Goal: Task Accomplishment & Management: Complete application form

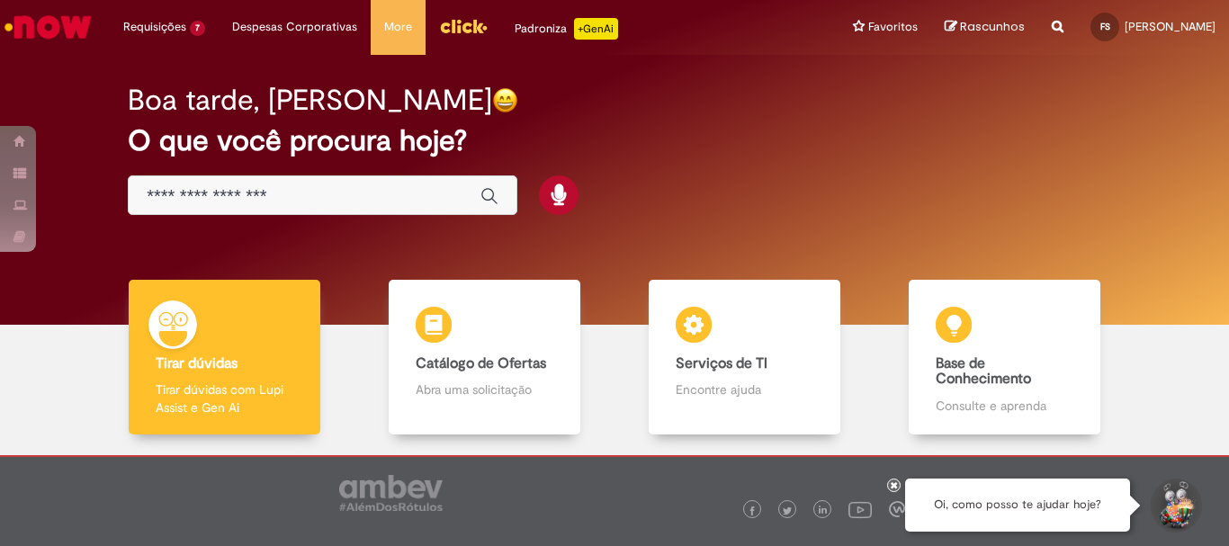
click at [266, 194] on input "Basta digitar aqui" at bounding box center [305, 196] width 316 height 21
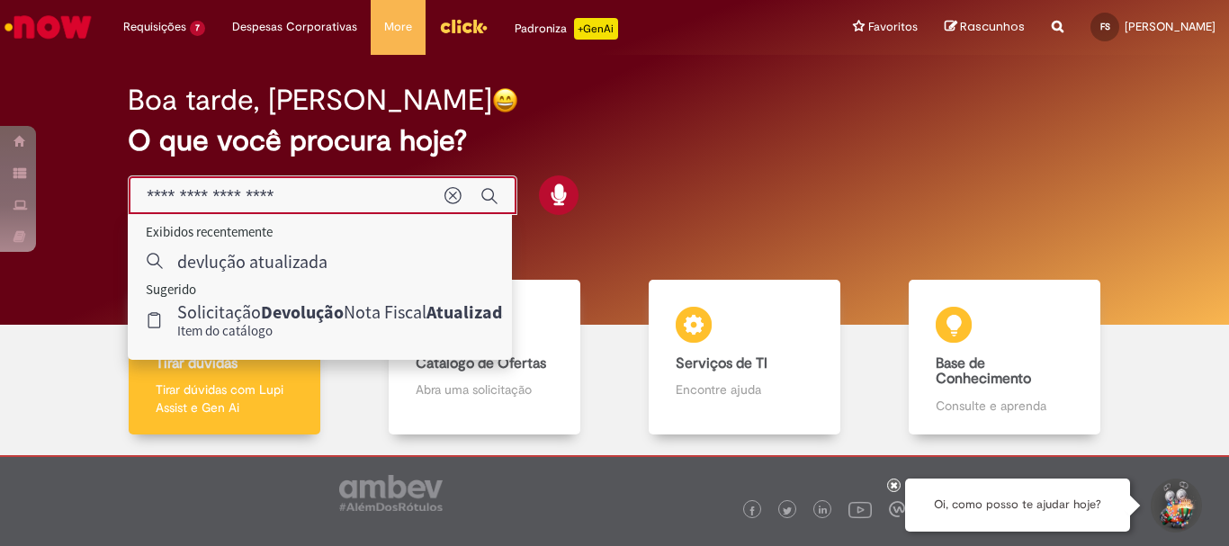
click at [176, 197] on input "**********" at bounding box center [287, 196] width 280 height 21
type input "**********"
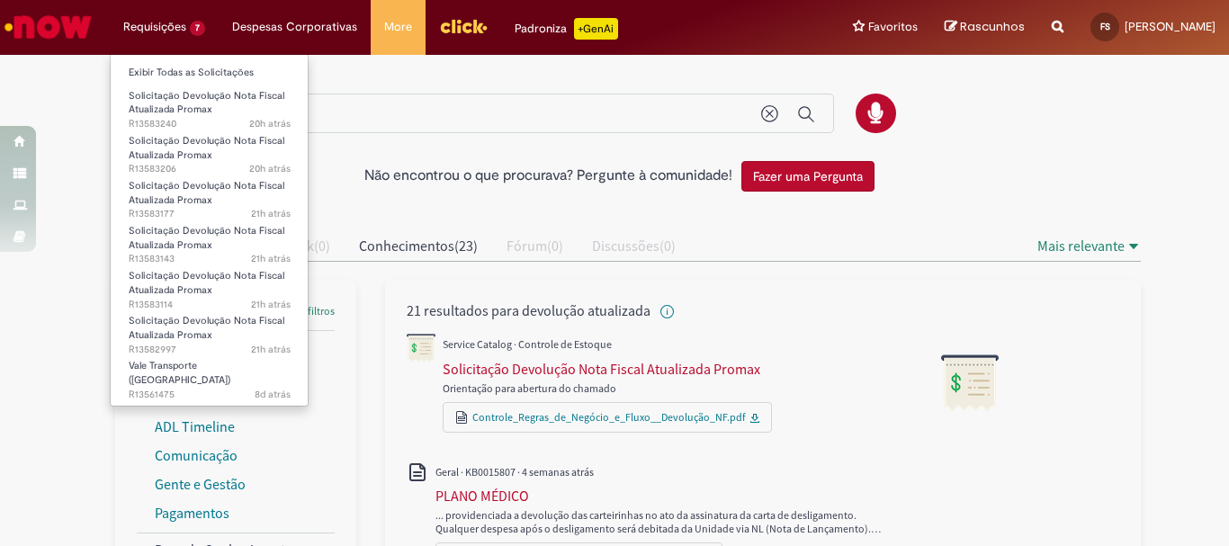
click at [179, 27] on li "Requisições 7 Exibir Todas as Solicitações Solicitação Devolução Nota Fiscal At…" at bounding box center [164, 27] width 109 height 54
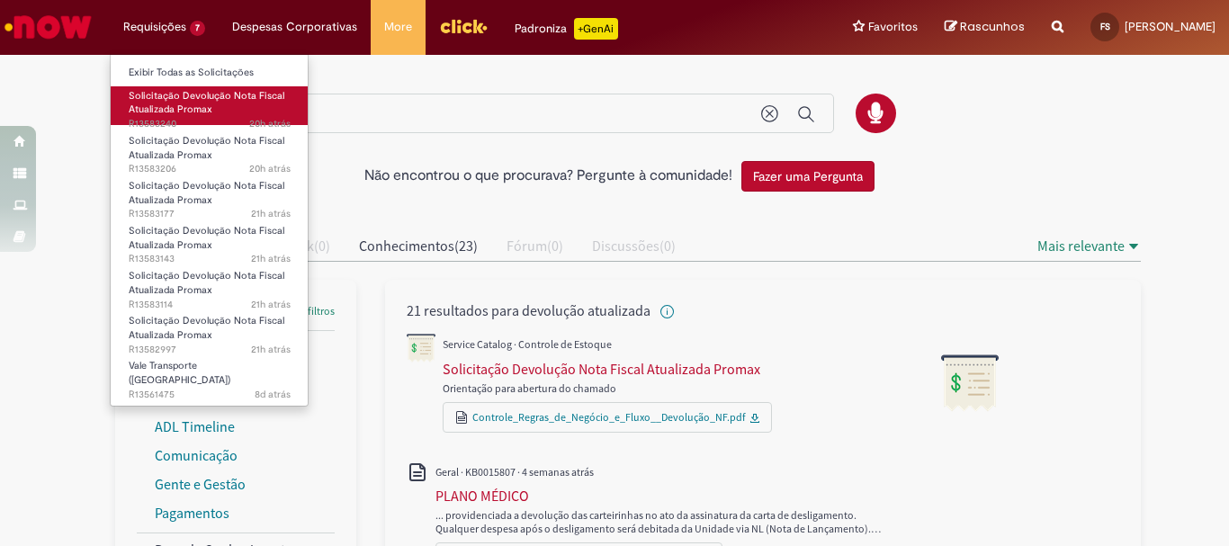
click at [208, 121] on span "20h atrás 20 horas atrás R13583240" at bounding box center [210, 124] width 162 height 14
click at [214, 110] on link "Solicitação Devolução Nota Fiscal Atualizada Promax 20h atrás 20 horas atrás R1…" at bounding box center [210, 105] width 198 height 39
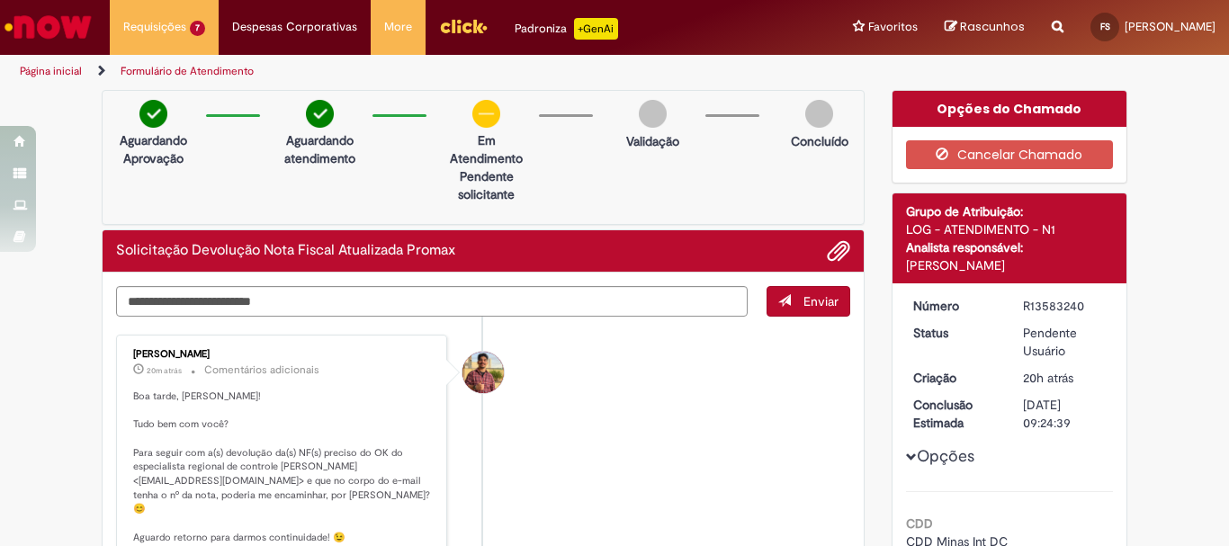
scroll to position [90, 0]
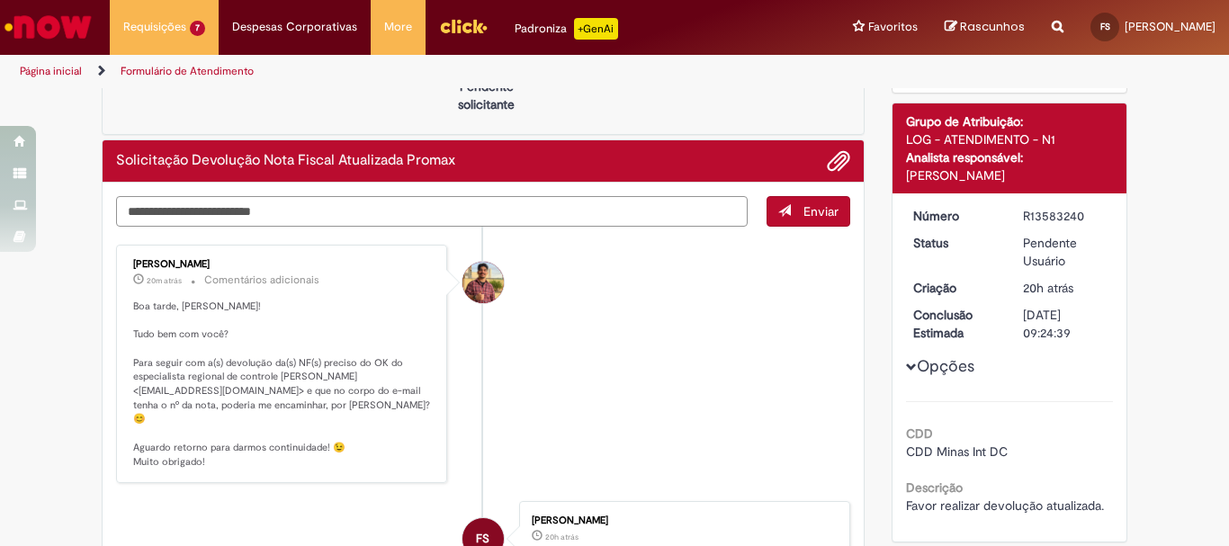
click at [453, 209] on textarea "Digite sua mensagem aqui..." at bounding box center [432, 211] width 632 height 31
click at [501, 218] on textarea "Digite sua mensagem aqui..." at bounding box center [432, 211] width 632 height 31
click at [828, 156] on span "Adicionar anexos" at bounding box center [839, 162] width 22 height 22
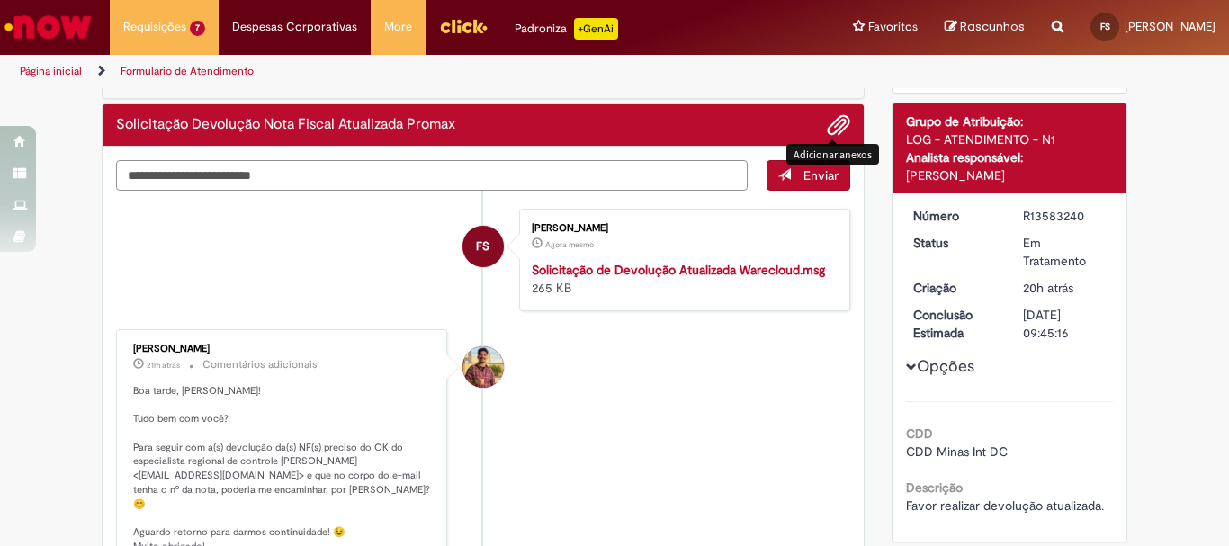
click at [337, 186] on textarea "Digite sua mensagem aqui..." at bounding box center [432, 175] width 632 height 31
click at [571, 177] on textarea "**********" at bounding box center [432, 175] width 632 height 31
type textarea "**********"
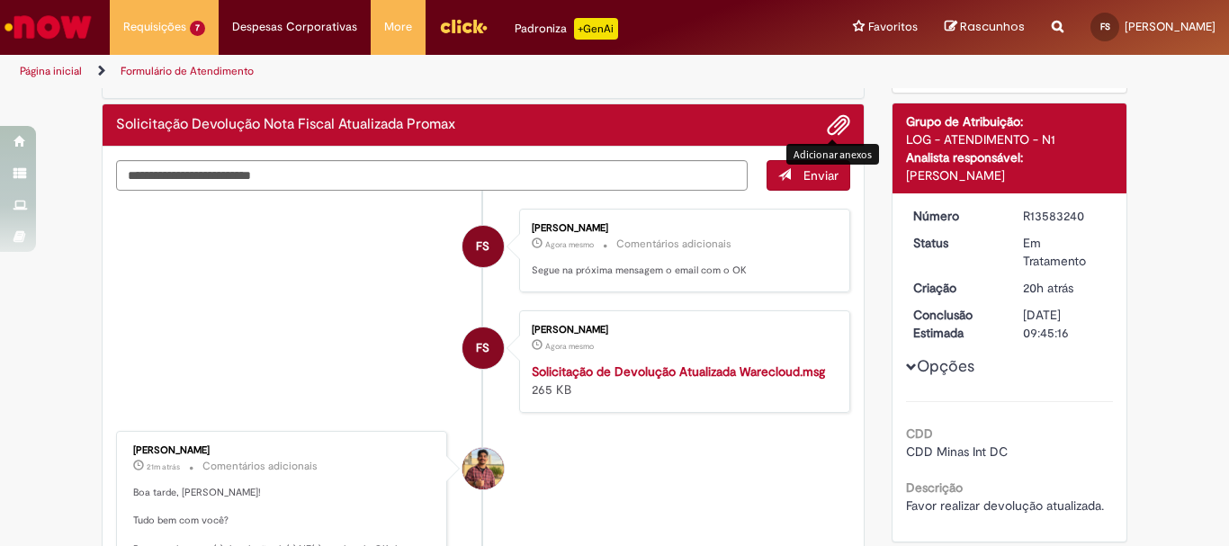
click at [831, 127] on span "Adicionar anexos" at bounding box center [839, 126] width 22 height 22
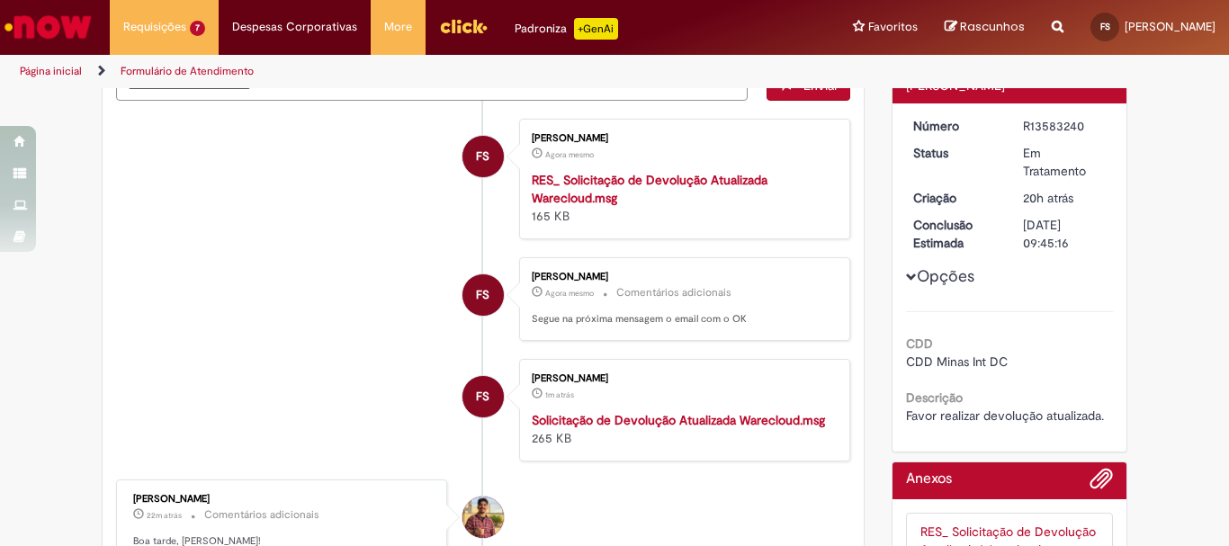
scroll to position [0, 0]
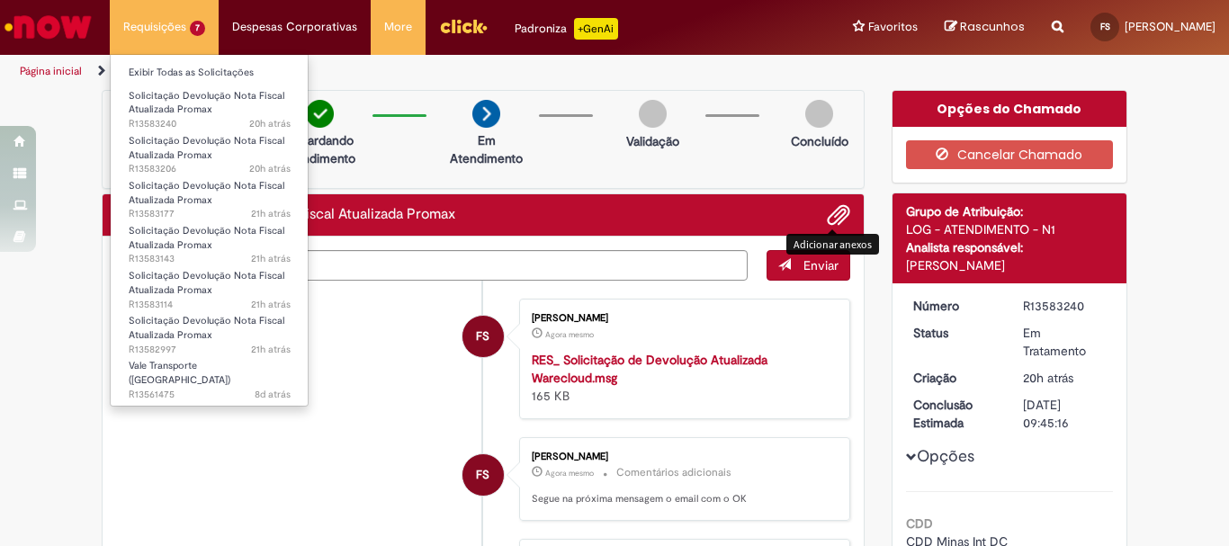
click at [184, 30] on li "Requisições 7 Exibir Todas as Solicitações Solicitação Devolução Nota Fiscal At…" at bounding box center [164, 27] width 109 height 54
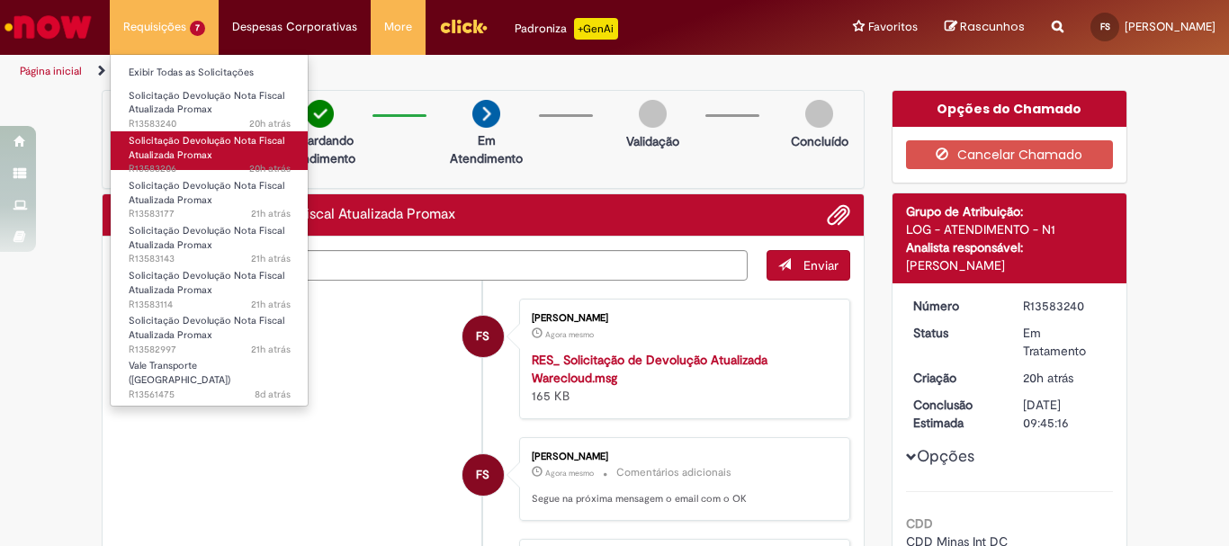
click at [206, 148] on span "Solicitação Devolução Nota Fiscal Atualizada Promax" at bounding box center [207, 148] width 156 height 28
click at [204, 147] on span "Solicitação Devolução Nota Fiscal Atualizada Promax" at bounding box center [207, 148] width 156 height 28
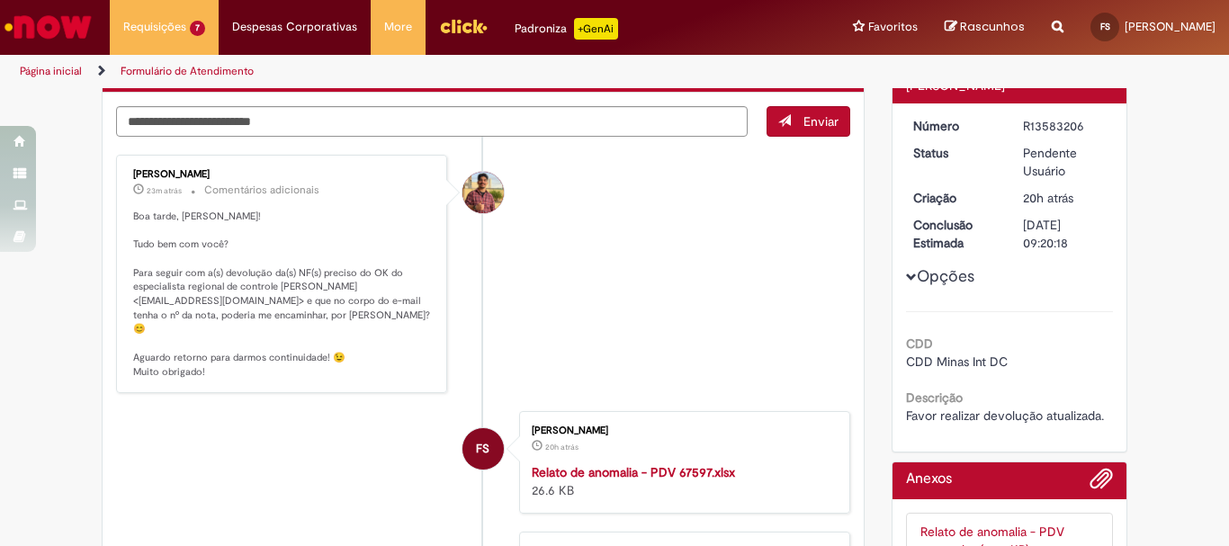
scroll to position [90, 0]
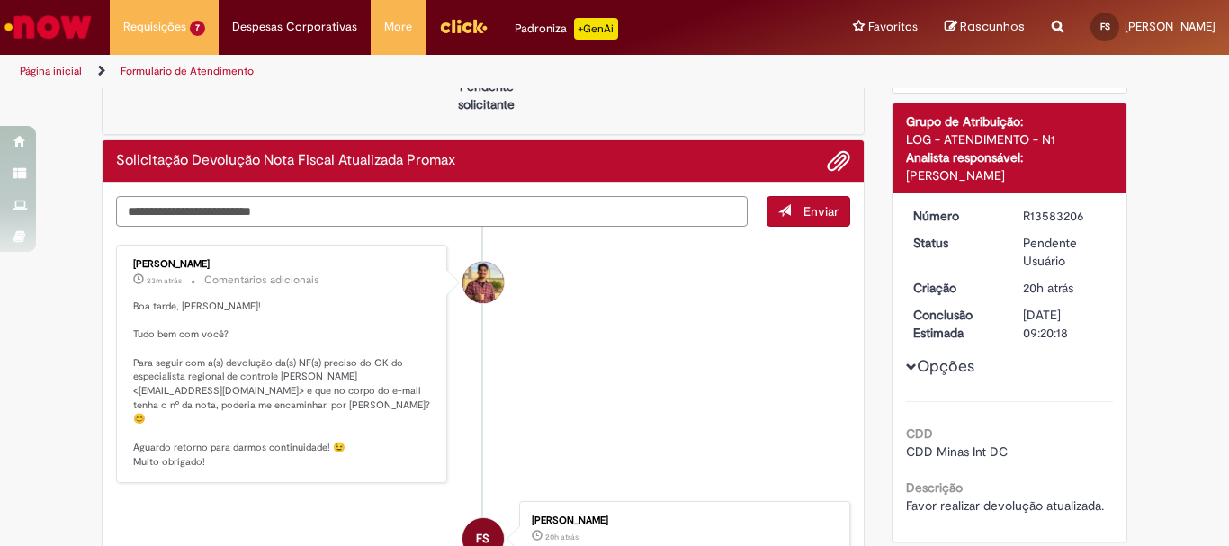
click at [667, 212] on textarea "Digite sua mensagem aqui..." at bounding box center [432, 211] width 632 height 31
click at [828, 157] on span "Adicionar anexos" at bounding box center [839, 162] width 22 height 22
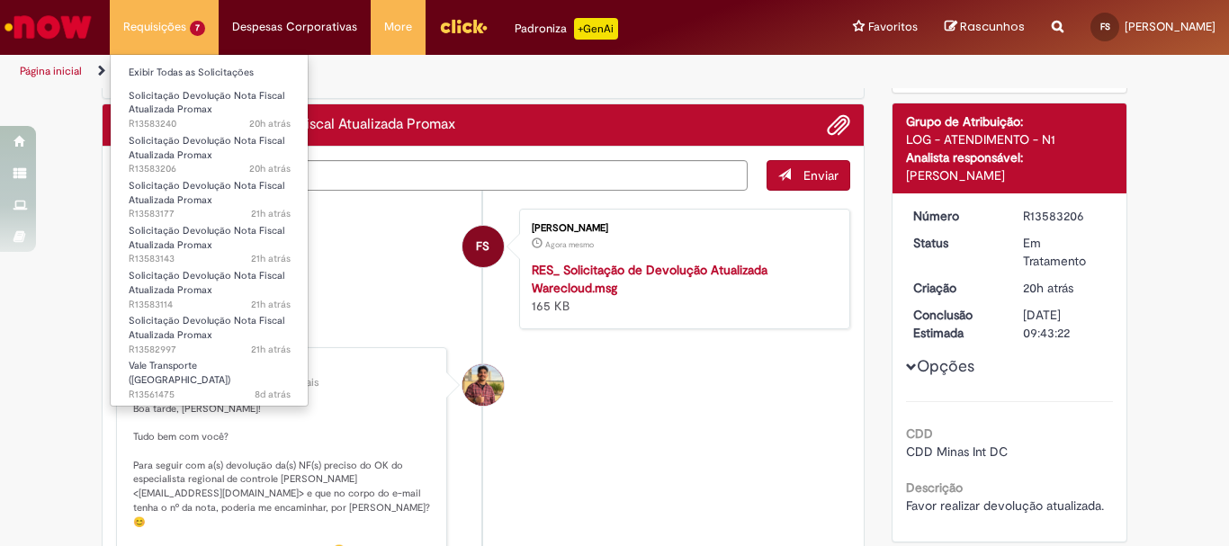
click at [170, 24] on li "Requisições 7 Exibir Todas as Solicitações Solicitação Devolução Nota Fiscal At…" at bounding box center [164, 27] width 109 height 54
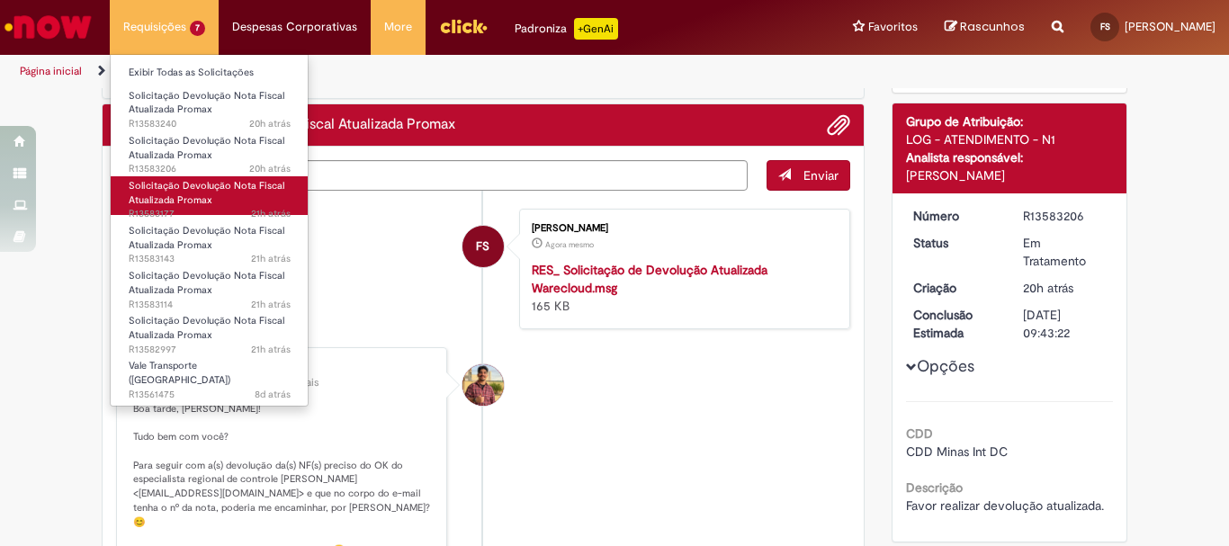
click at [186, 200] on span "Solicitação Devolução Nota Fiscal Atualizada Promax" at bounding box center [207, 193] width 156 height 28
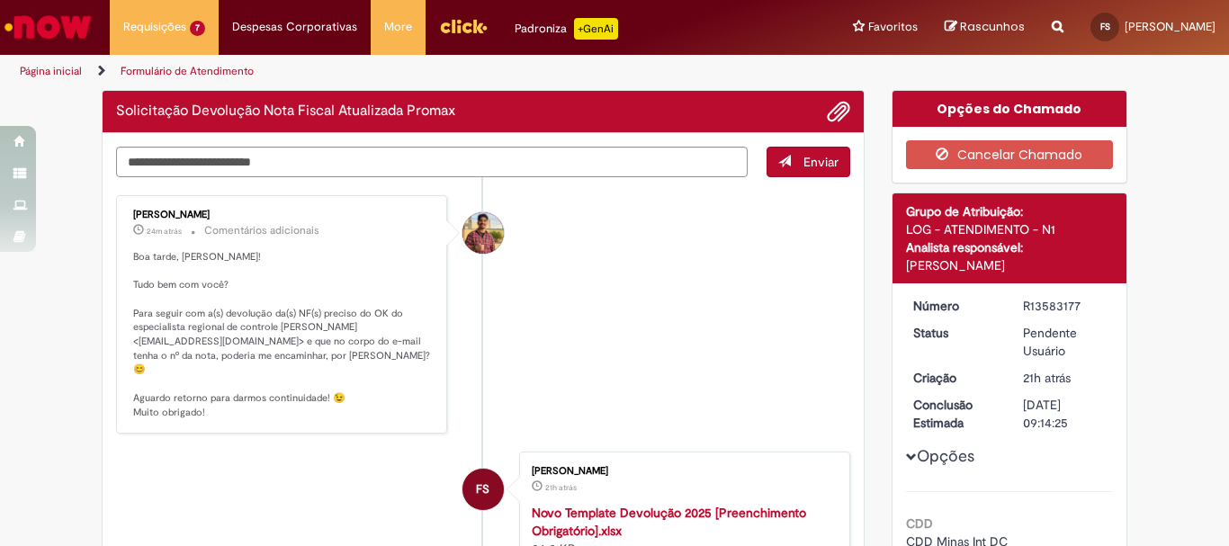
click at [878, 237] on div "Opções do Chamado Cancelar Chamado Detalhes do tíquete Grupo de Atribuição: LOG…" at bounding box center [1010, 514] width 264 height 849
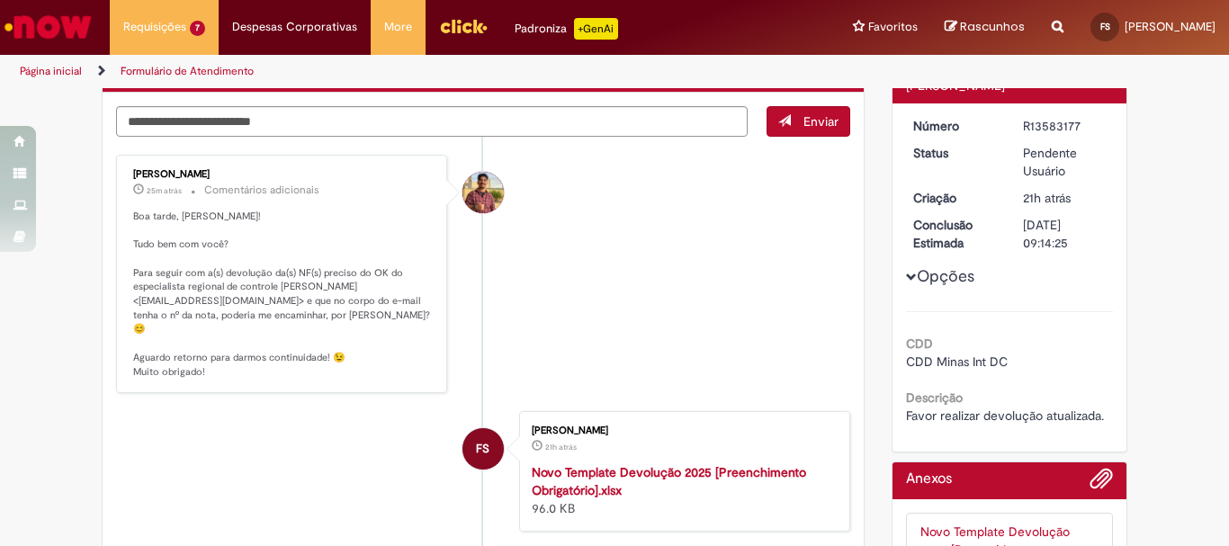
scroll to position [90, 0]
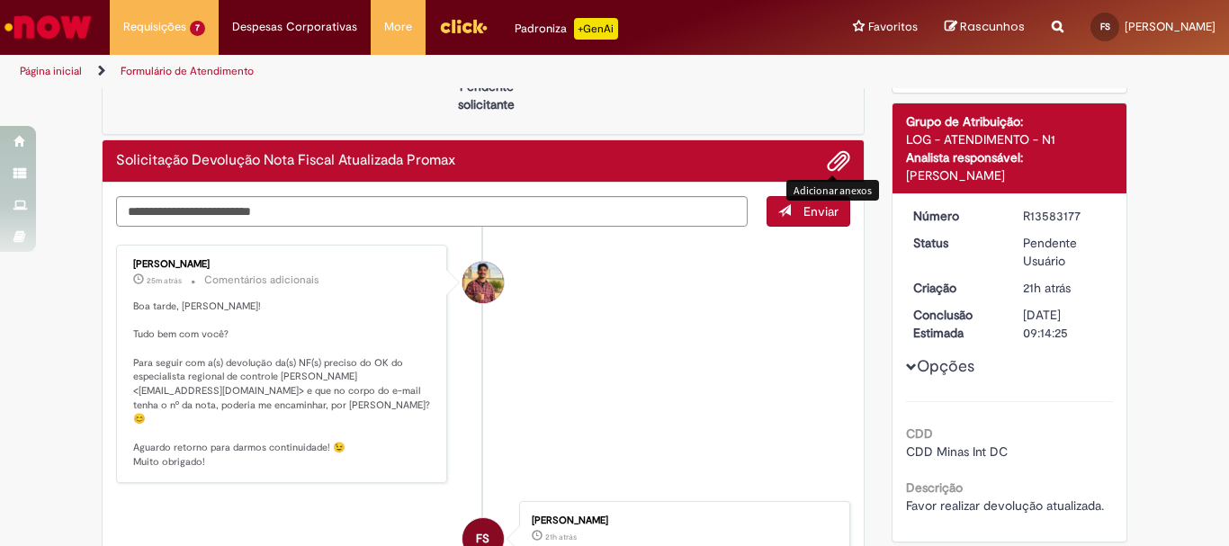
click at [830, 169] on span "Adicionar anexos" at bounding box center [839, 162] width 22 height 22
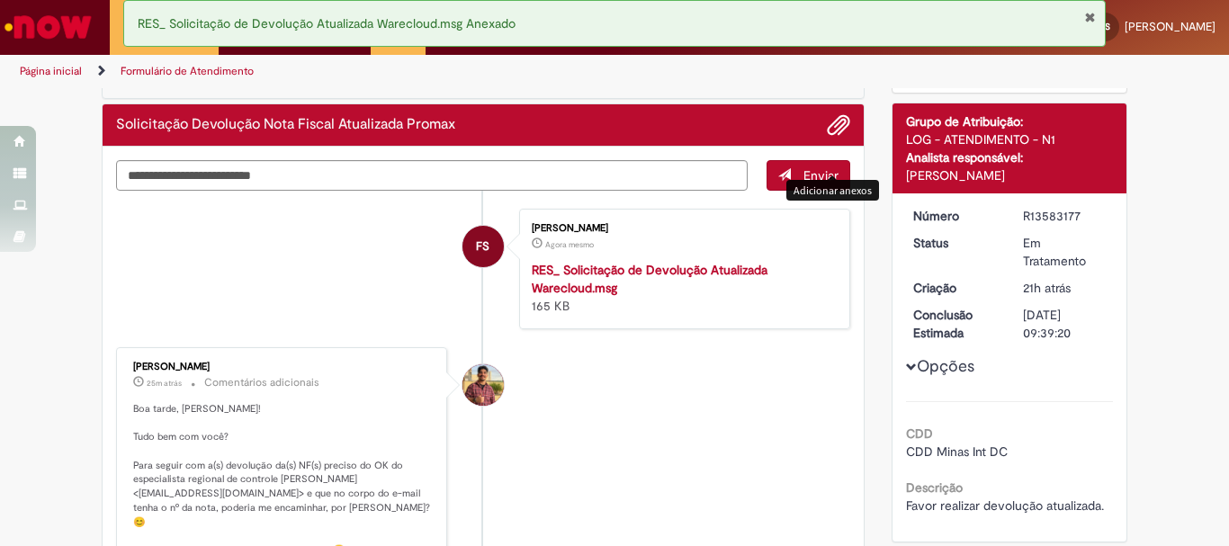
scroll to position [0, 0]
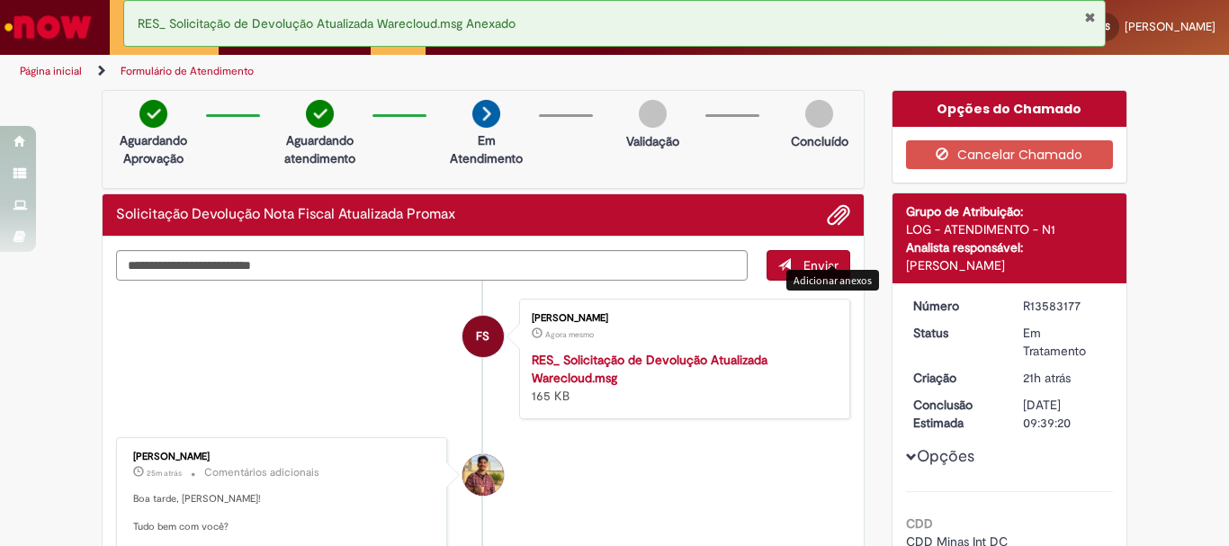
click at [1084, 17] on button "Fechar Notificação" at bounding box center [1090, 17] width 12 height 14
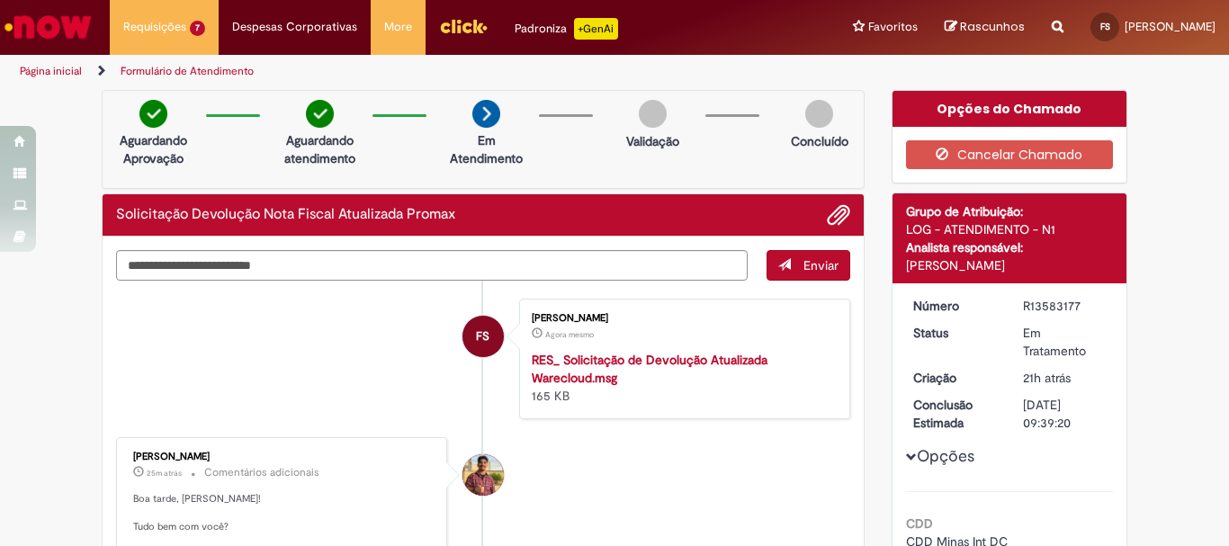
click at [178, 28] on li "Requisições 7 Exibir Todas as Solicitações Solicitação Devolução Nota Fiscal At…" at bounding box center [164, 27] width 109 height 54
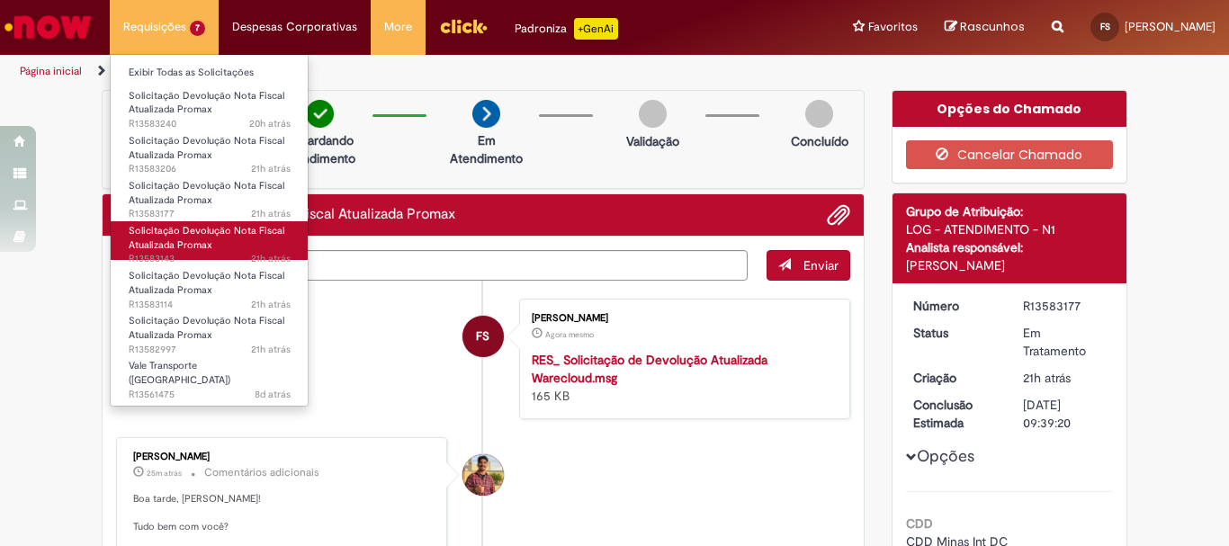
click at [200, 225] on span "Solicitação Devolução Nota Fiscal Atualizada Promax" at bounding box center [207, 238] width 156 height 28
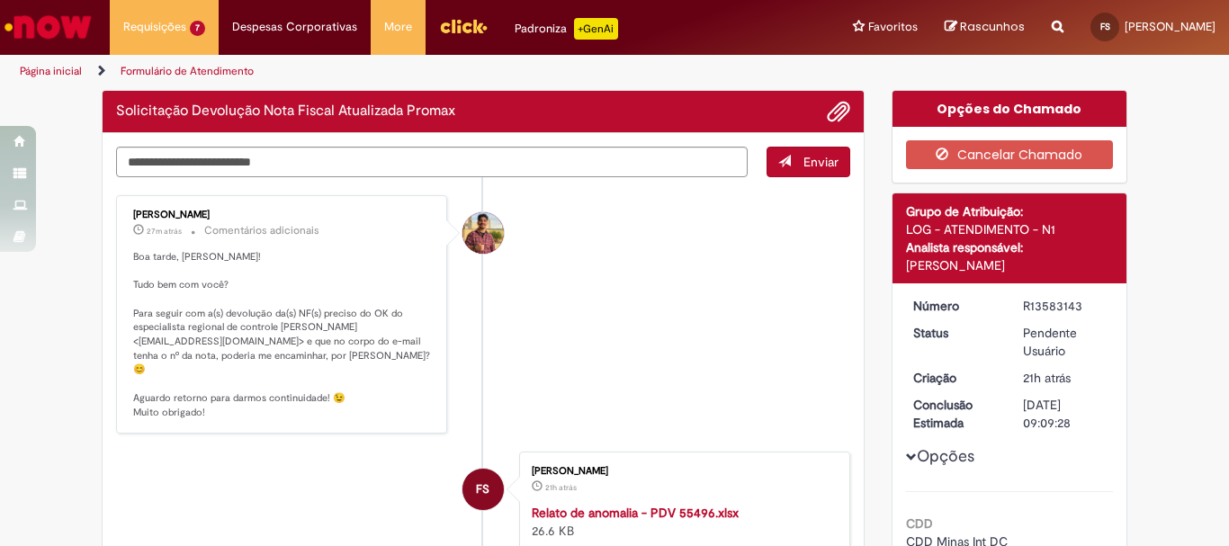
click at [88, 329] on div "Verificar Código de Barras Solicitação Devolução Nota Fiscal Atualizada Promax …" at bounding box center [483, 500] width 790 height 821
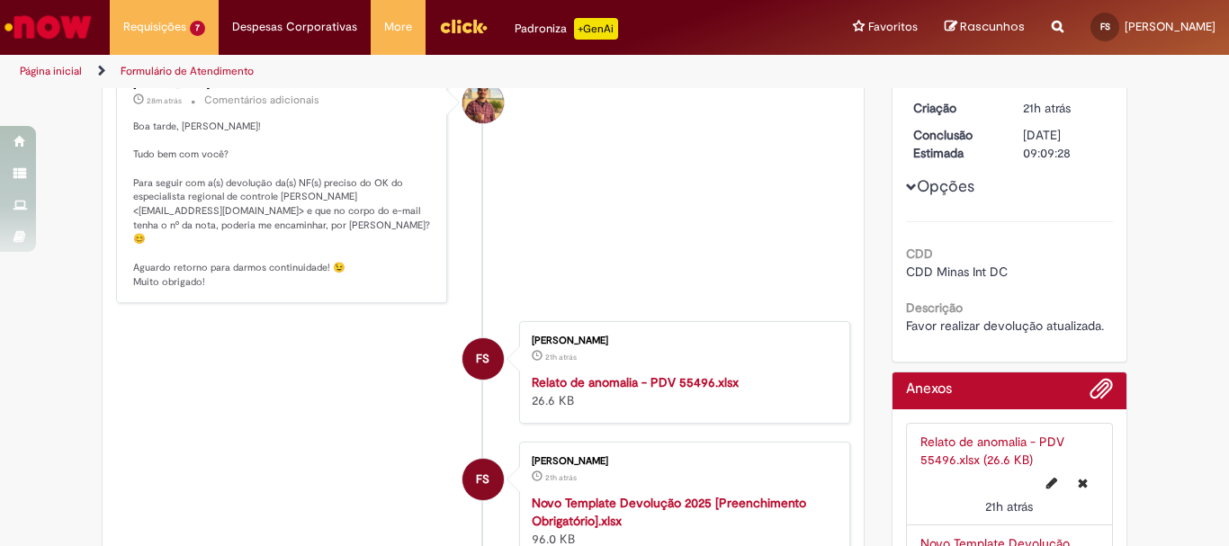
scroll to position [180, 0]
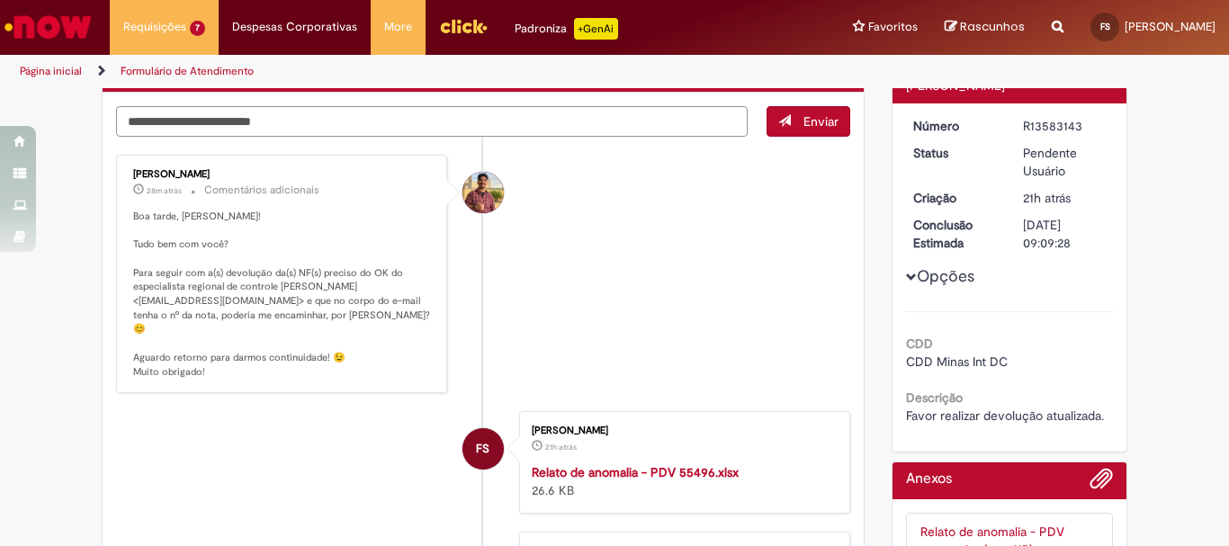
click at [262, 121] on textarea "Digite sua mensagem aqui..." at bounding box center [432, 121] width 632 height 31
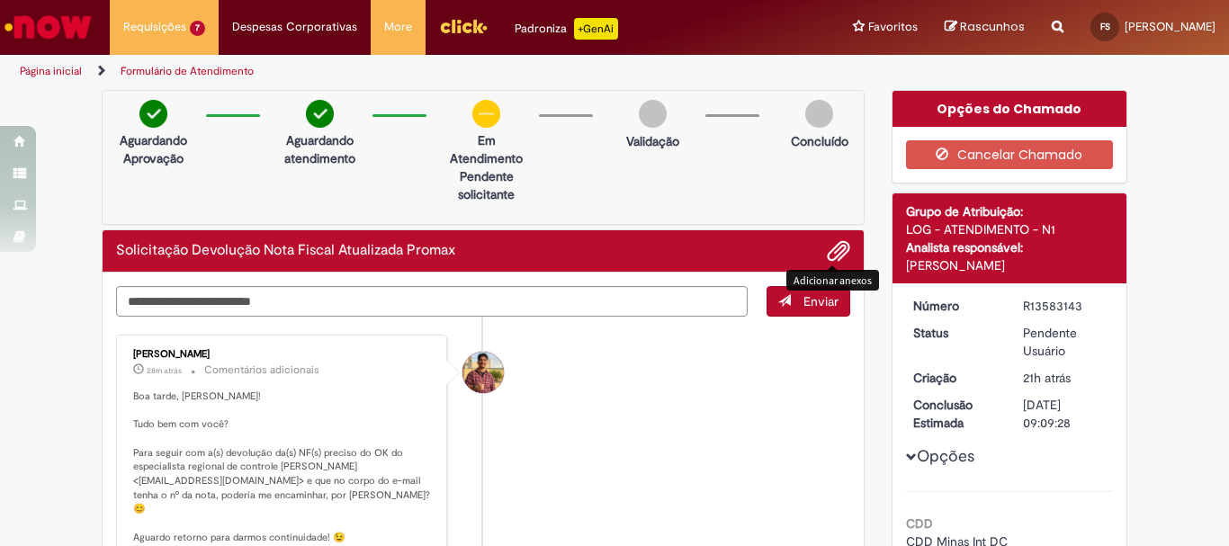
click at [828, 260] on span "Adicionar anexos" at bounding box center [839, 252] width 22 height 22
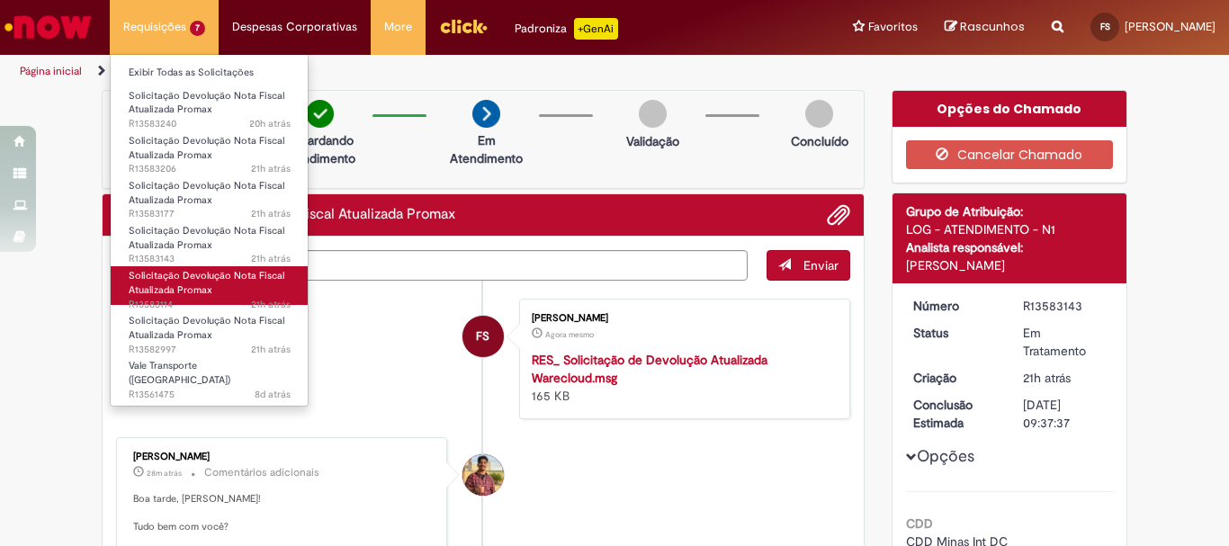
click at [185, 273] on span "Solicitação Devolução Nota Fiscal Atualizada Promax" at bounding box center [207, 283] width 156 height 28
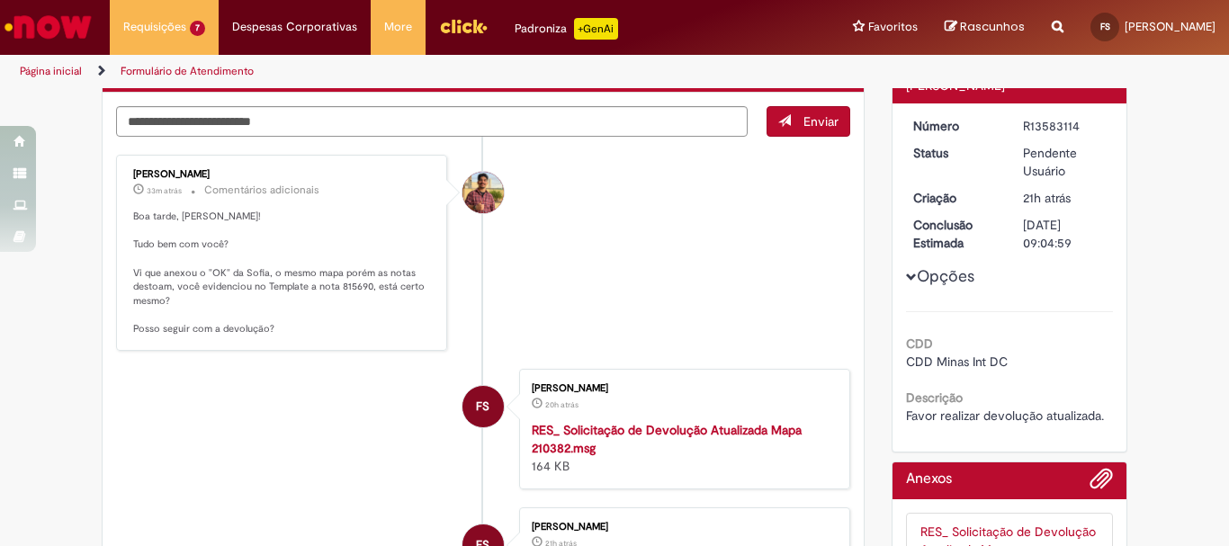
scroll to position [90, 0]
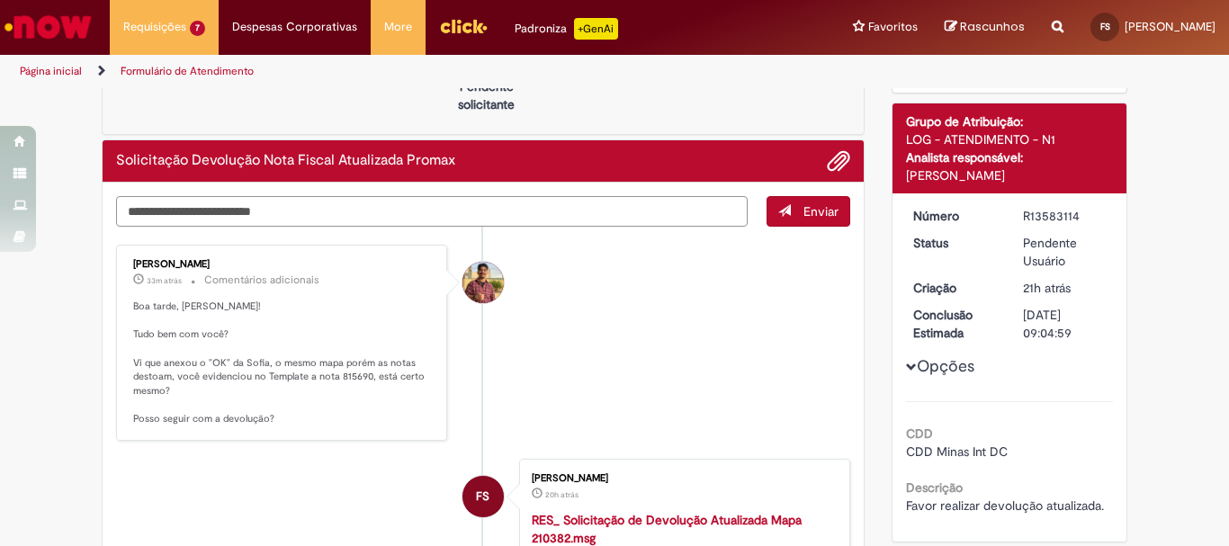
click at [404, 210] on textarea "Digite sua mensagem aqui..." at bounding box center [432, 211] width 632 height 31
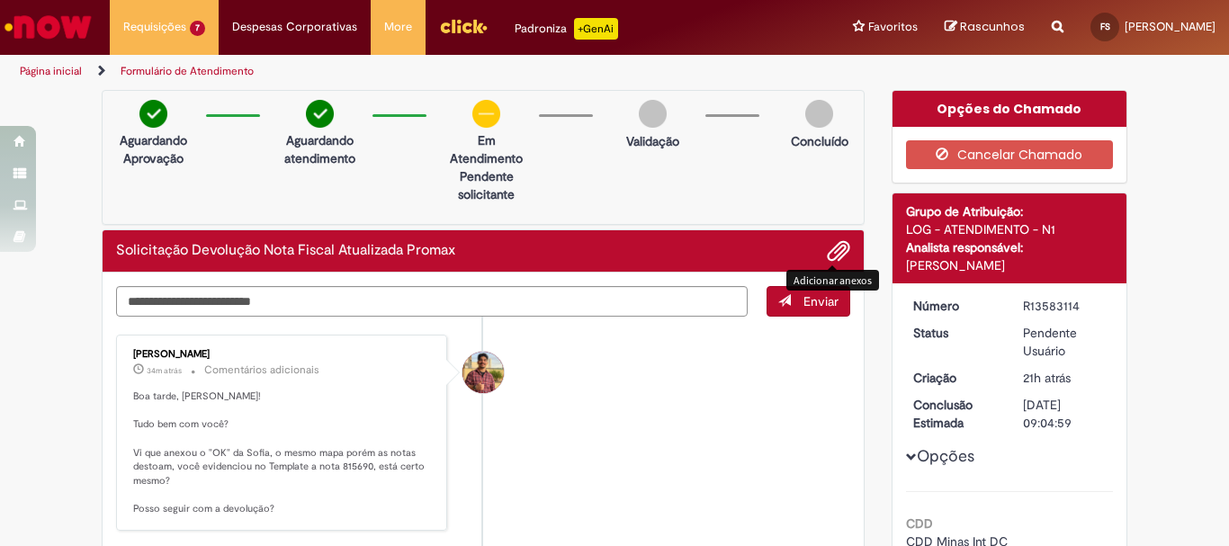
click at [828, 255] on span "Adicionar anexos" at bounding box center [839, 252] width 22 height 22
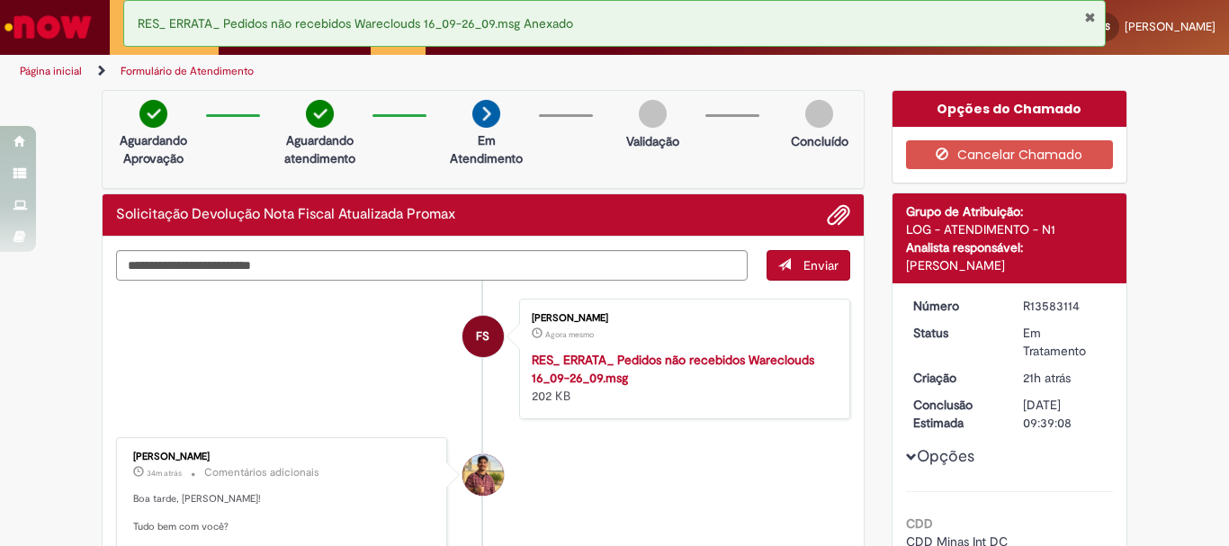
click at [1089, 12] on button "Fechar Notificação" at bounding box center [1090, 17] width 12 height 14
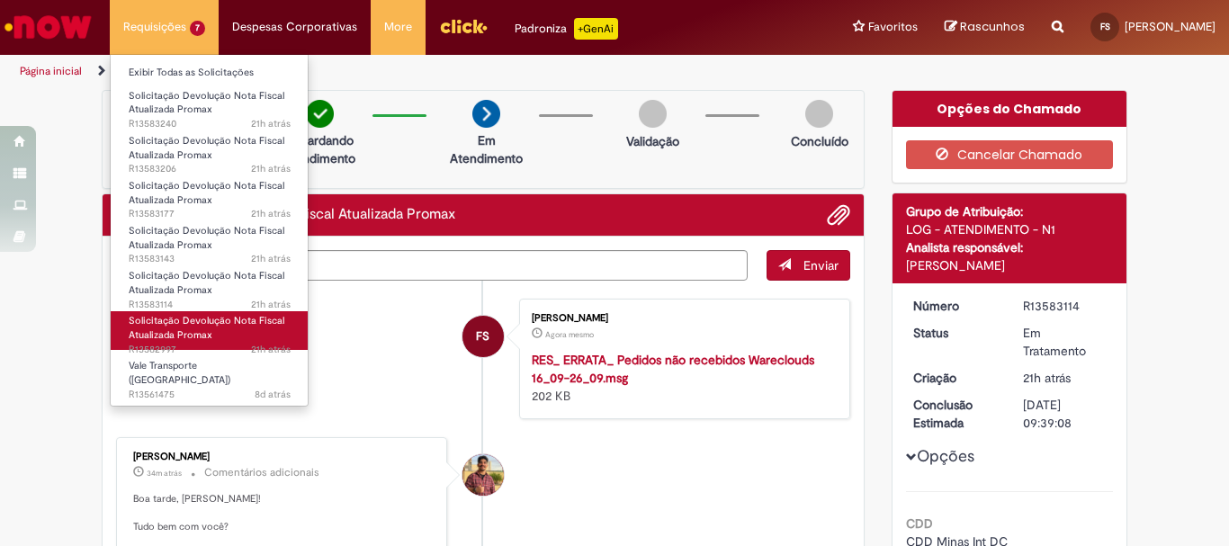
click at [184, 341] on span "Solicitação Devolução Nota Fiscal Atualizada Promax" at bounding box center [207, 328] width 156 height 28
click at [182, 315] on span "Solicitação Devolução Nota Fiscal Atualizada Promax" at bounding box center [207, 328] width 156 height 28
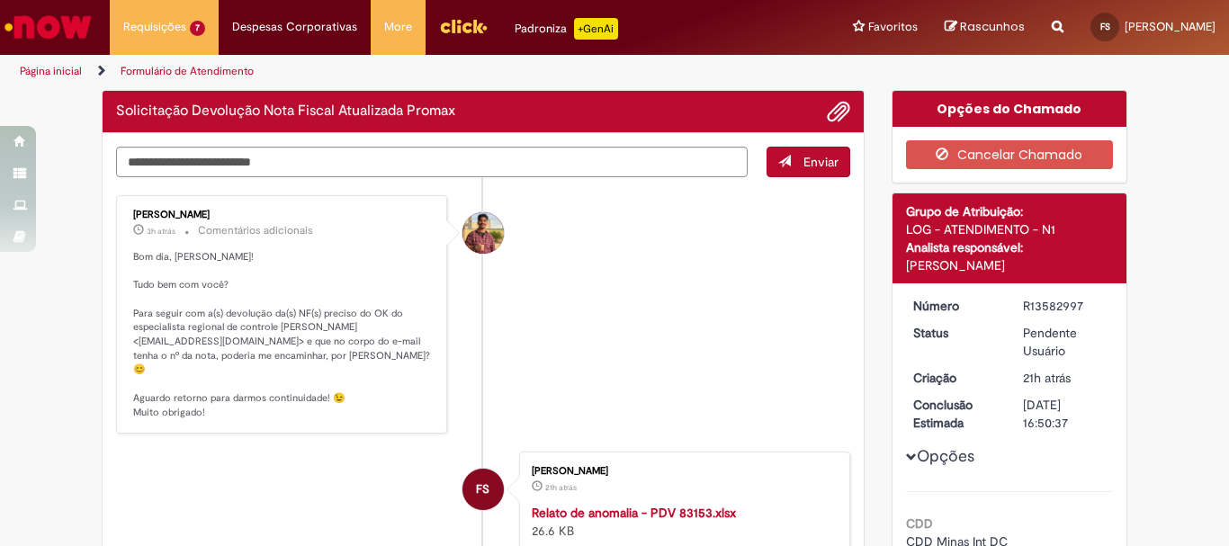
click at [634, 290] on li "Vitor Jeremias Da Silva 3h atrás 3 horas atrás Comentários adicionais Bom dia, …" at bounding box center [483, 314] width 734 height 239
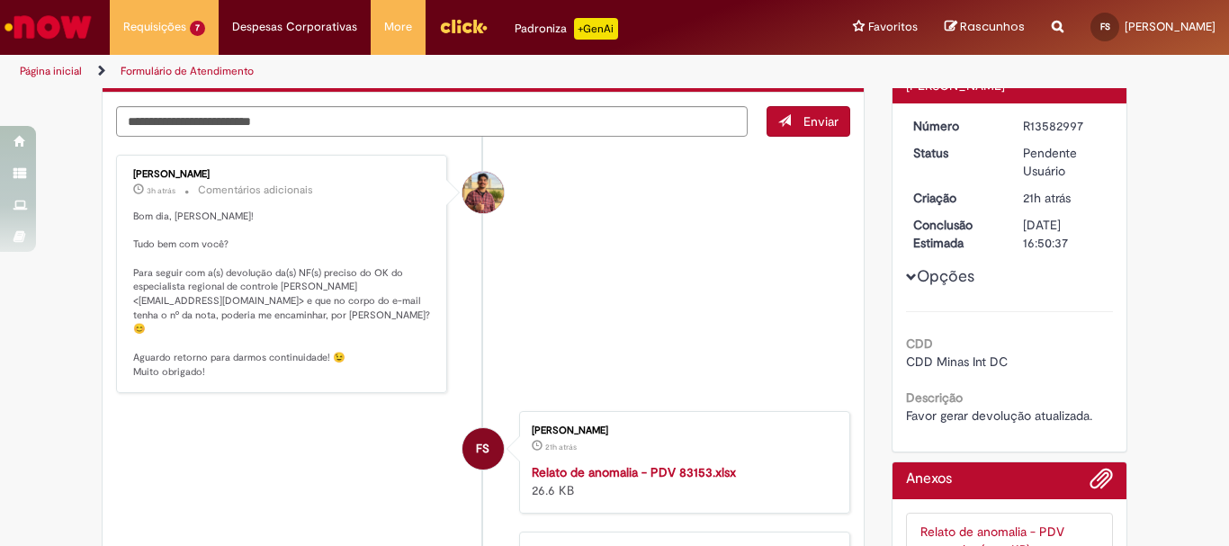
scroll to position [90, 0]
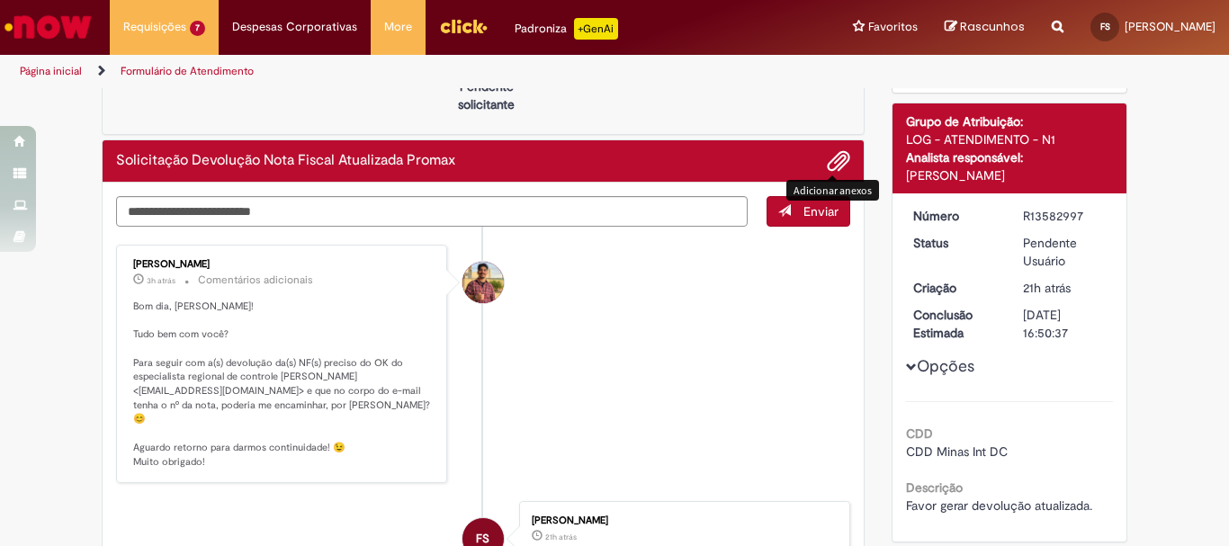
click at [828, 166] on span "Adicionar anexos" at bounding box center [839, 162] width 22 height 22
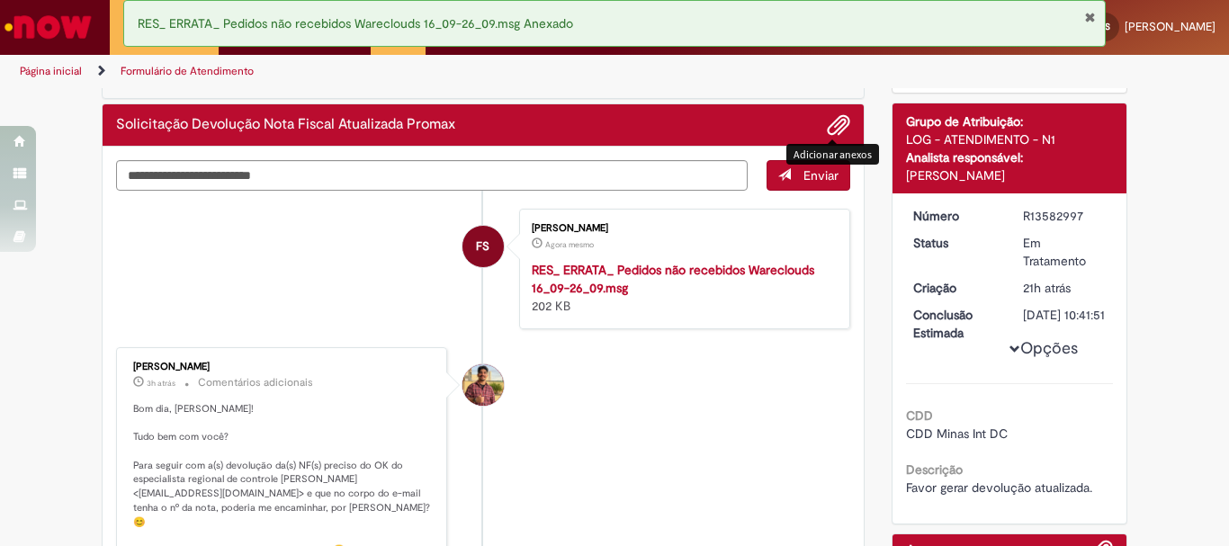
scroll to position [180, 0]
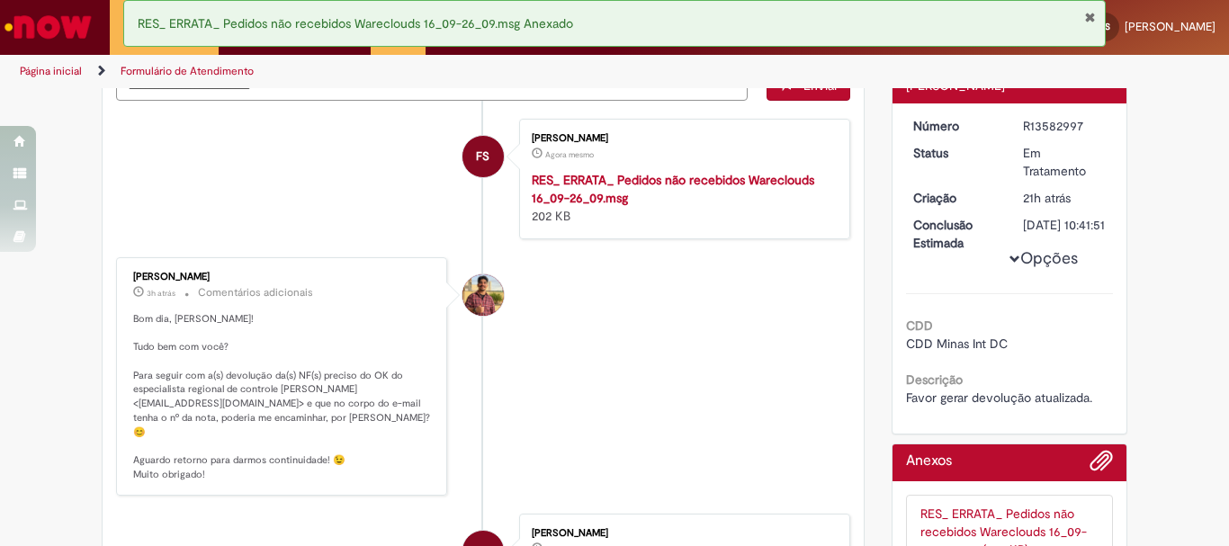
click at [1091, 4] on div "RES_ ERRATA_ Pedidos não recebidos Wareclouds 16_09-26_09.msg Anexado" at bounding box center [615, 23] width 984 height 47
click at [1096, 14] on button "Fechar Notificação" at bounding box center [1090, 17] width 12 height 14
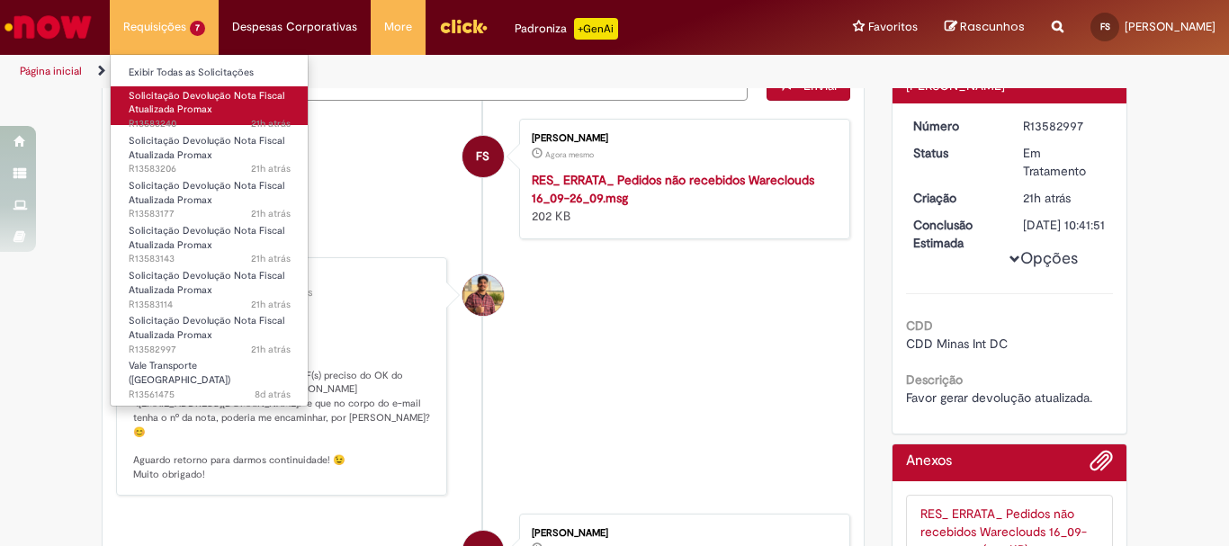
click at [178, 96] on span "Solicitação Devolução Nota Fiscal Atualizada Promax" at bounding box center [207, 103] width 156 height 28
click at [210, 95] on span "Solicitação Devolução Nota Fiscal Atualizada Promax" at bounding box center [207, 103] width 156 height 28
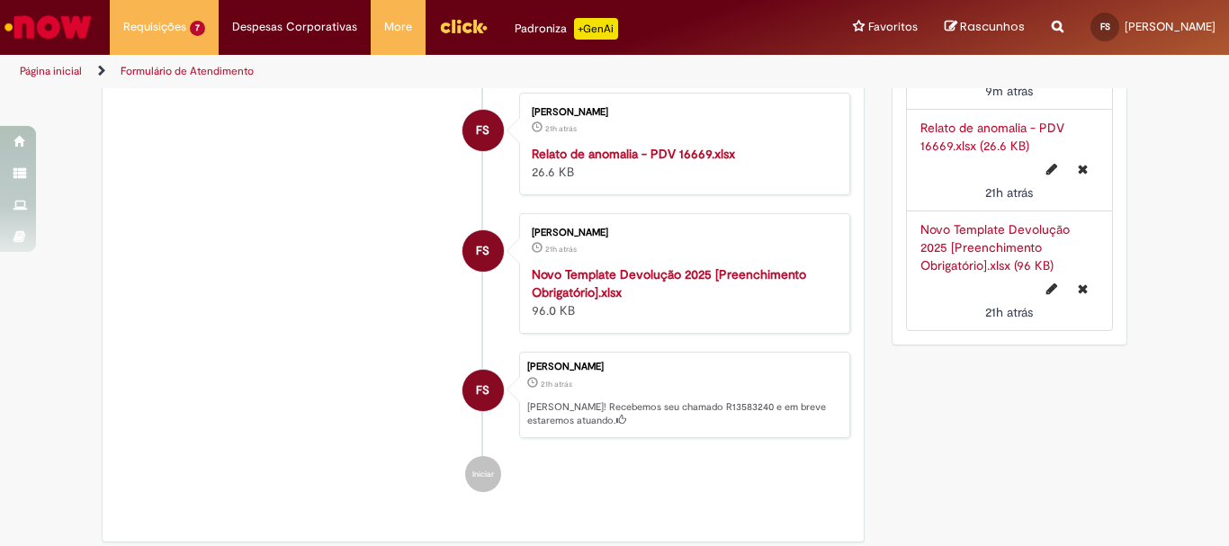
scroll to position [283, 0]
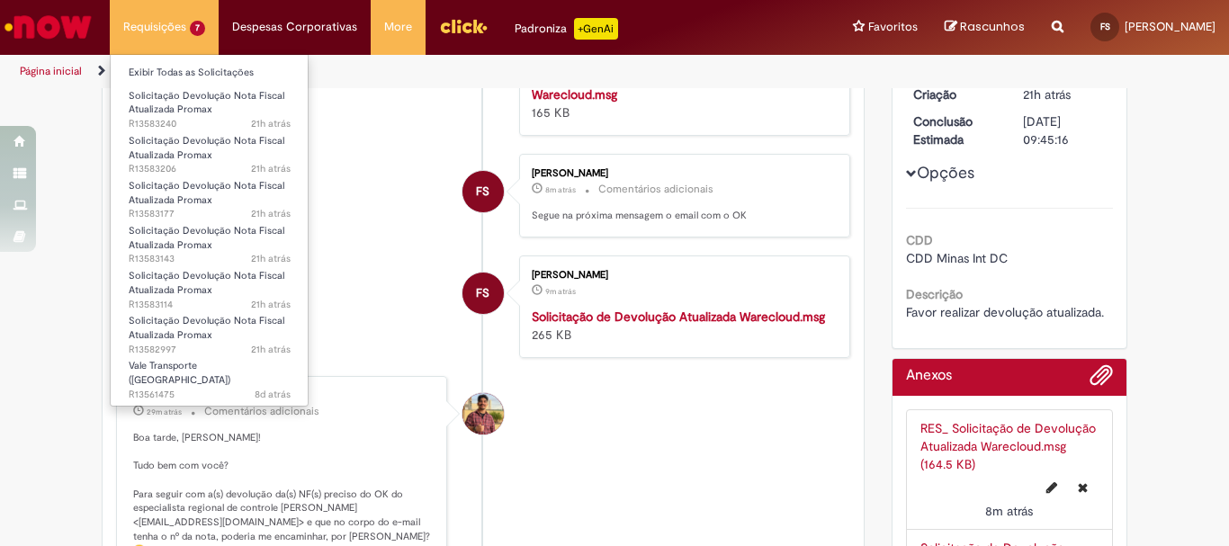
click at [179, 27] on li "Requisições 7 Exibir Todas as Solicitações Solicitação Devolução Nota Fiscal At…" at bounding box center [164, 27] width 109 height 54
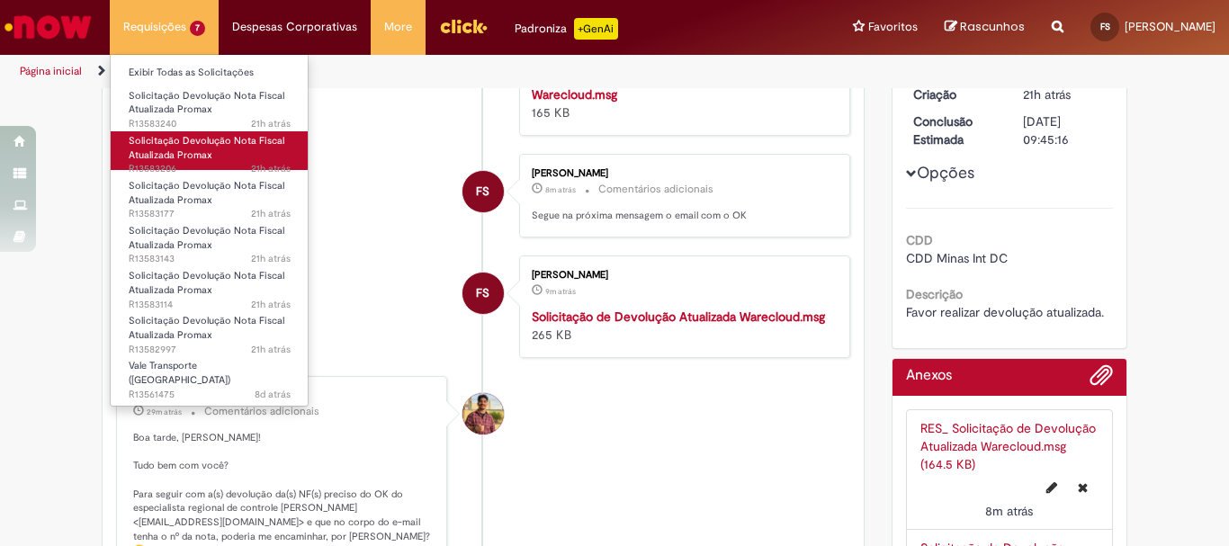
click at [197, 153] on span "Solicitação Devolução Nota Fiscal Atualizada Promax" at bounding box center [207, 148] width 156 height 28
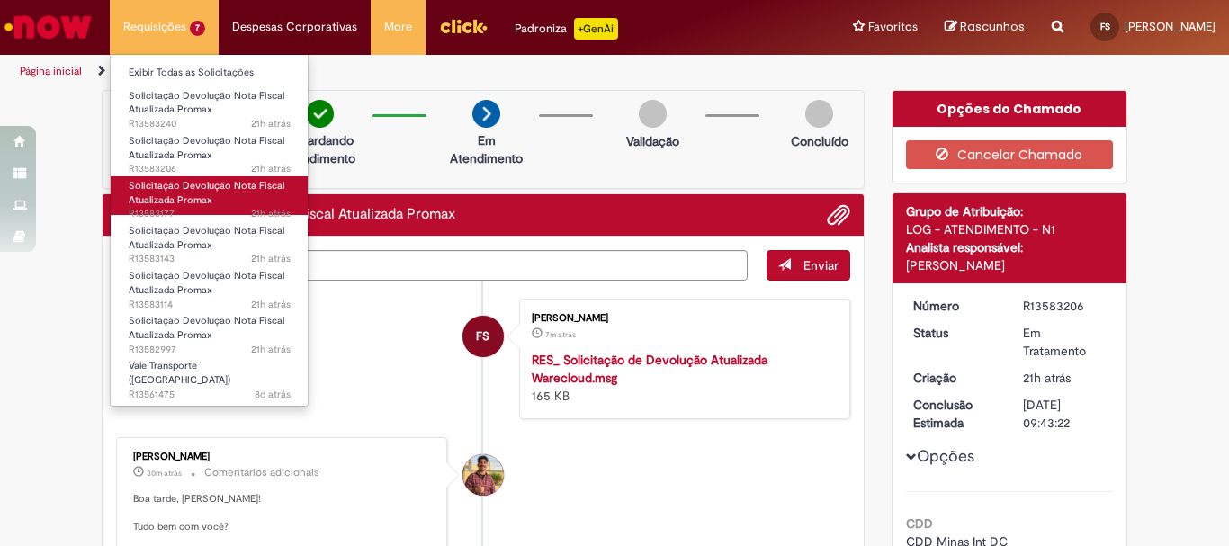
click at [193, 202] on span "Solicitação Devolução Nota Fiscal Atualizada Promax" at bounding box center [207, 193] width 156 height 28
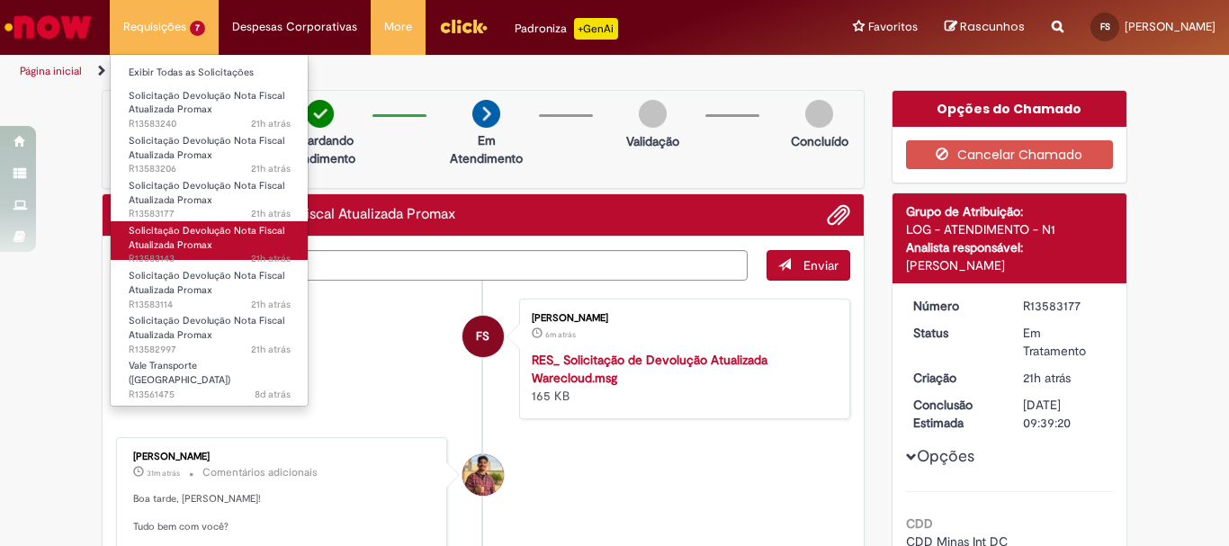
click at [193, 249] on span "Solicitação Devolução Nota Fiscal Atualizada Promax" at bounding box center [207, 238] width 156 height 28
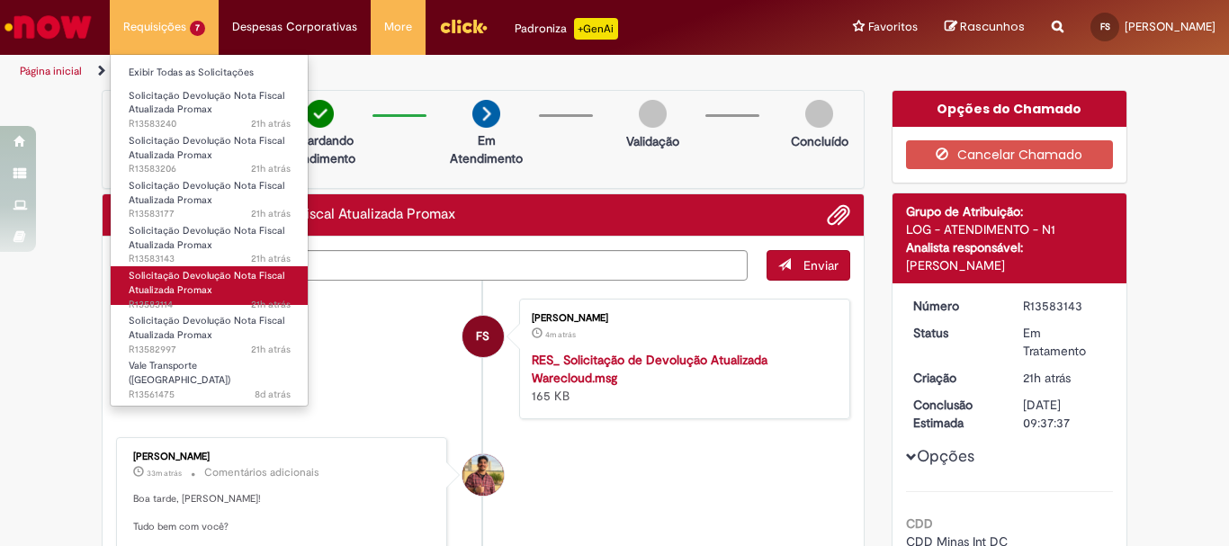
click at [197, 302] on span "21h atrás 21 horas atrás R13583114" at bounding box center [210, 305] width 162 height 14
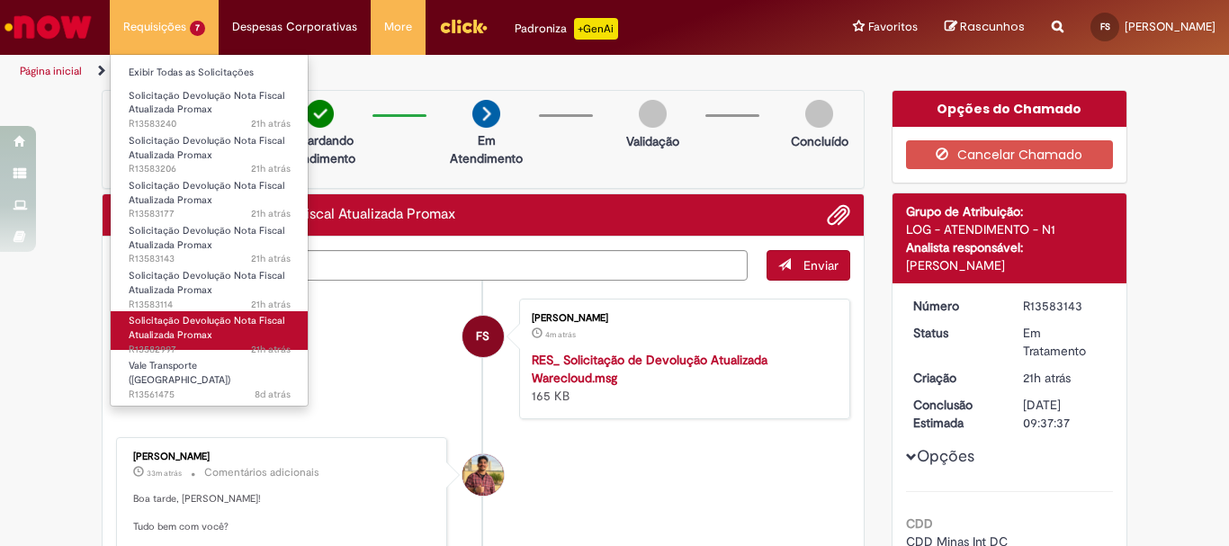
click at [184, 337] on span "Solicitação Devolução Nota Fiscal Atualizada Promax" at bounding box center [207, 328] width 156 height 28
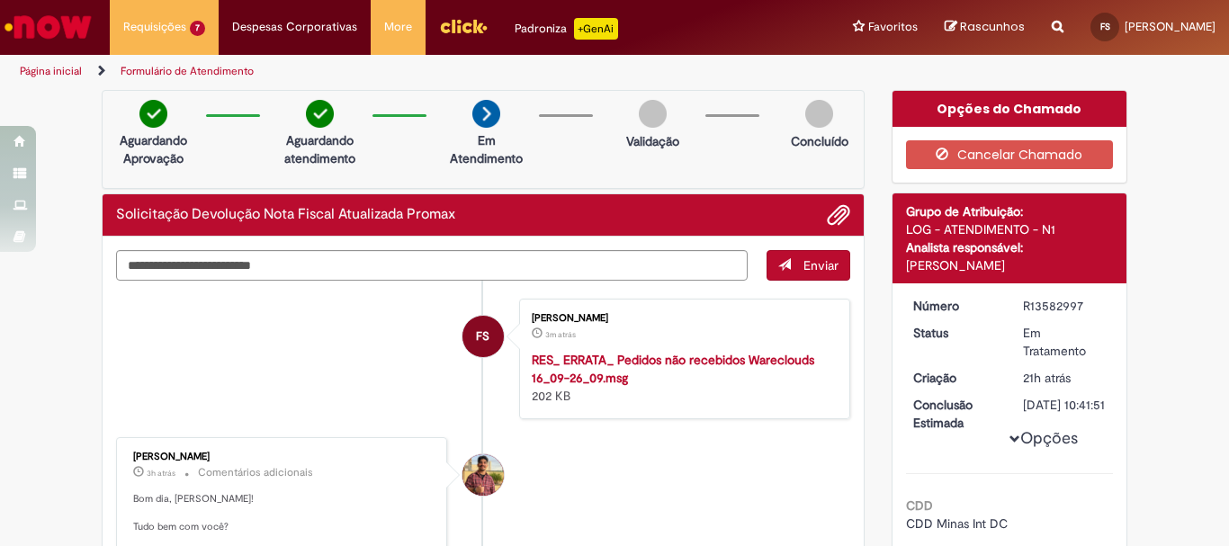
click at [47, 21] on img "Ir para a Homepage" at bounding box center [48, 27] width 93 height 36
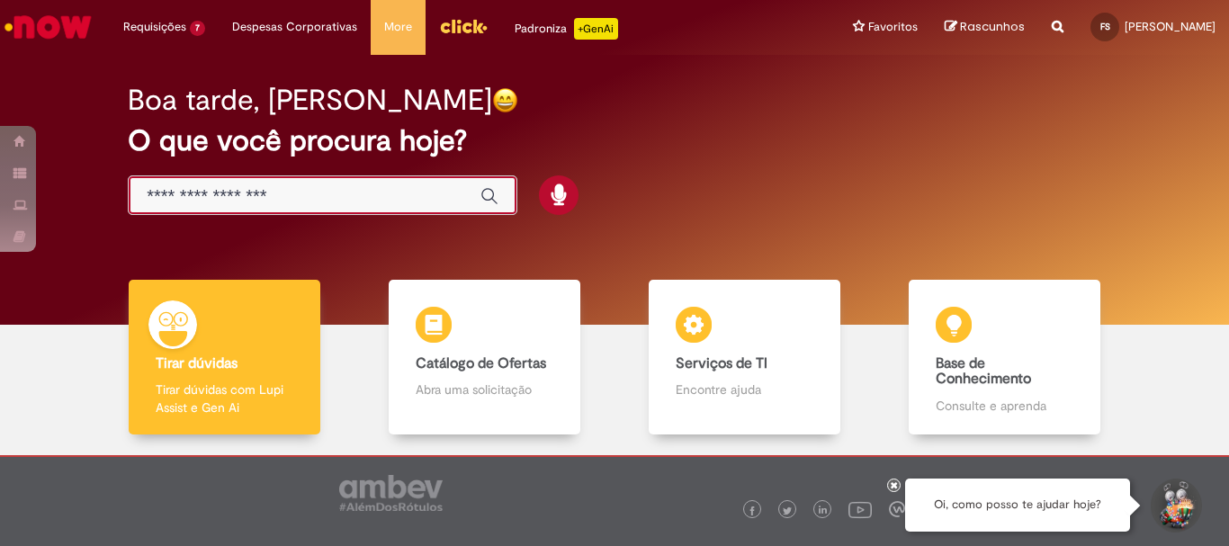
click at [274, 189] on input "Basta digitar aqui" at bounding box center [305, 196] width 316 height 21
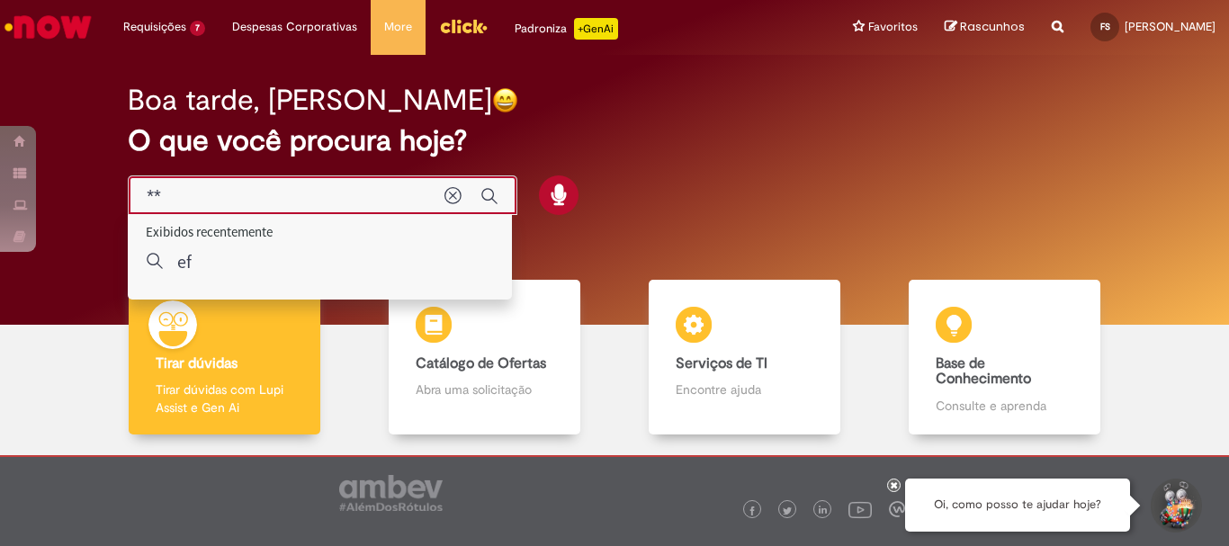
type input "*"
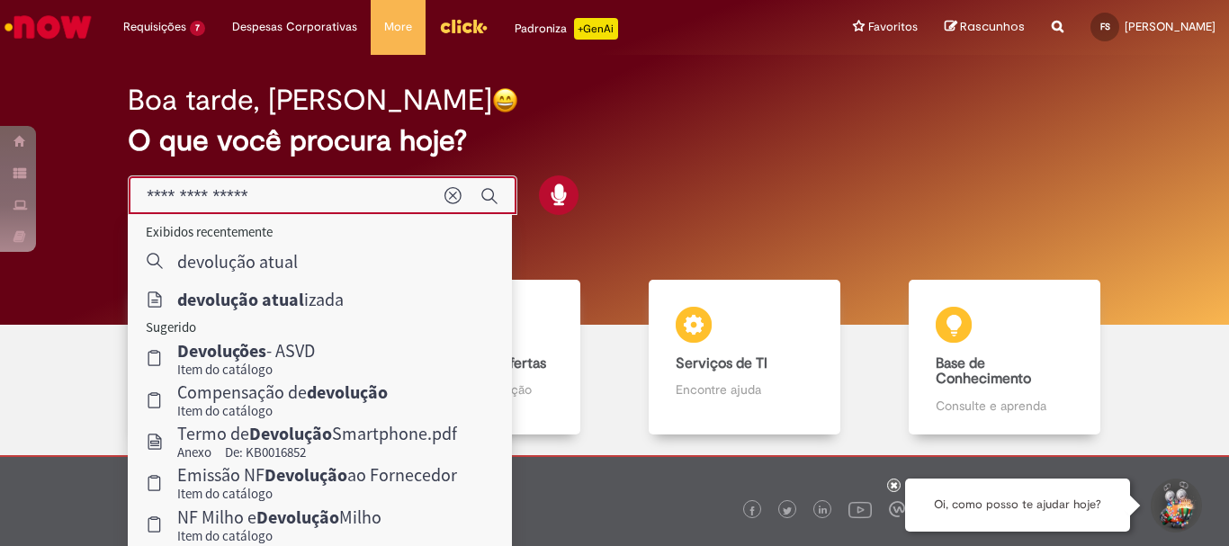
type input "**********"
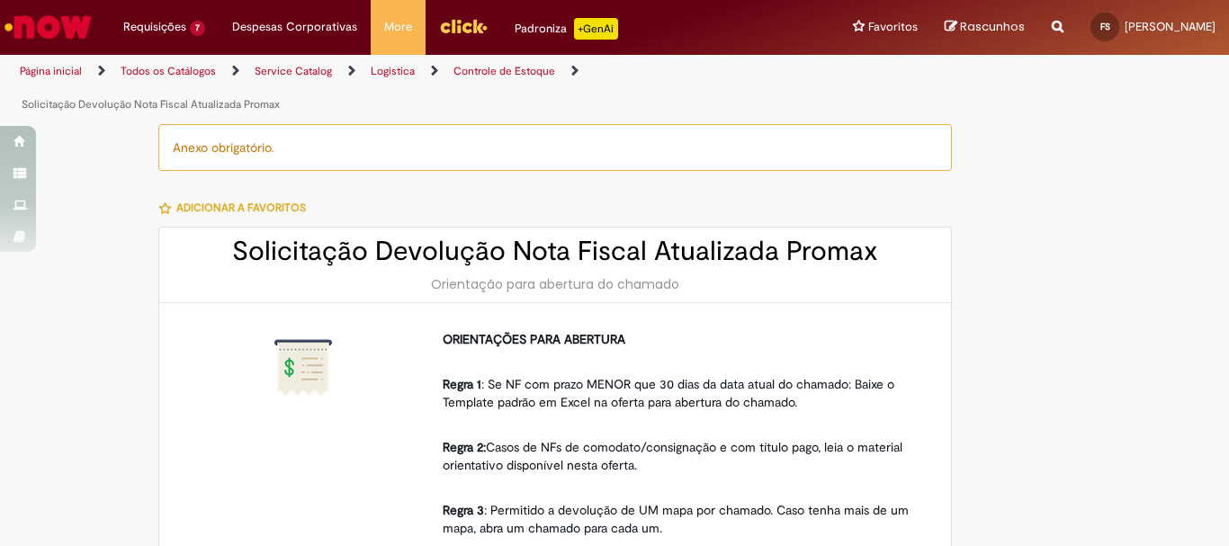
type input "********"
type input "**********"
type input "****"
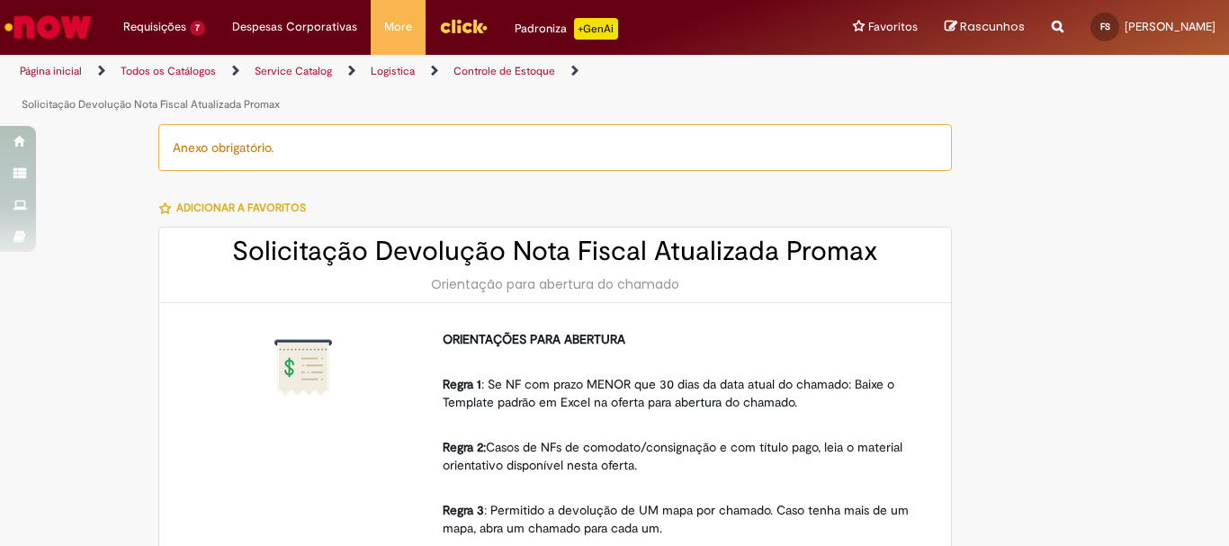
type input "**********"
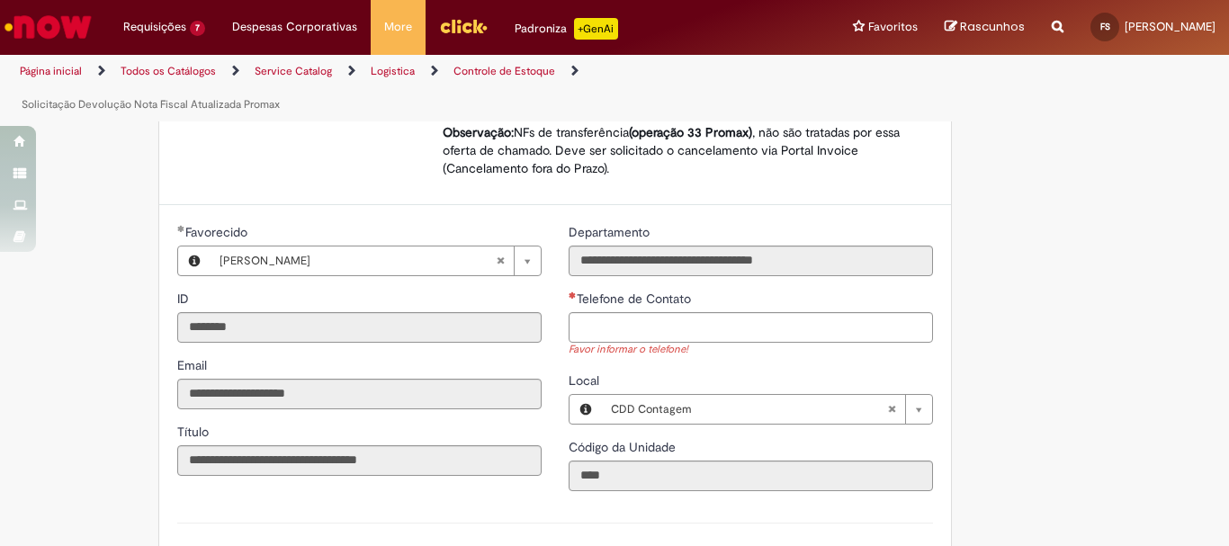
scroll to position [720, 0]
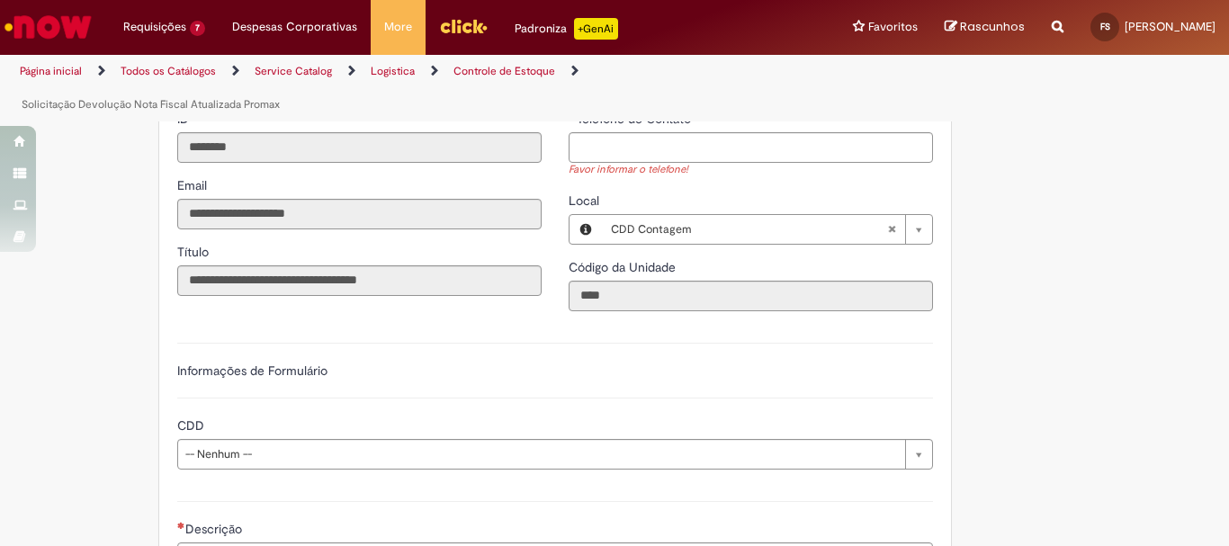
click at [615, 131] on div "Telefone de Contato" at bounding box center [751, 121] width 364 height 22
click at [629, 152] on input "Telefone de Contato" at bounding box center [751, 147] width 364 height 31
click at [1103, 364] on div "Anexo obrigatório. Adicionar a Favoritos Solicitação Devolução Nota Fiscal Atua…" at bounding box center [614, 161] width 1053 height 1514
type input "**********"
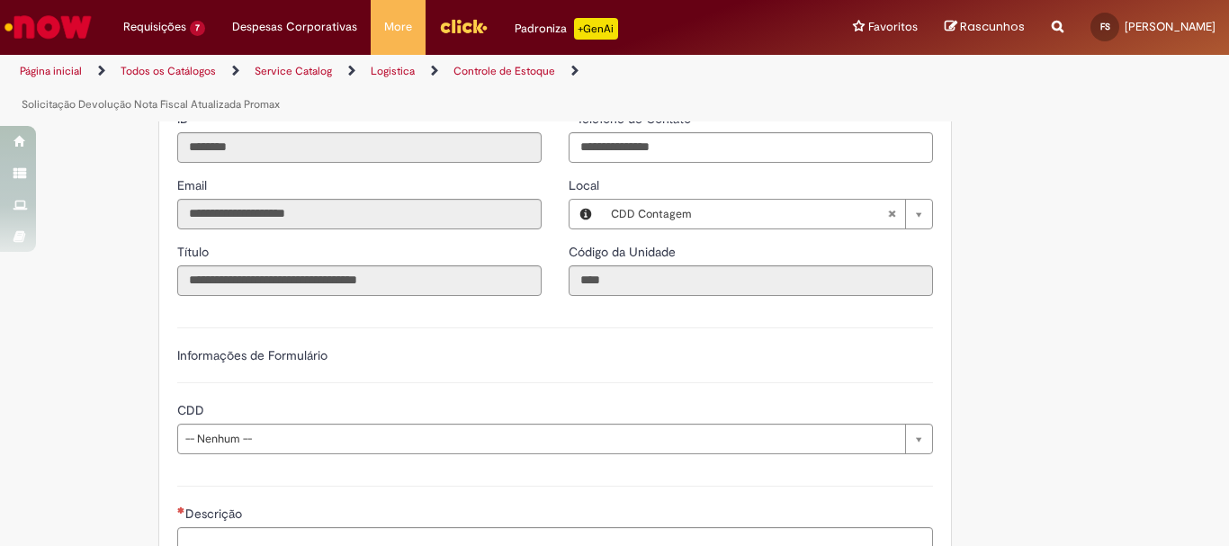
scroll to position [810, 0]
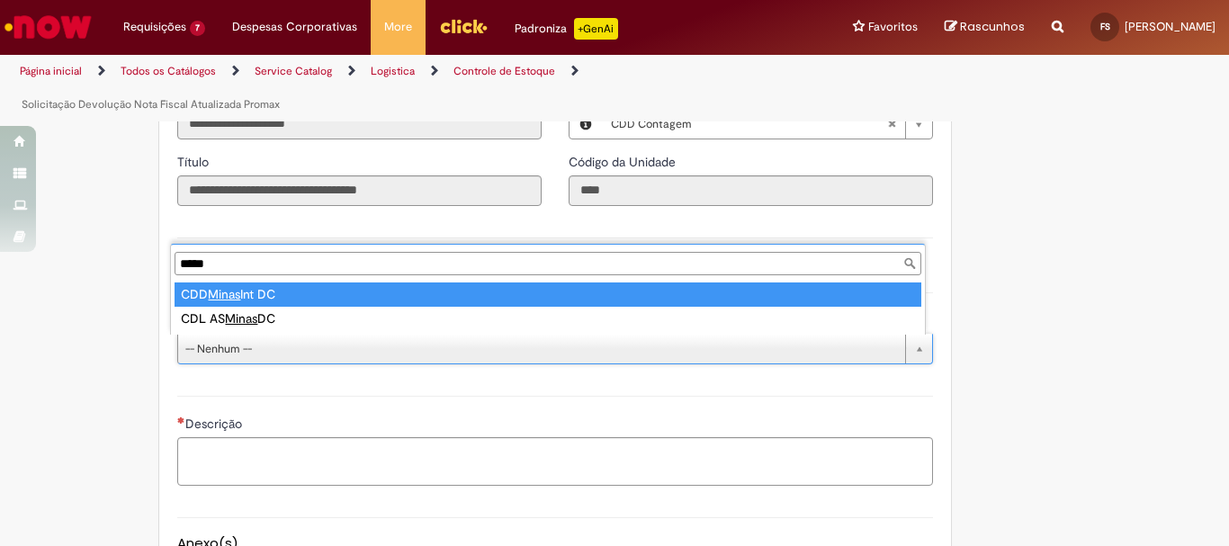
type input "*****"
type input "**********"
select select "**********"
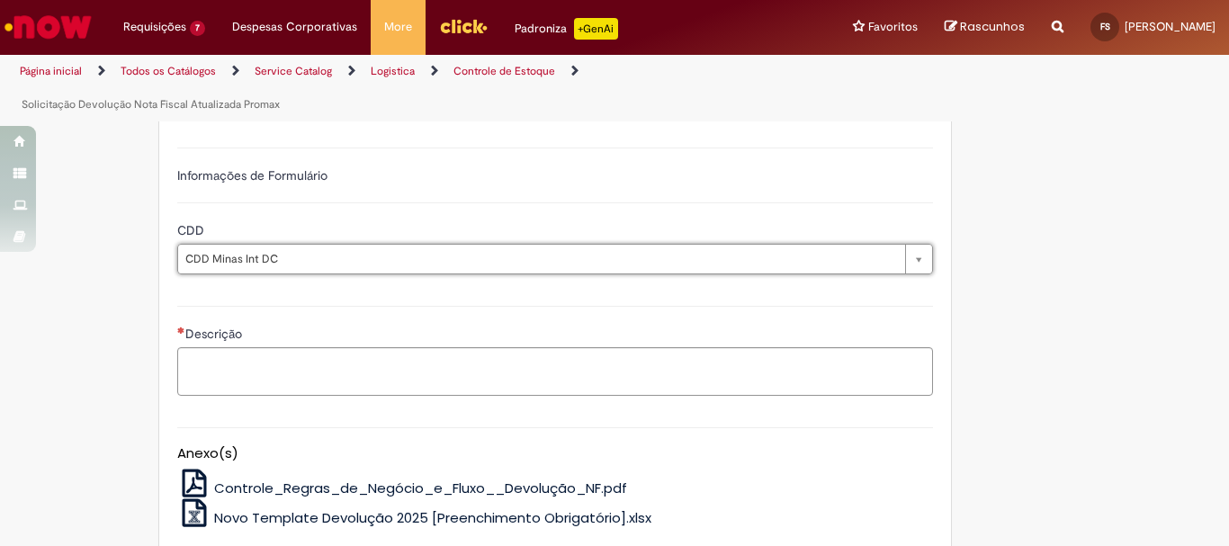
scroll to position [990, 0]
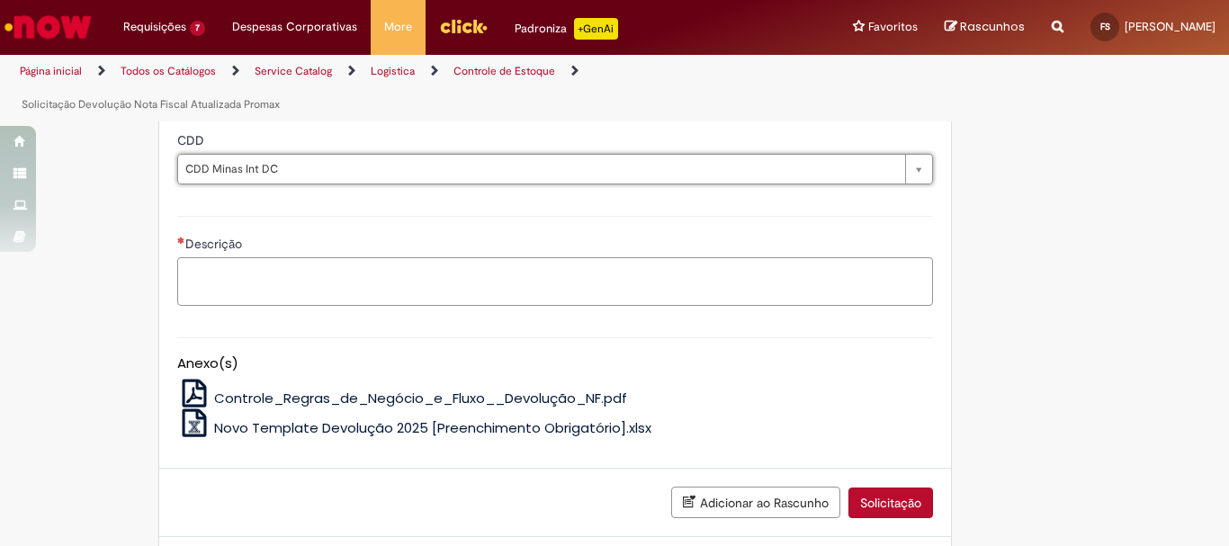
click at [391, 282] on textarea "Descrição" at bounding box center [555, 281] width 756 height 49
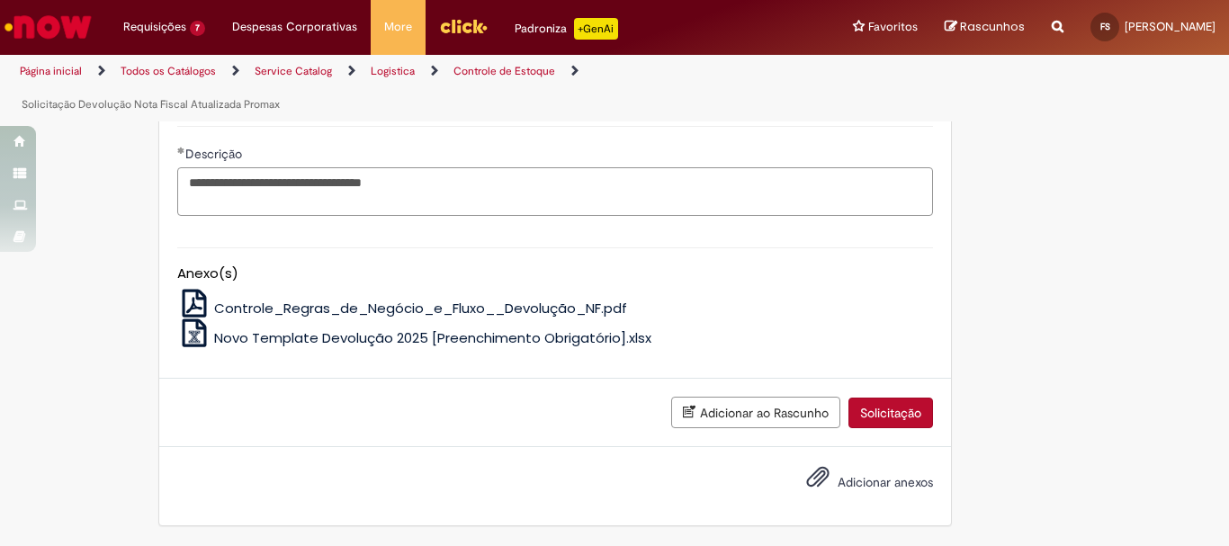
type textarea "**********"
click at [374, 339] on span "Novo Template Devolução 2025 [Preenchimento Obrigatório].xlsx" at bounding box center [432, 337] width 437 height 19
click at [824, 472] on button "Adicionar anexos" at bounding box center [818, 481] width 32 height 41
click at [870, 481] on span "Adicionar anexos" at bounding box center [885, 482] width 95 height 16
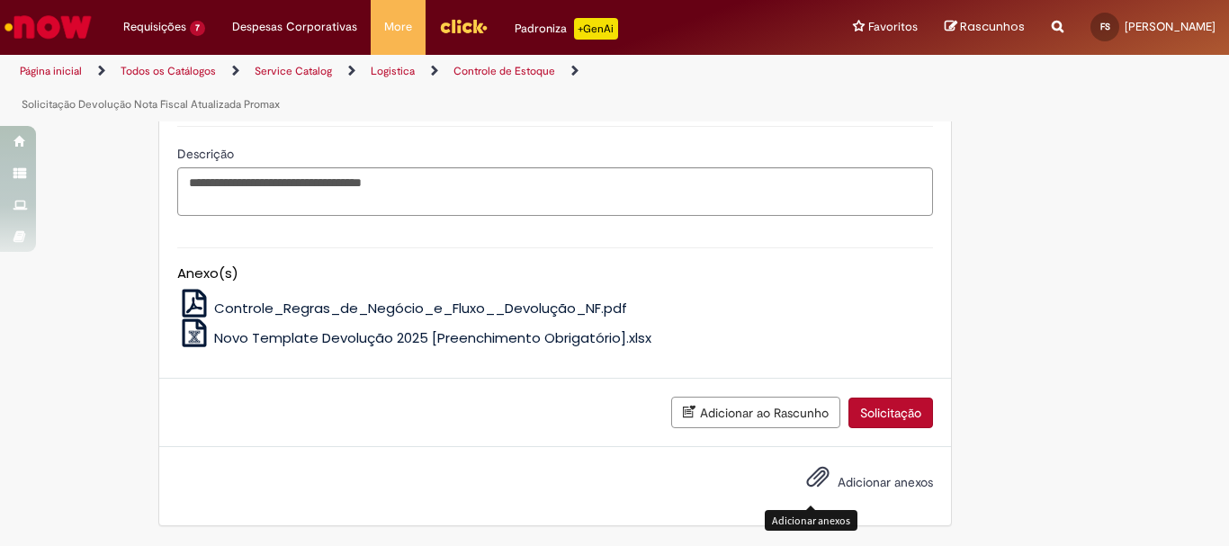
click at [0, 0] on input "Adicionar anexos" at bounding box center [0, 0] width 0 height 0
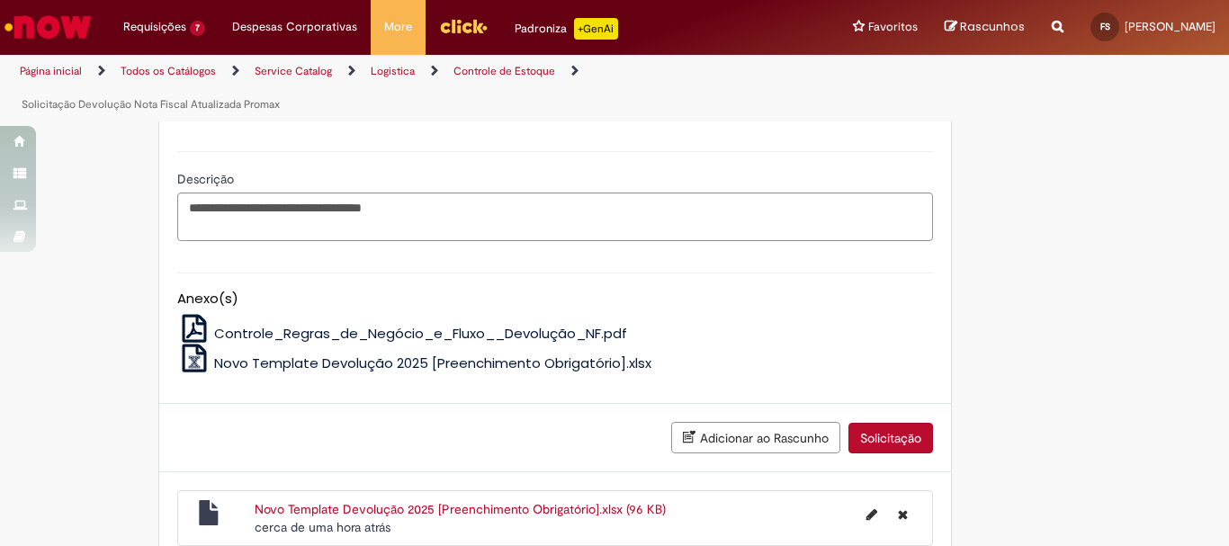
scroll to position [1145, 0]
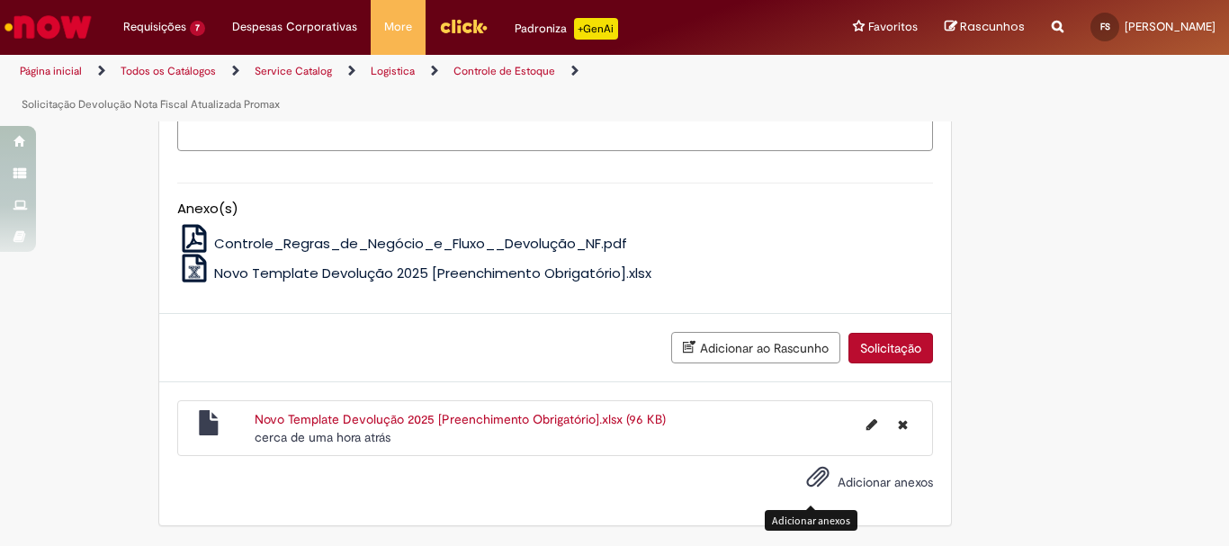
click at [811, 468] on span "Adicionar anexos" at bounding box center [818, 478] width 22 height 22
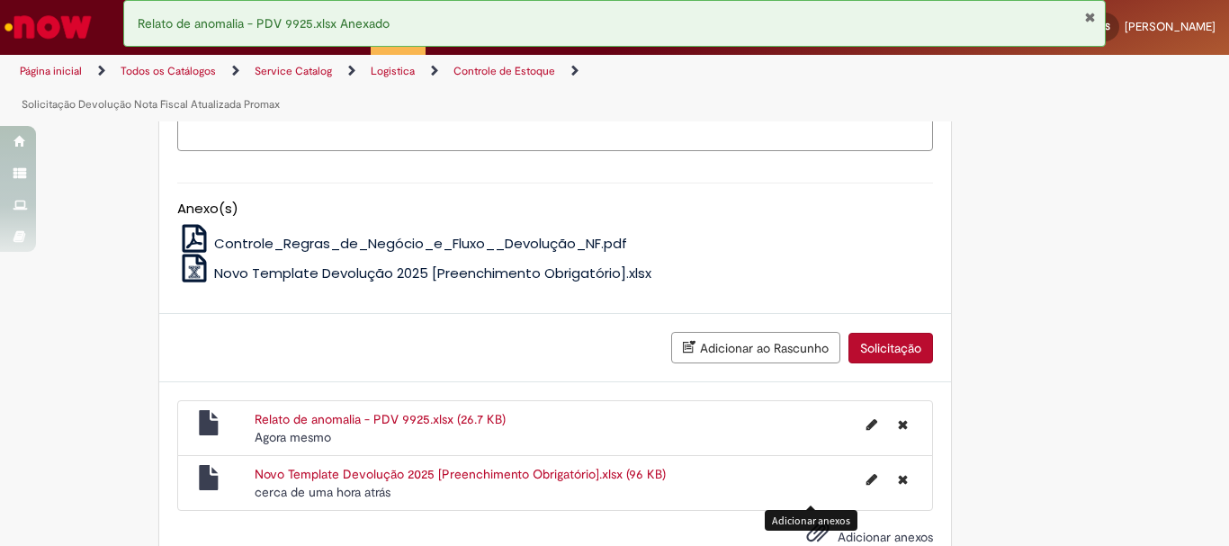
scroll to position [1199, 0]
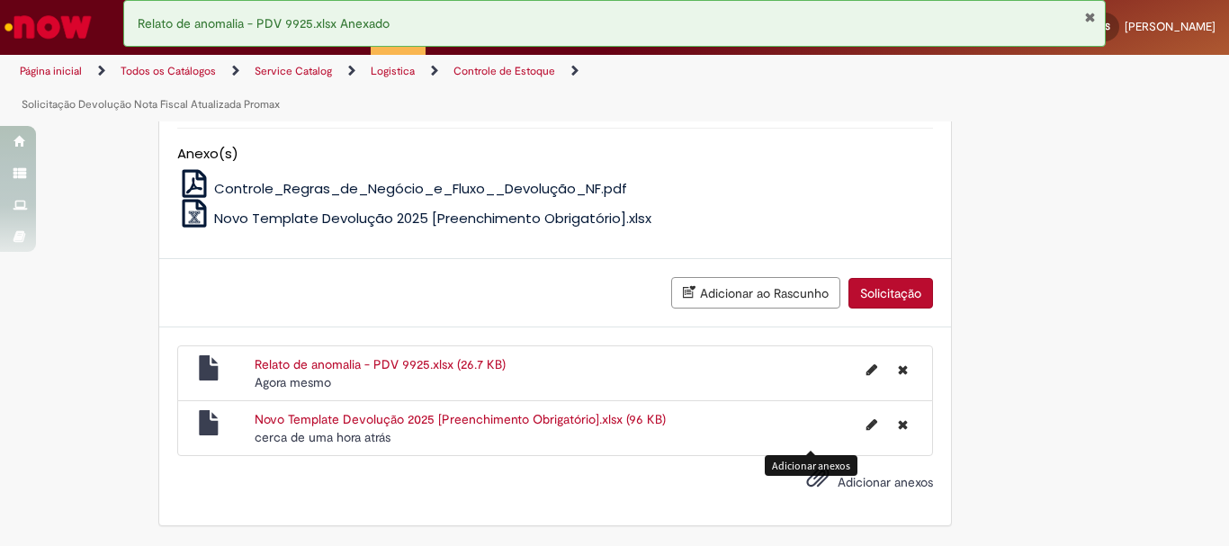
click at [1084, 15] on button "Fechar Notificação" at bounding box center [1090, 17] width 12 height 14
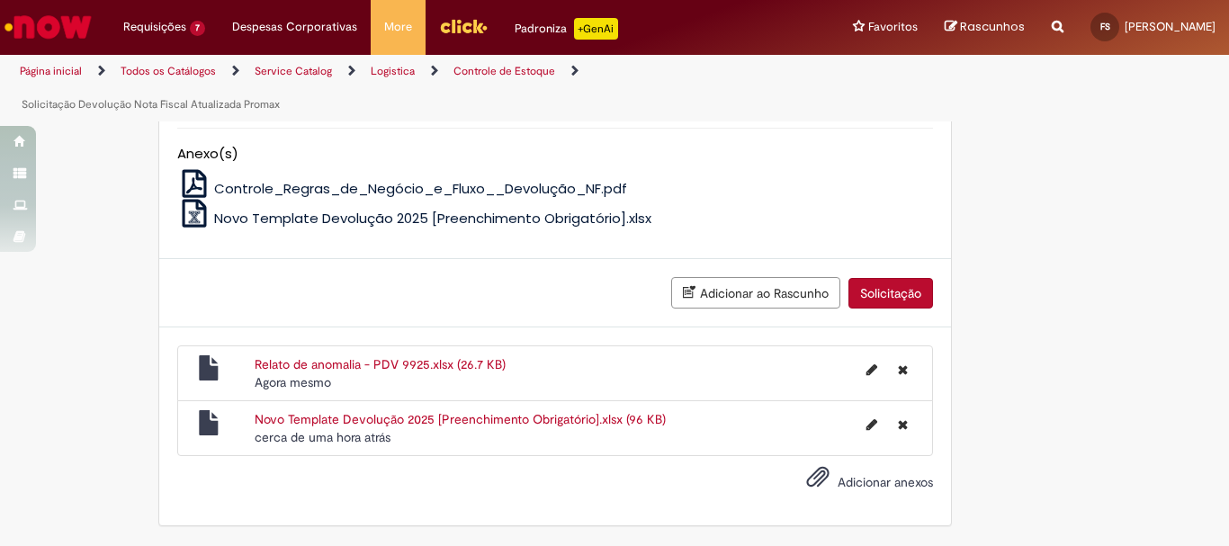
click at [894, 289] on button "Solicitação" at bounding box center [891, 293] width 85 height 31
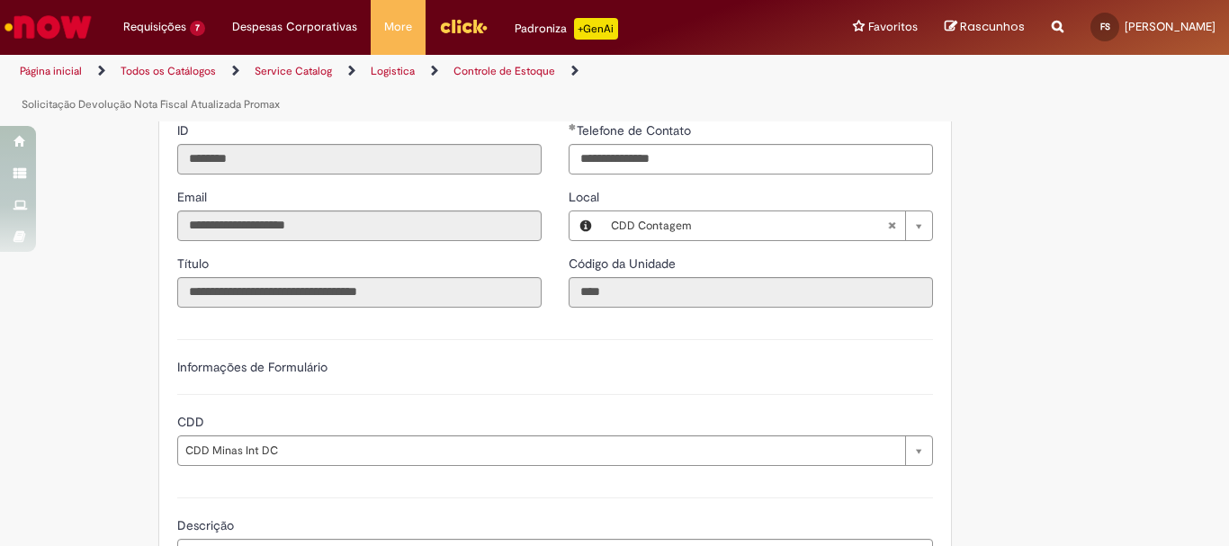
scroll to position [528, 0]
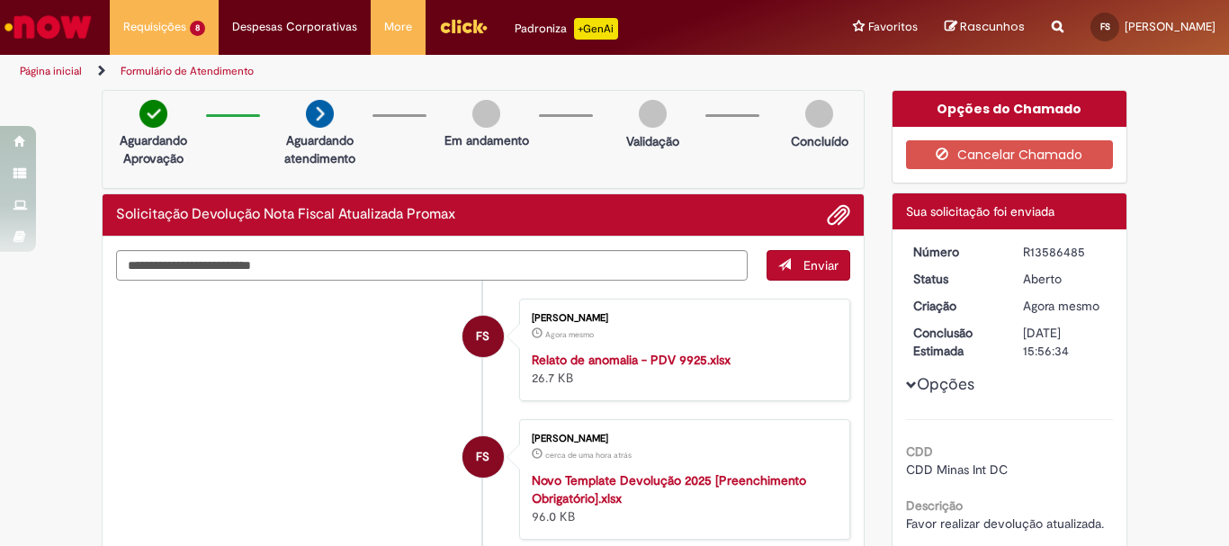
drag, startPoint x: 1019, startPoint y: 254, endPoint x: 1082, endPoint y: 255, distance: 63.9
click at [1082, 255] on div "R13586485" at bounding box center [1065, 252] width 84 height 18
click at [878, 243] on div "Opções do Chamado Cancelar Chamado Detalhes do tíquete Sua solicitação foi envi…" at bounding box center [1010, 478] width 264 height 777
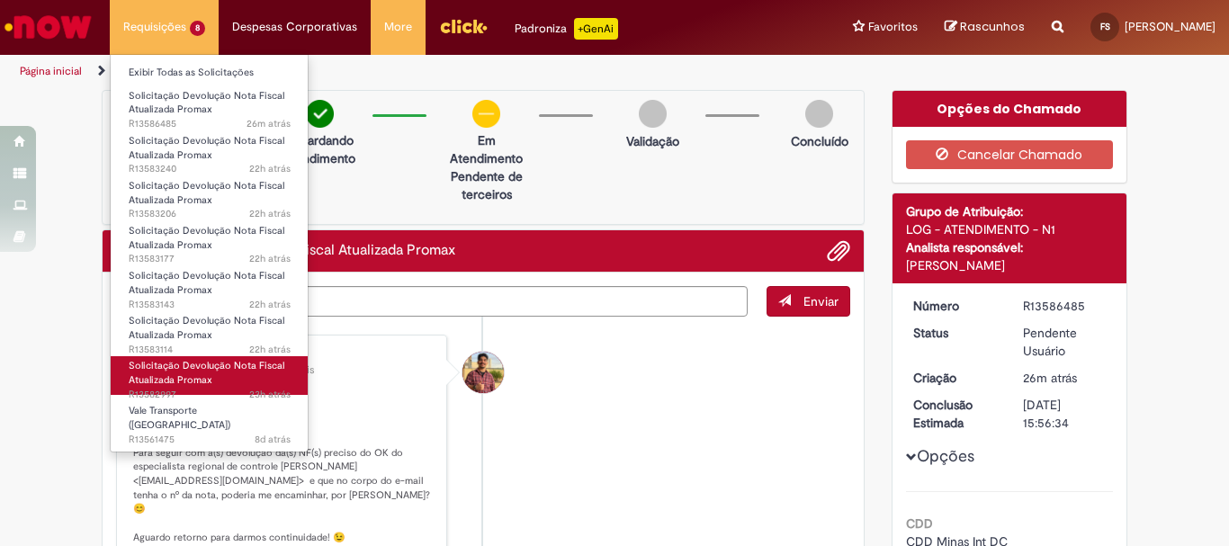
click at [200, 363] on span "Solicitação Devolução Nota Fiscal Atualizada Promax" at bounding box center [207, 373] width 156 height 28
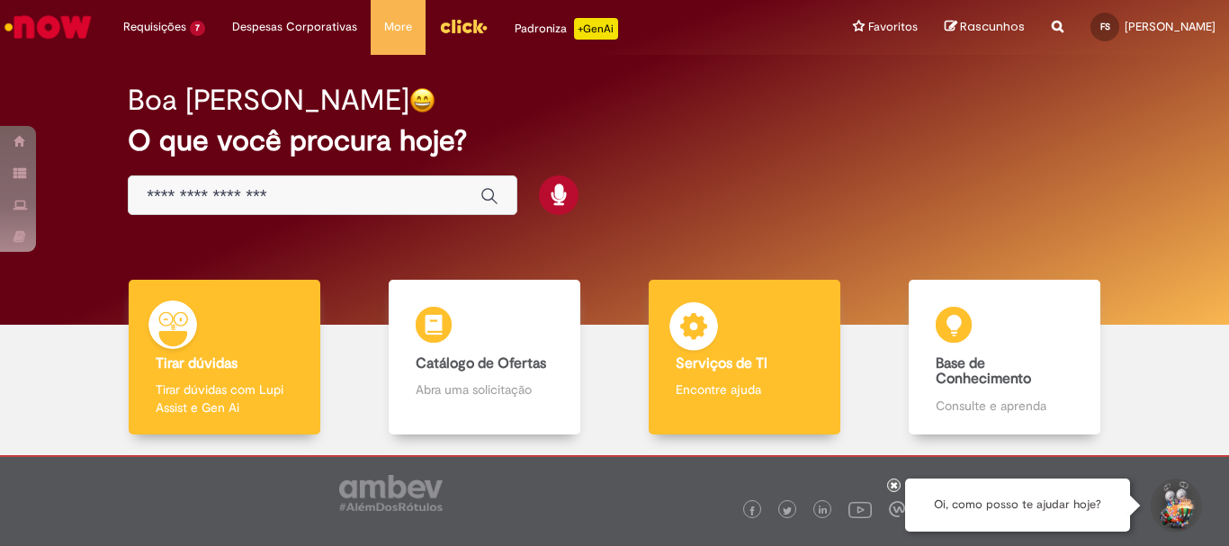
click at [750, 344] on div "Serviços de TI Serviços de TI Encontre ajuda" at bounding box center [744, 358] width 191 height 156
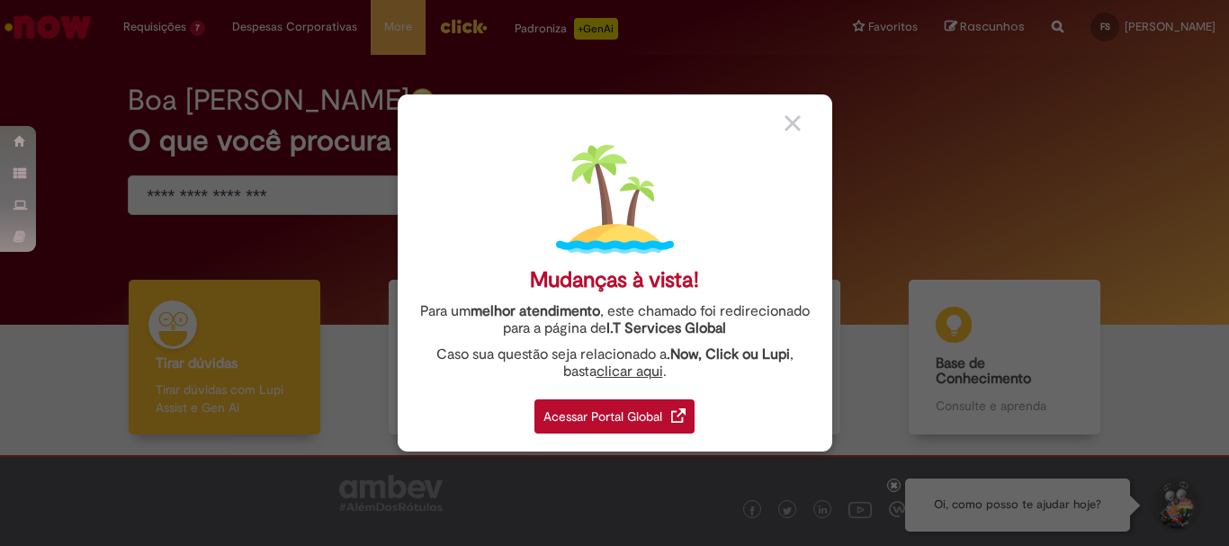
click at [605, 424] on div "Acessar Portal Global" at bounding box center [614, 417] width 160 height 34
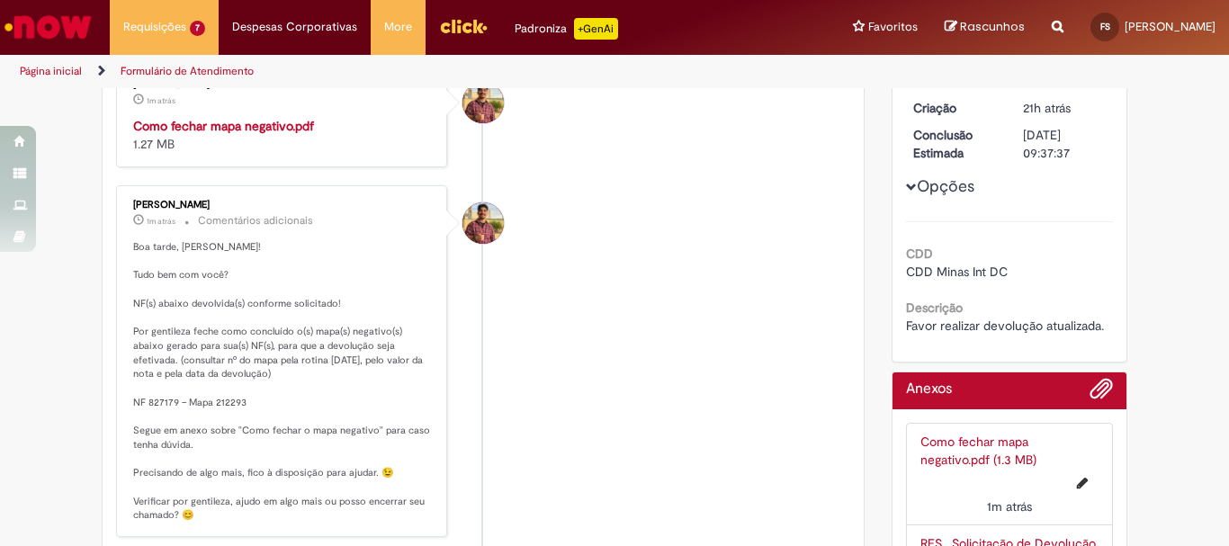
scroll to position [360, 0]
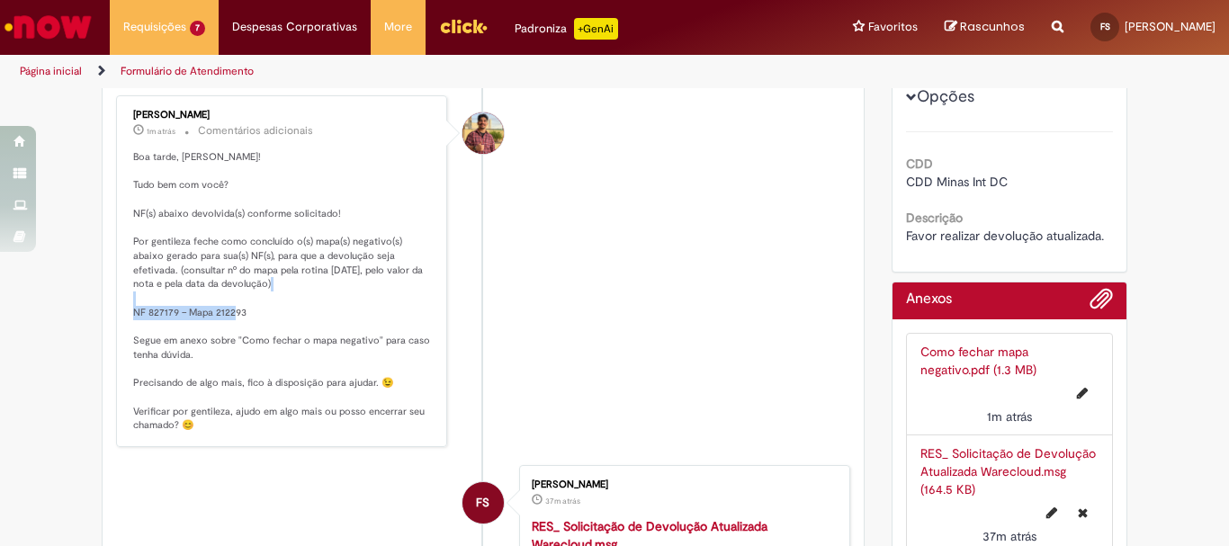
drag, startPoint x: 247, startPoint y: 311, endPoint x: 194, endPoint y: 311, distance: 53.1
click at [136, 311] on p "Boa tarde, [PERSON_NAME]! Tudo bem com você? NF(s) abaixo devolvida(s) conforme…" at bounding box center [283, 291] width 300 height 283
click at [697, 241] on li "[PERSON_NAME] 1m atrás 1m atrás Comentários adicionais Boa tarde, [PERSON_NAME]…" at bounding box center [483, 271] width 734 height 352
drag, startPoint x: 261, startPoint y: 313, endPoint x: 119, endPoint y: 312, distance: 142.2
click at [121, 312] on div "[PERSON_NAME] 2m atrás 2 minutos atrás Comentários adicionais Boa tarde, [PERSO…" at bounding box center [281, 271] width 320 height 341
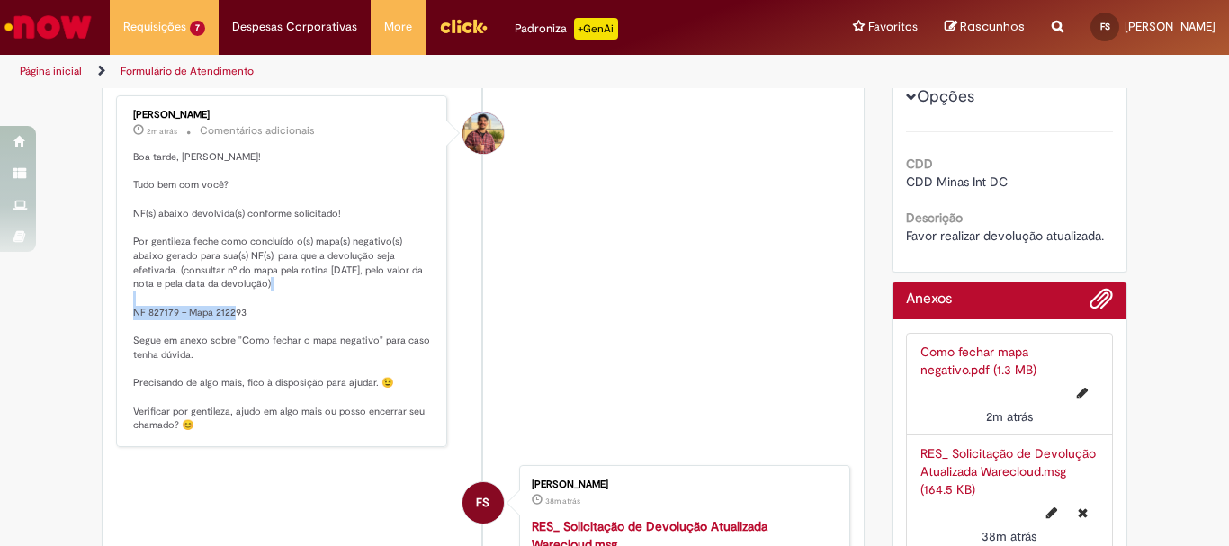
copy p "NF 827179 – Mapa 212293"
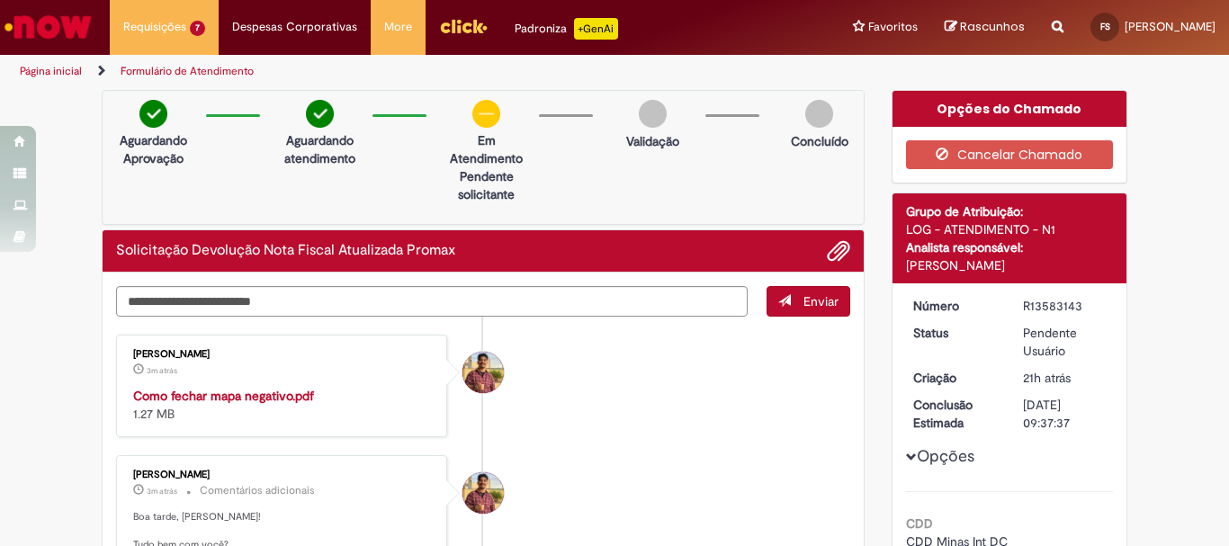
scroll to position [180, 0]
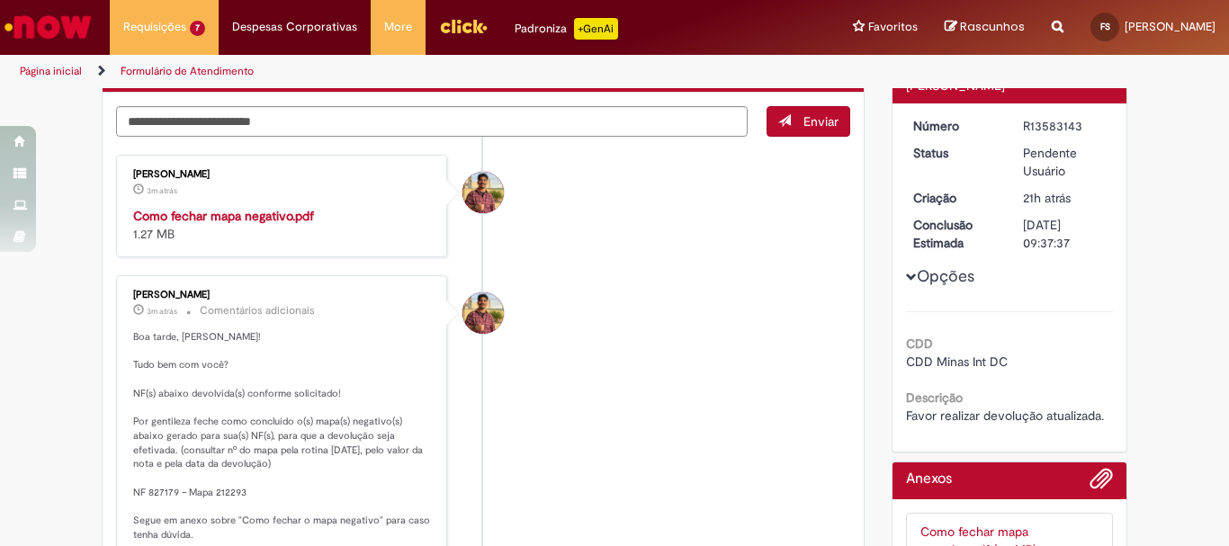
click at [236, 207] on div "Como fechar mapa negativo.pdf 1.27 MB" at bounding box center [283, 225] width 300 height 36
click at [238, 220] on strong "Como fechar mapa negativo.pdf" at bounding box center [223, 216] width 181 height 16
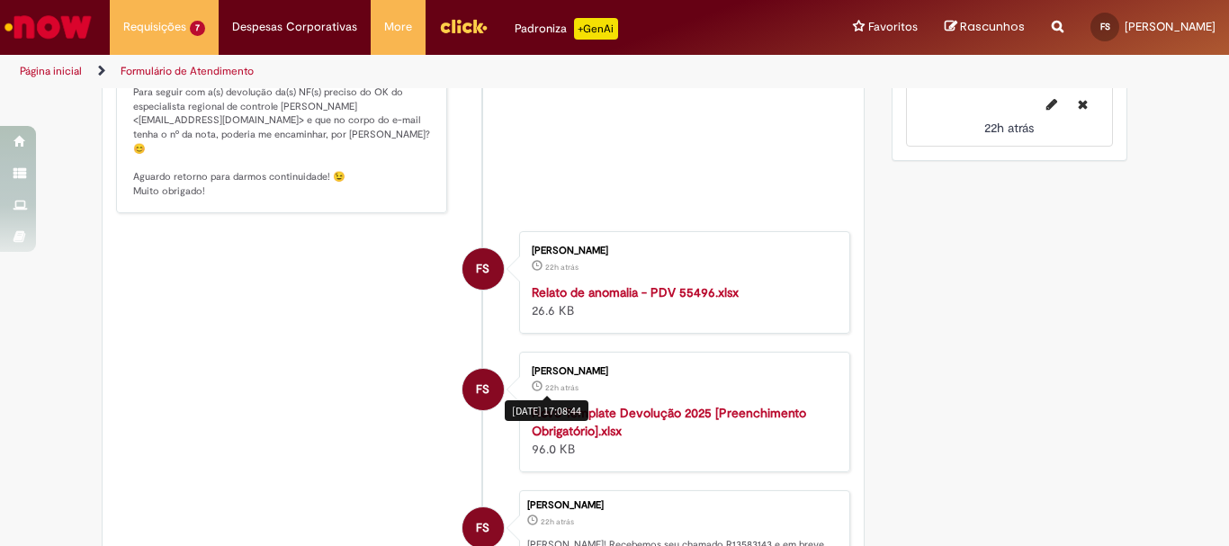
scroll to position [1080, 0]
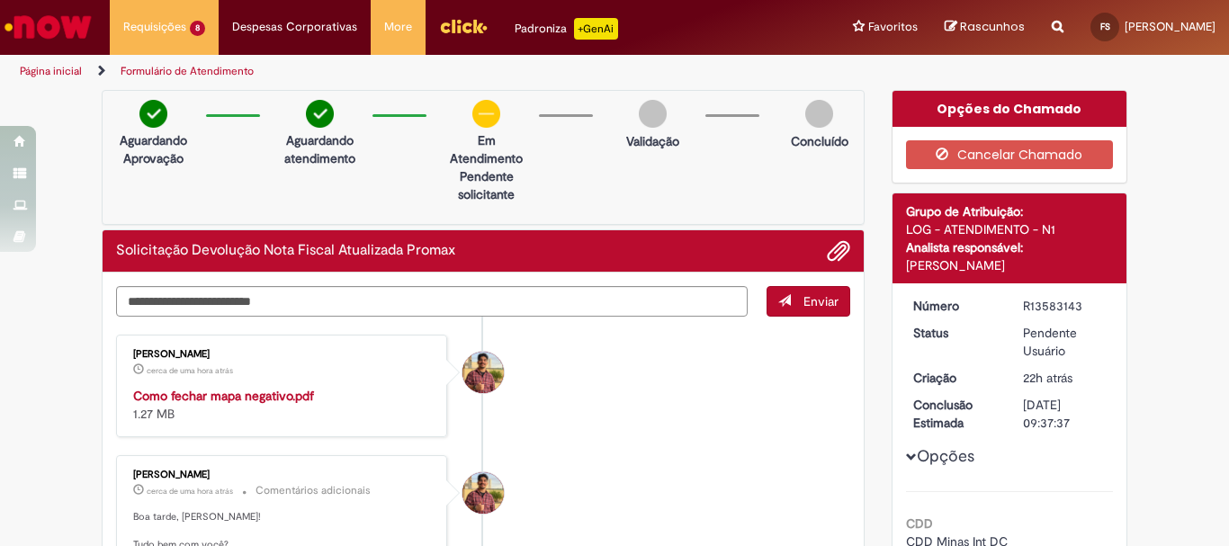
scroll to position [0, 0]
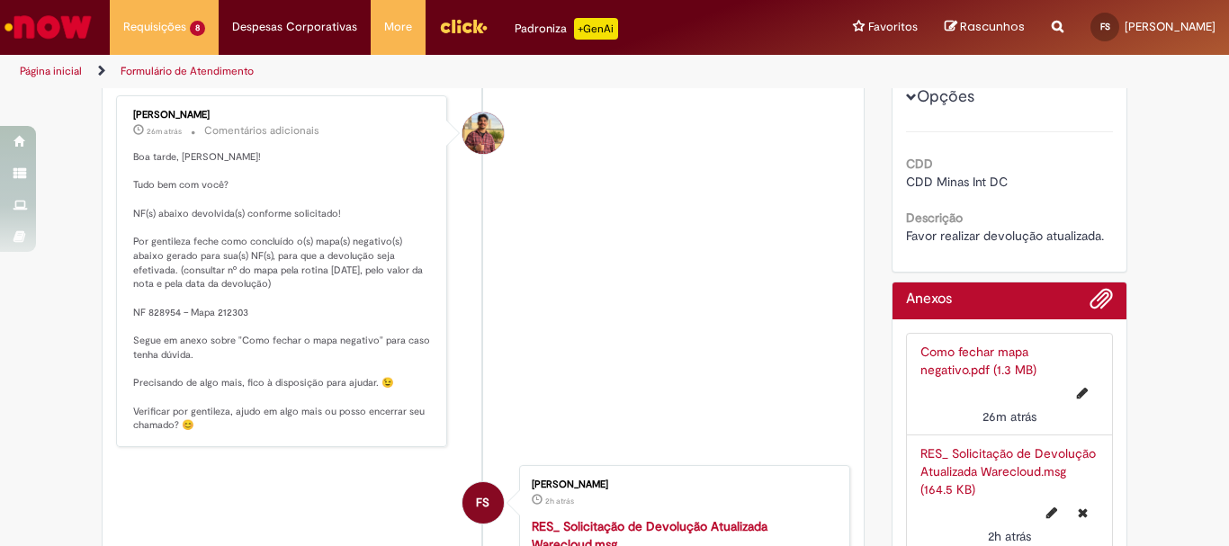
scroll to position [90, 0]
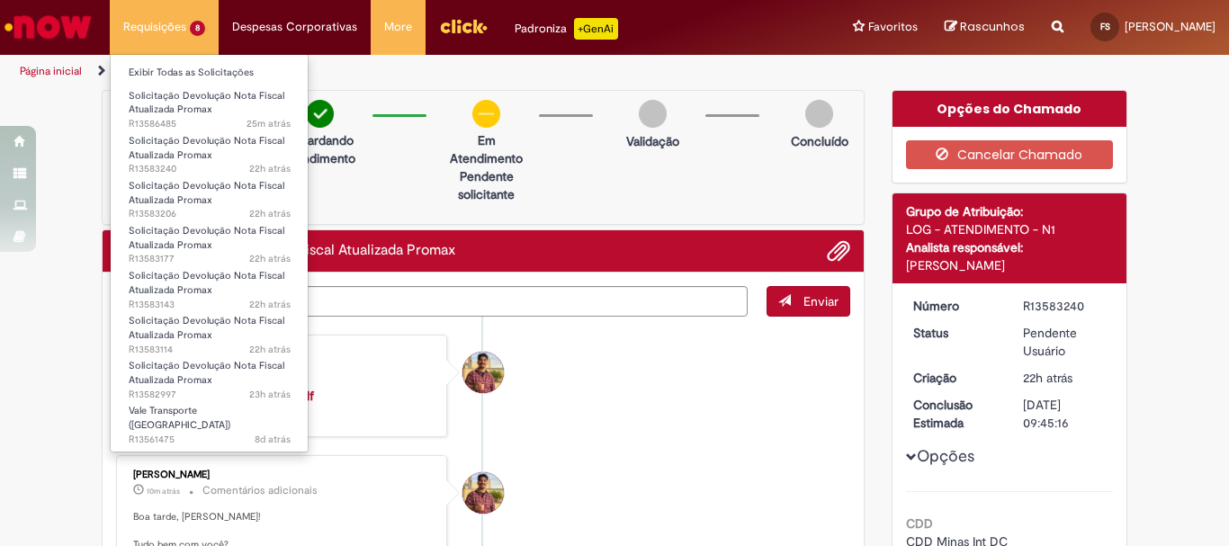
click at [156, 31] on li "Requisições 8 Exibir Todas as Solicitações Solicitação Devolução Nota Fiscal At…" at bounding box center [164, 27] width 109 height 54
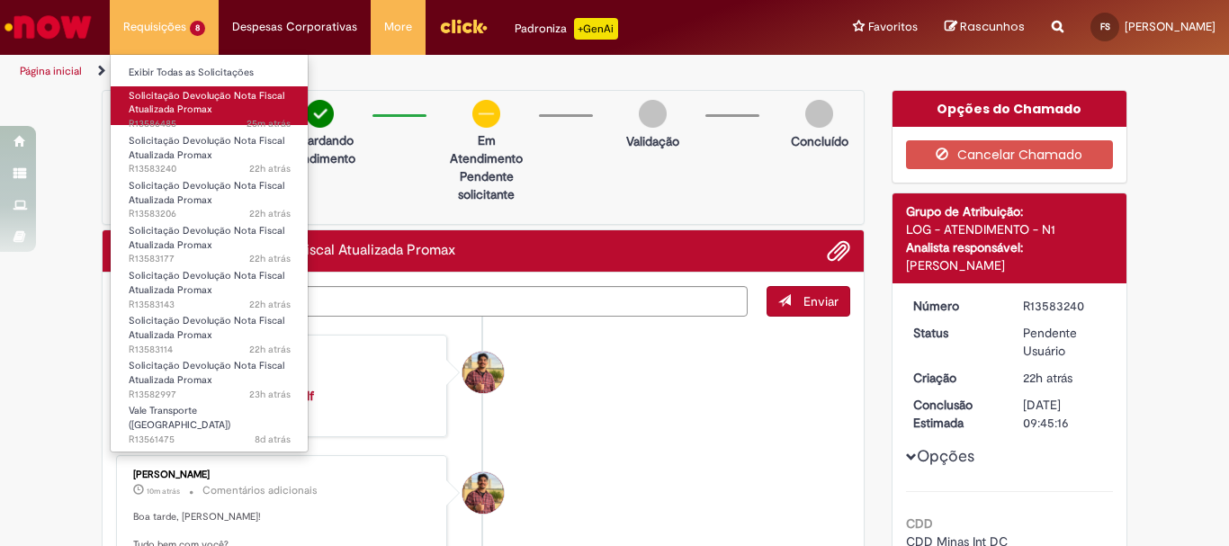
click at [173, 112] on span "Solicitação Devolução Nota Fiscal Atualizada Promax" at bounding box center [207, 103] width 156 height 28
click at [207, 103] on span "Solicitação Devolução Nota Fiscal Atualizada Promax" at bounding box center [207, 103] width 156 height 28
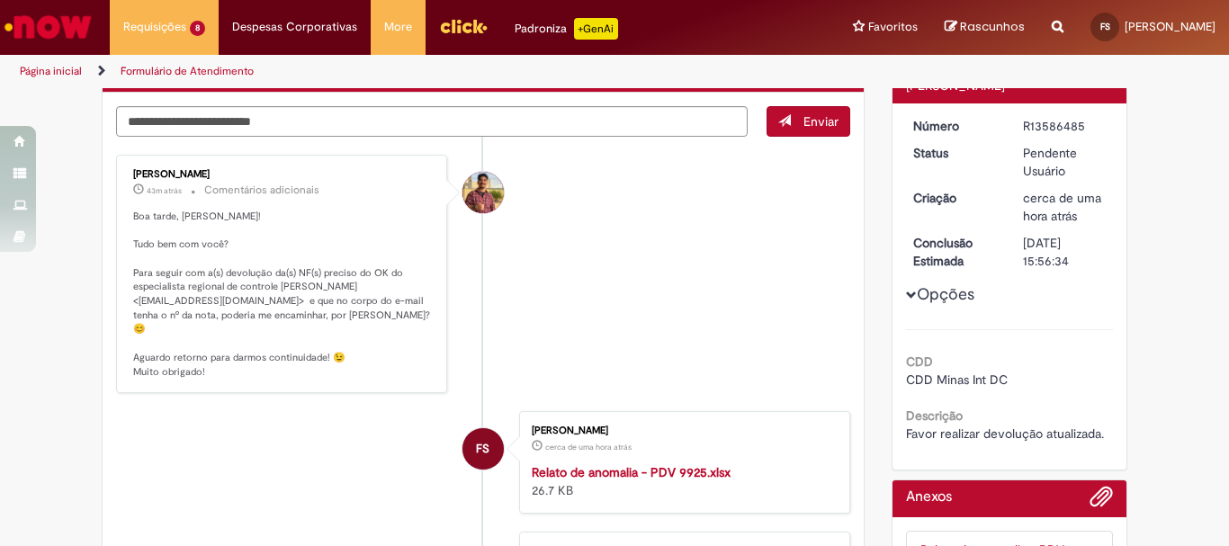
scroll to position [90, 0]
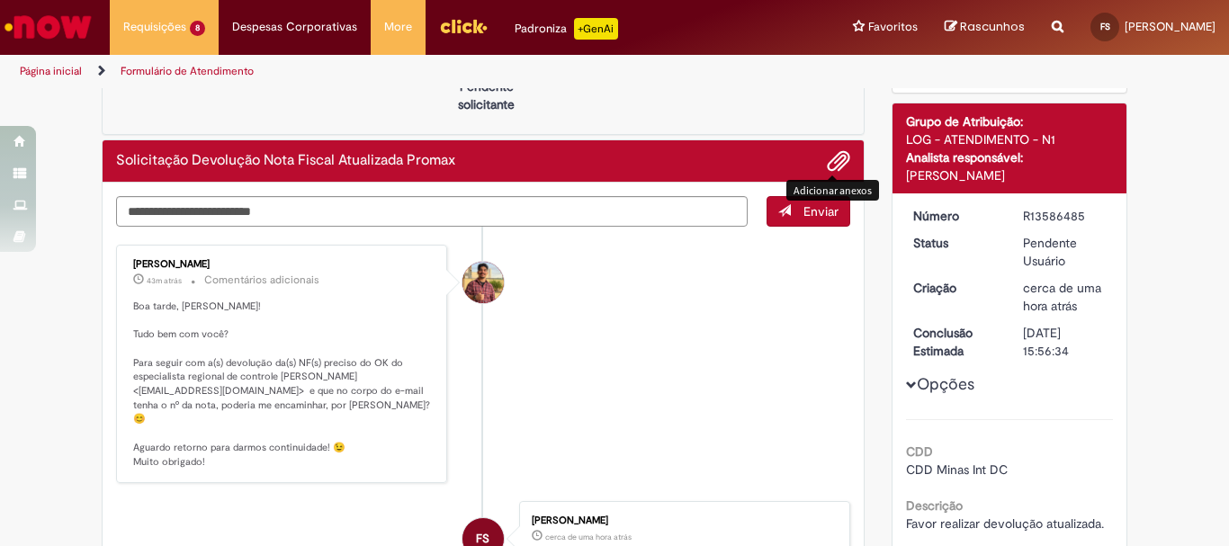
click at [828, 163] on span "Adicionar anexos" at bounding box center [839, 162] width 22 height 22
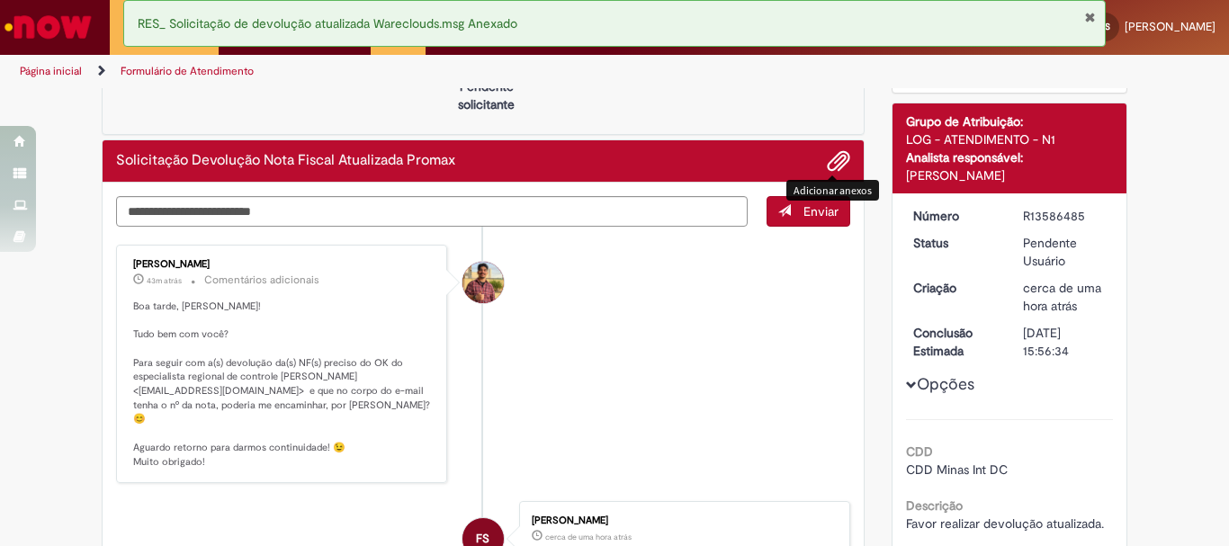
click at [1088, 11] on button "Fechar Notificação" at bounding box center [1090, 17] width 12 height 14
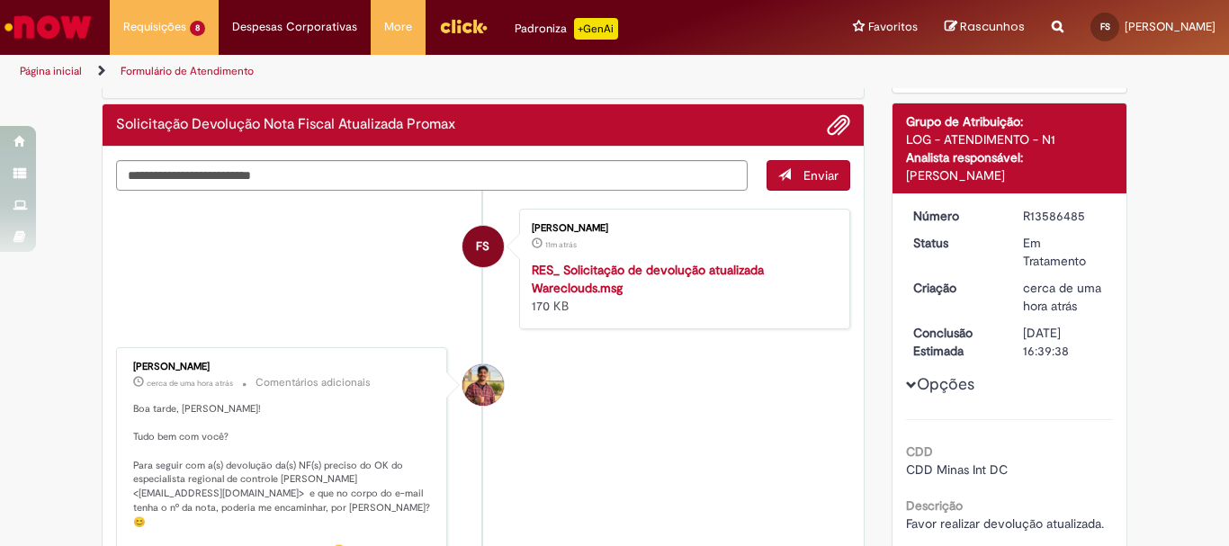
scroll to position [0, 0]
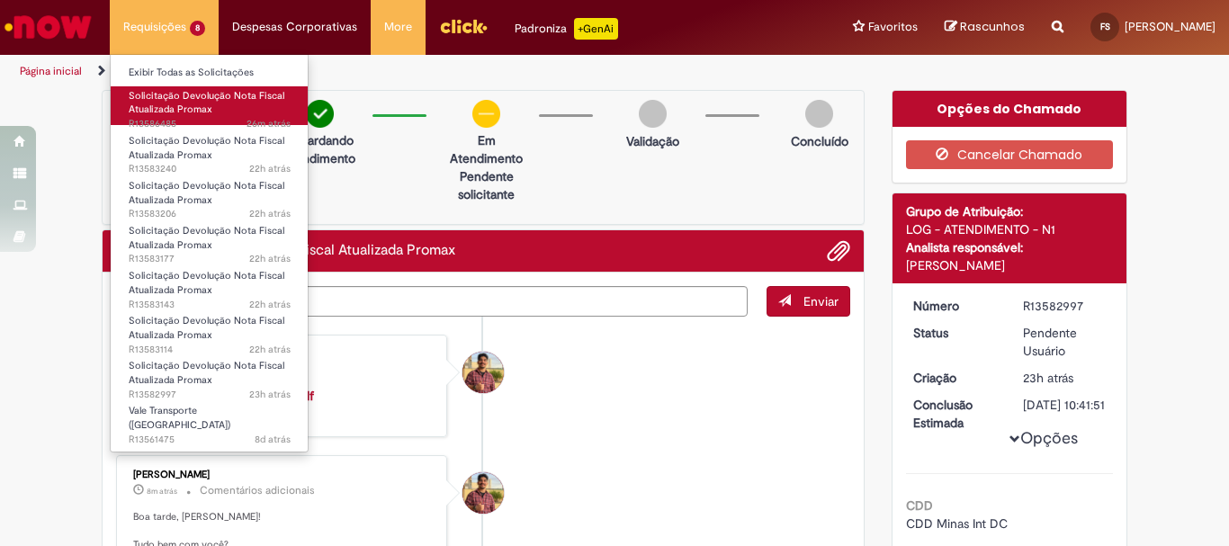
click at [193, 101] on span "Solicitação Devolução Nota Fiscal Atualizada Promax" at bounding box center [207, 103] width 156 height 28
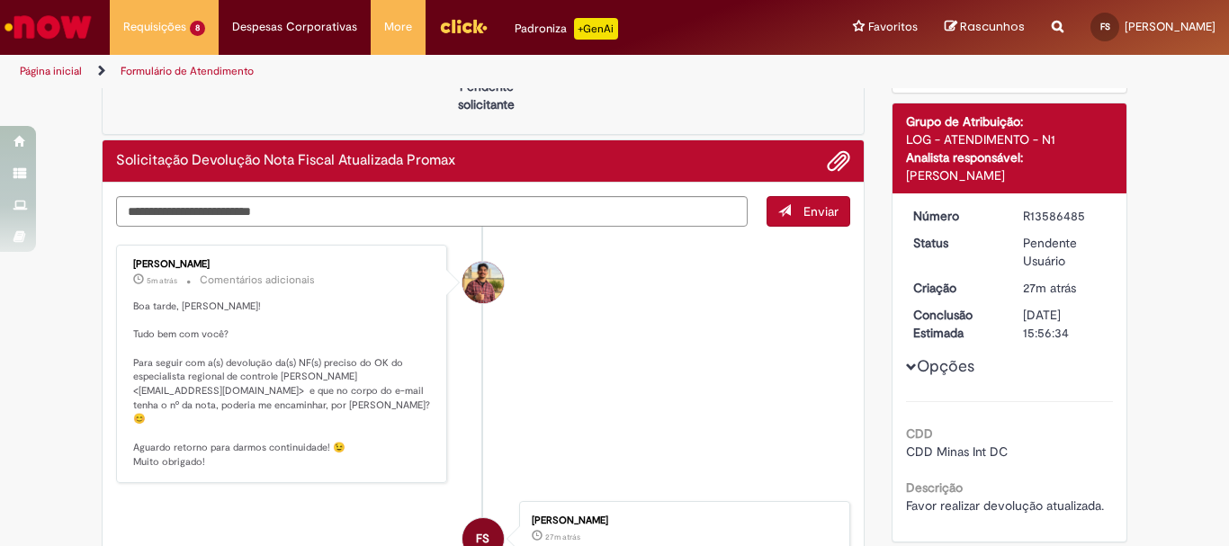
scroll to position [180, 0]
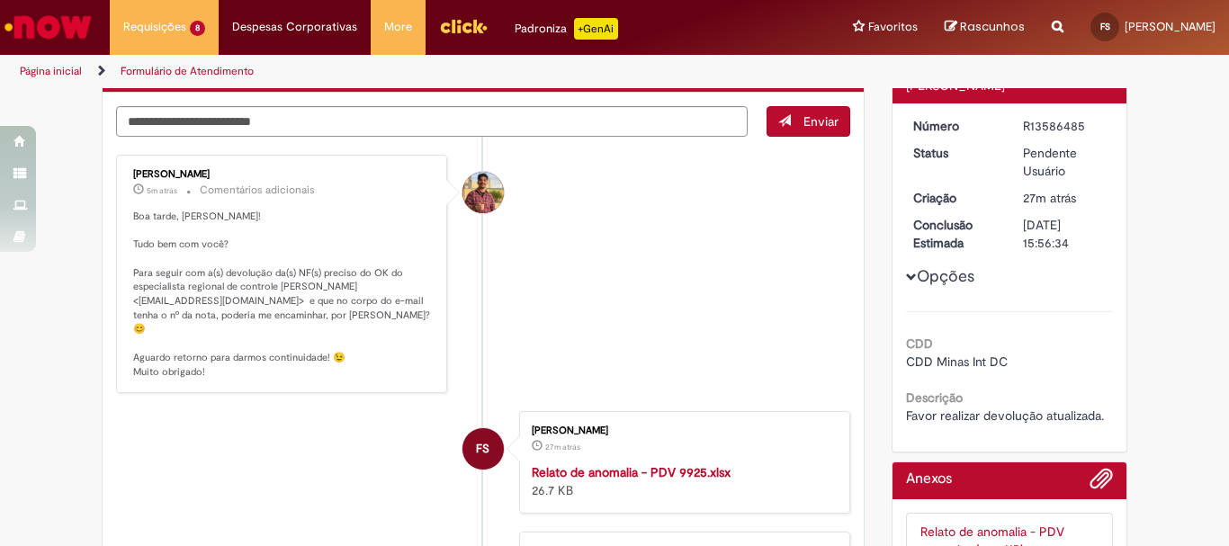
click at [88, 185] on div "Verificar Código de Barras Aguardando Aprovação Aguardando atendimento Em Atend…" at bounding box center [483, 390] width 790 height 960
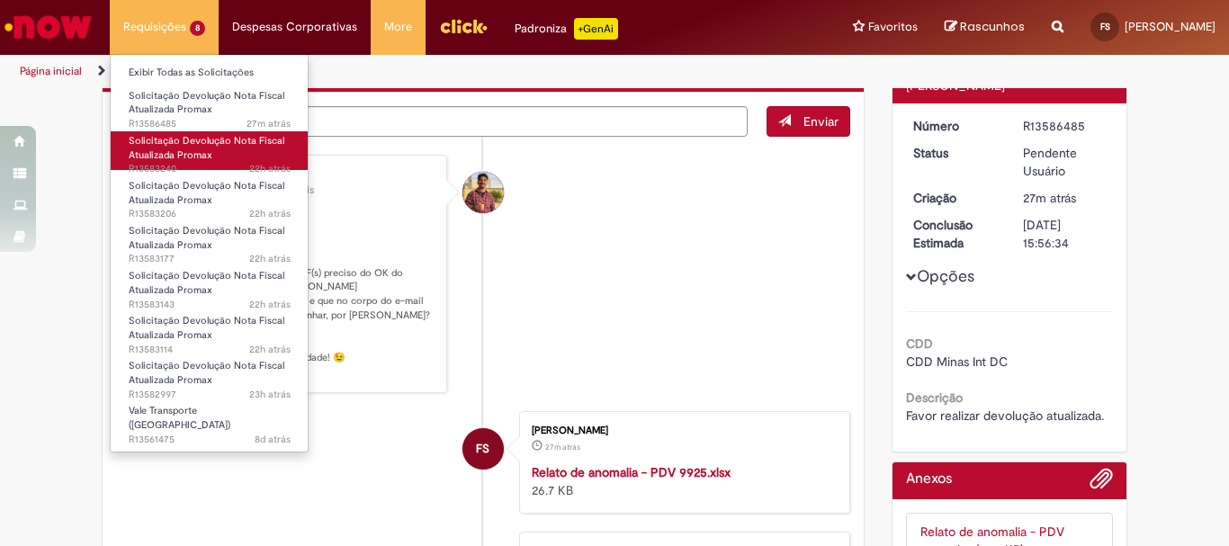
click at [193, 155] on span "Solicitação Devolução Nota Fiscal Atualizada Promax" at bounding box center [207, 148] width 156 height 28
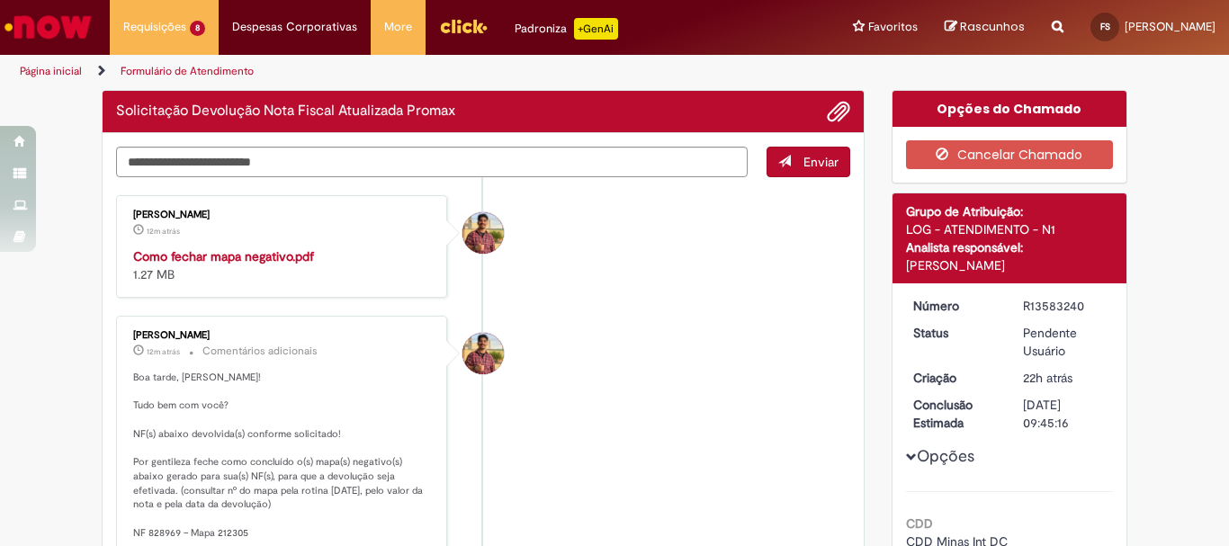
click at [463, 195] on li "Vitor Jeremias Da Silva 12m atrás 12 minutos atrás Como fechar mapa negativo.pd…" at bounding box center [483, 246] width 734 height 103
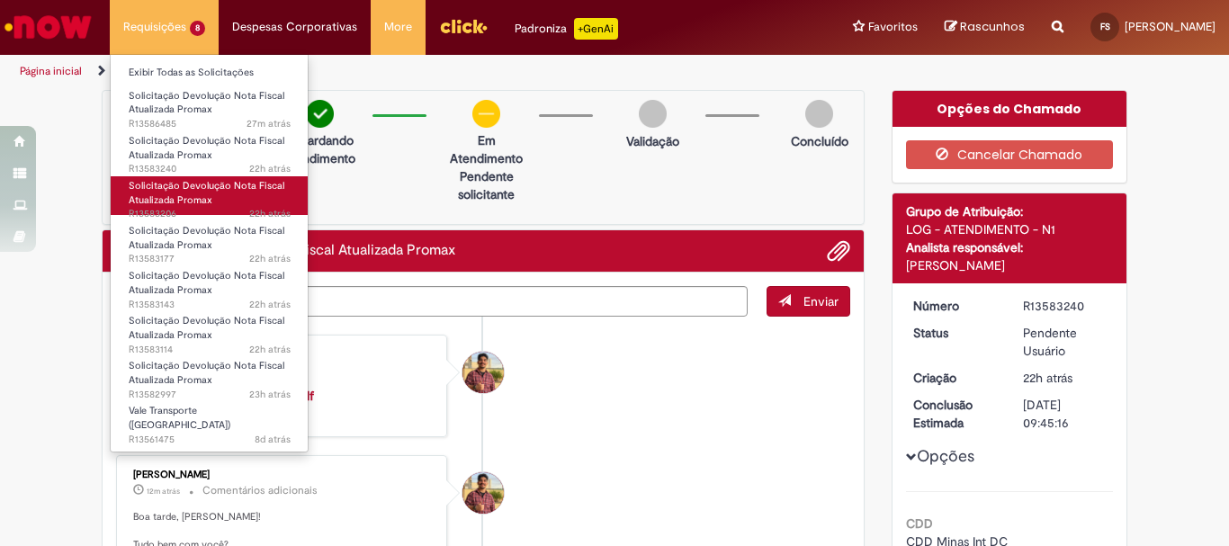
click at [213, 193] on link "Solicitação Devolução Nota Fiscal Atualizada Promax 22h atrás 22 horas atrás R1…" at bounding box center [210, 195] width 198 height 39
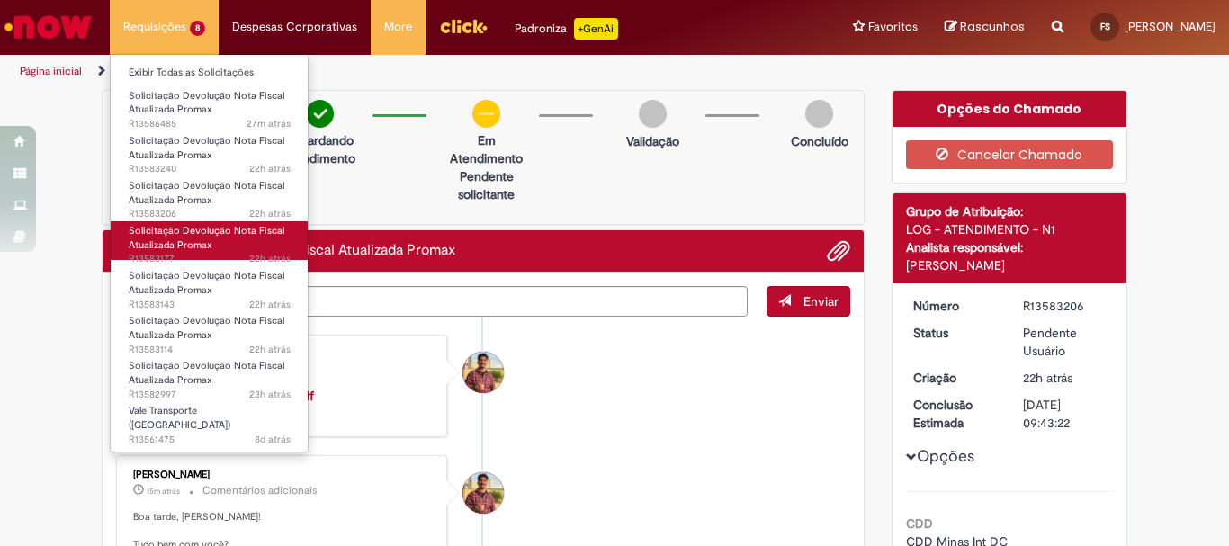
click at [214, 237] on span "Solicitação Devolução Nota Fiscal Atualizada Promax" at bounding box center [207, 238] width 156 height 28
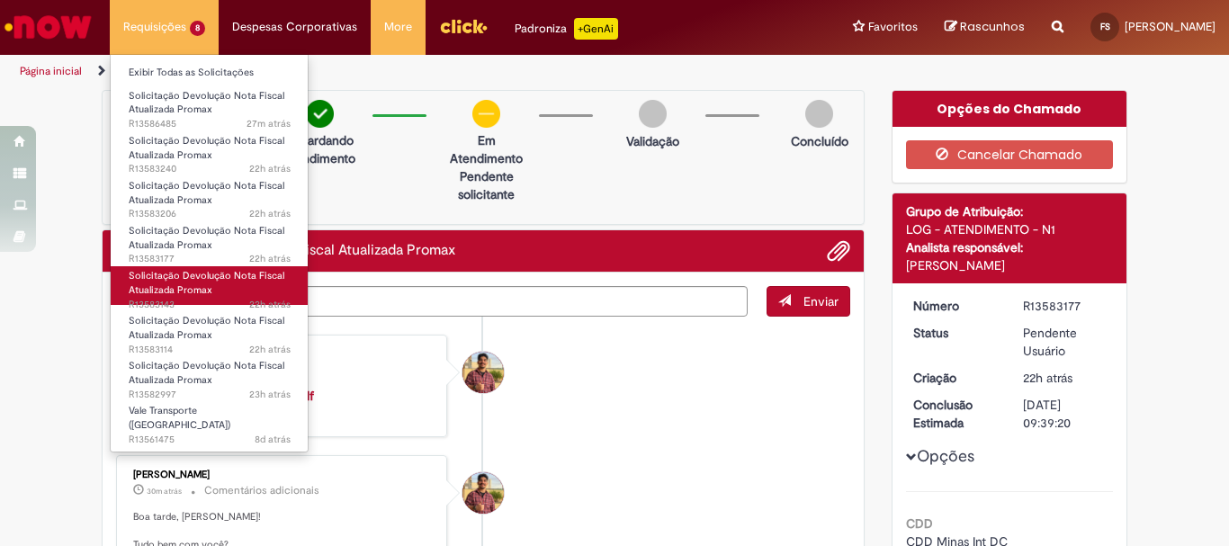
click at [173, 288] on span "Solicitação Devolução Nota Fiscal Atualizada Promax" at bounding box center [207, 283] width 156 height 28
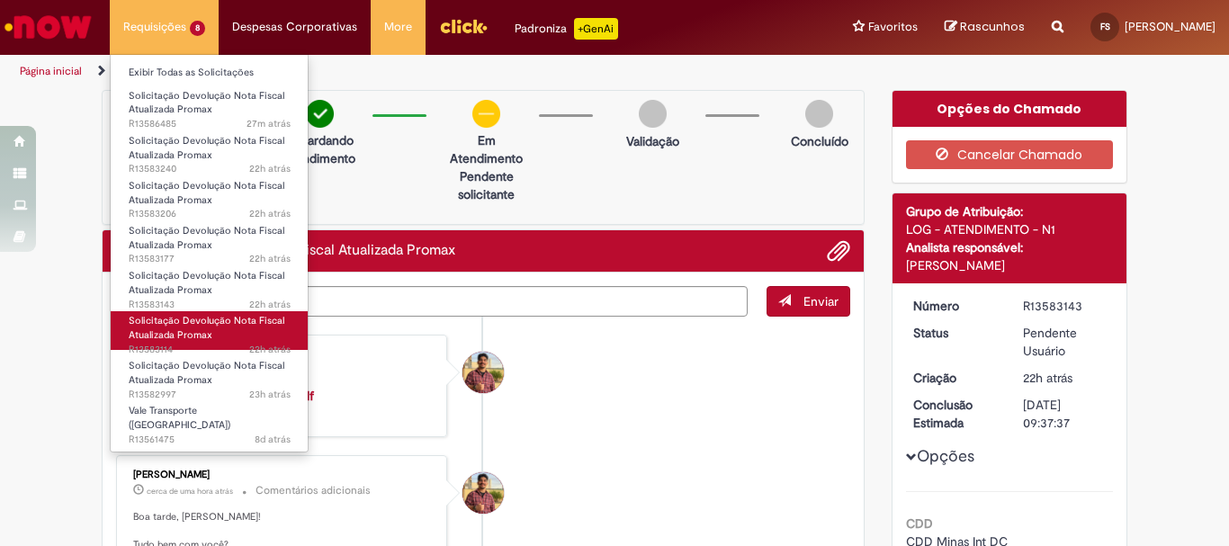
click at [217, 334] on link "Solicitação Devolução Nota Fiscal Atualizada Promax 22h atrás 22 horas atrás R1…" at bounding box center [210, 330] width 198 height 39
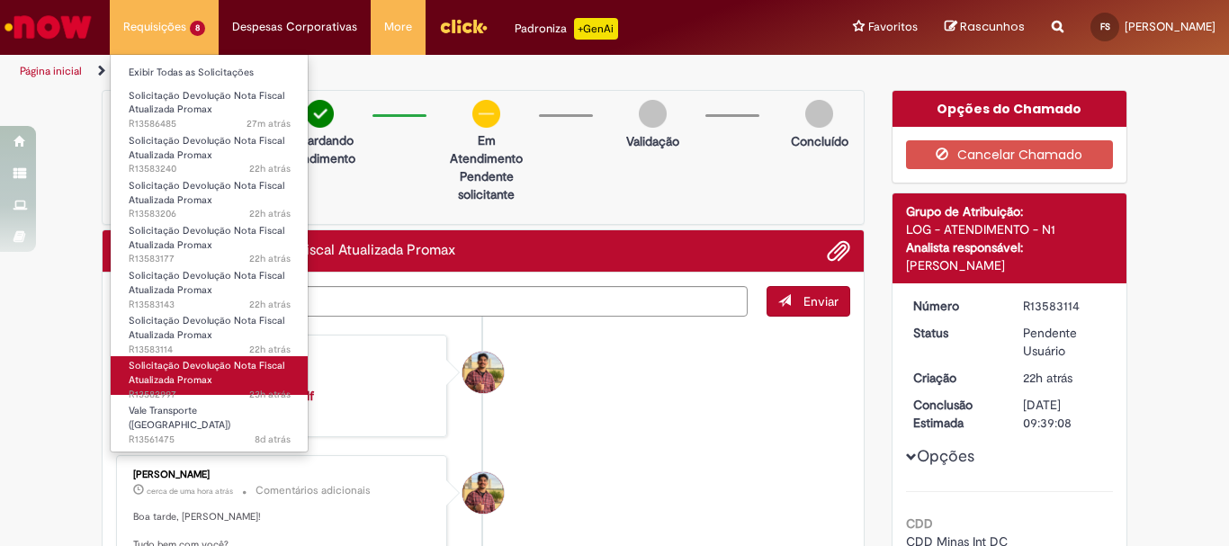
click at [193, 367] on span "Solicitação Devolução Nota Fiscal Atualizada Promax" at bounding box center [207, 373] width 156 height 28
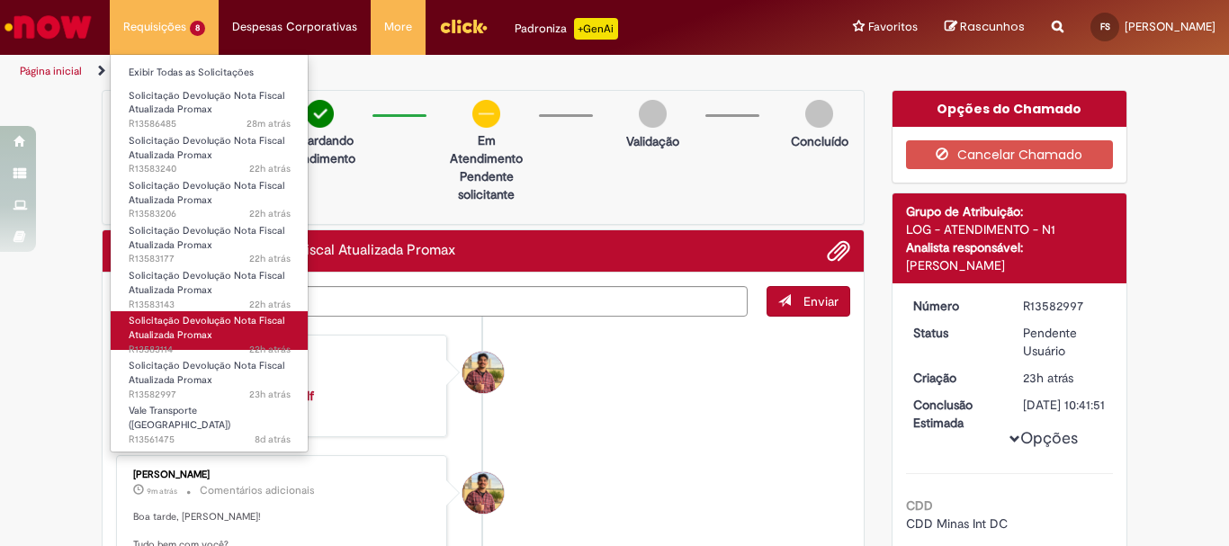
click at [199, 335] on span "Solicitação Devolução Nota Fiscal Atualizada Promax" at bounding box center [207, 328] width 156 height 28
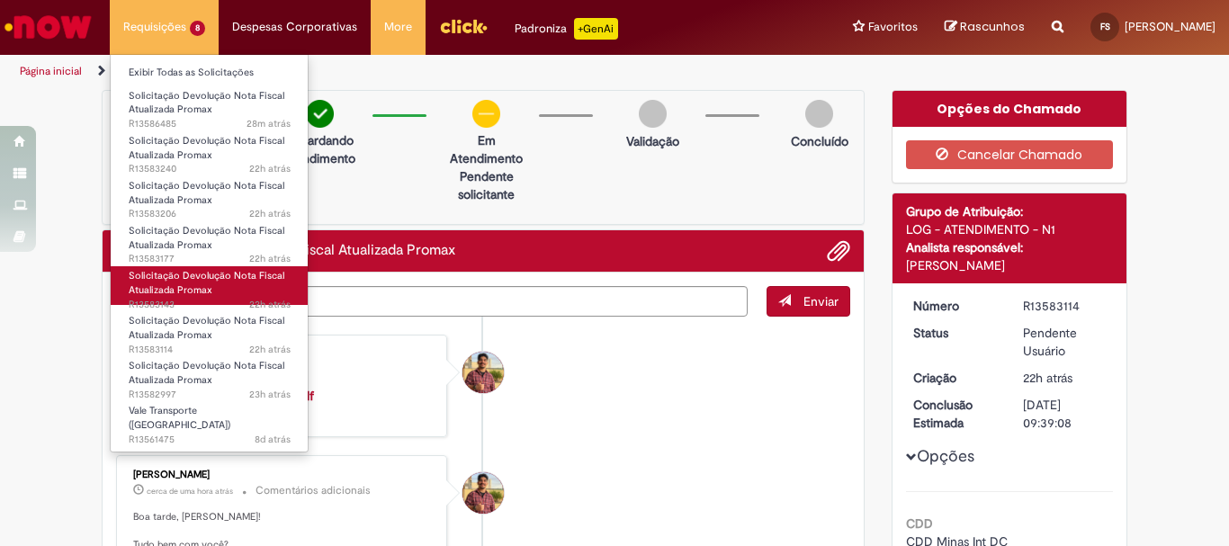
click at [195, 289] on span "Solicitação Devolução Nota Fiscal Atualizada Promax" at bounding box center [207, 283] width 156 height 28
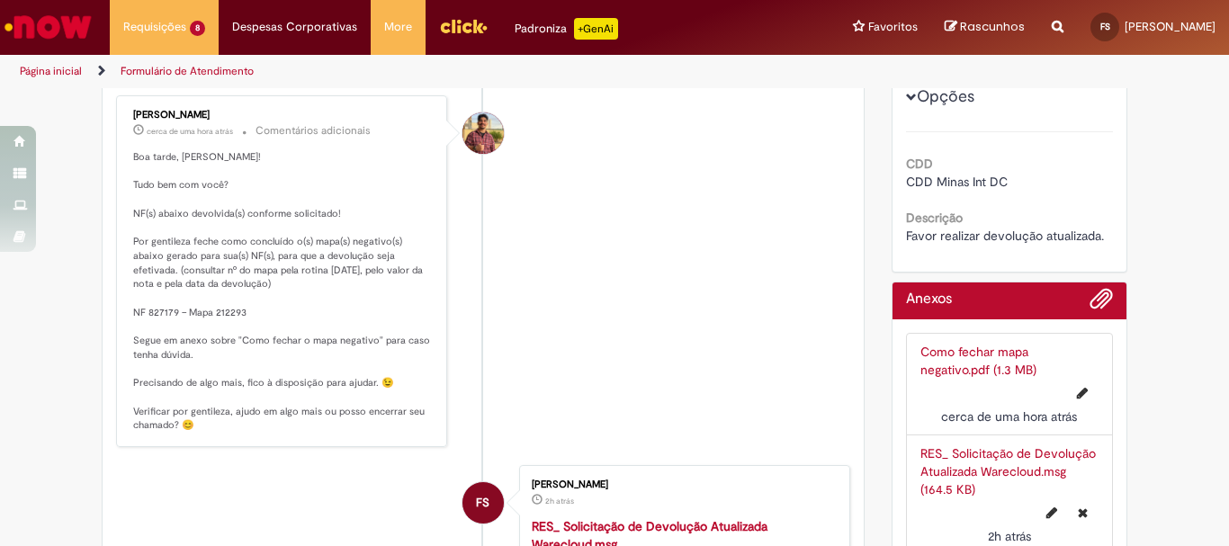
scroll to position [90, 0]
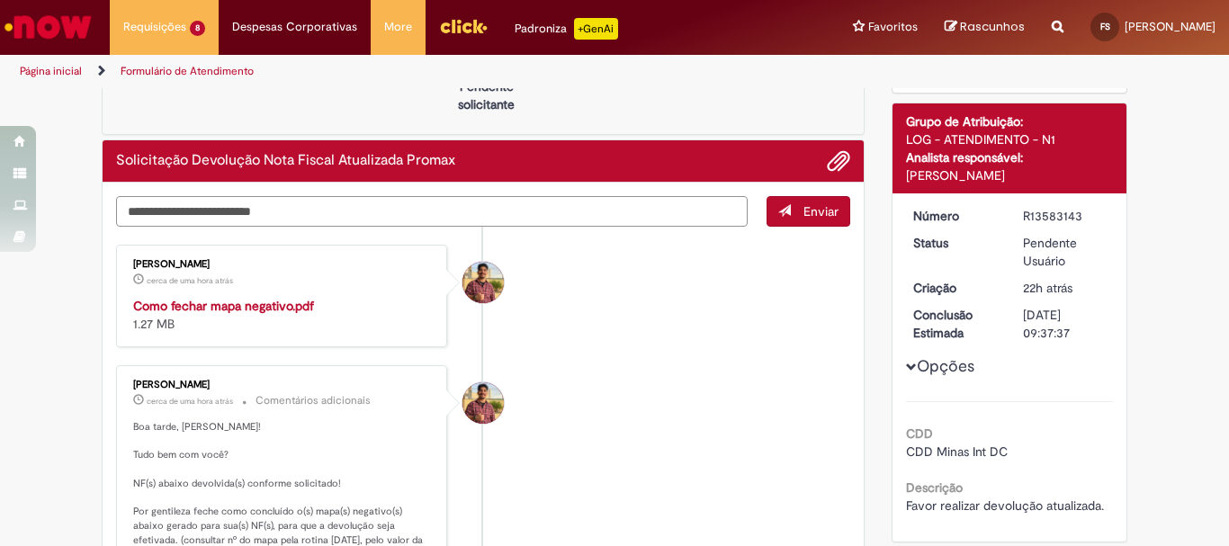
click at [312, 217] on textarea "Digite sua mensagem aqui..." at bounding box center [432, 211] width 632 height 31
type textarea "*"
type textarea "**********"
click at [821, 215] on span "Enviar" at bounding box center [821, 211] width 35 height 16
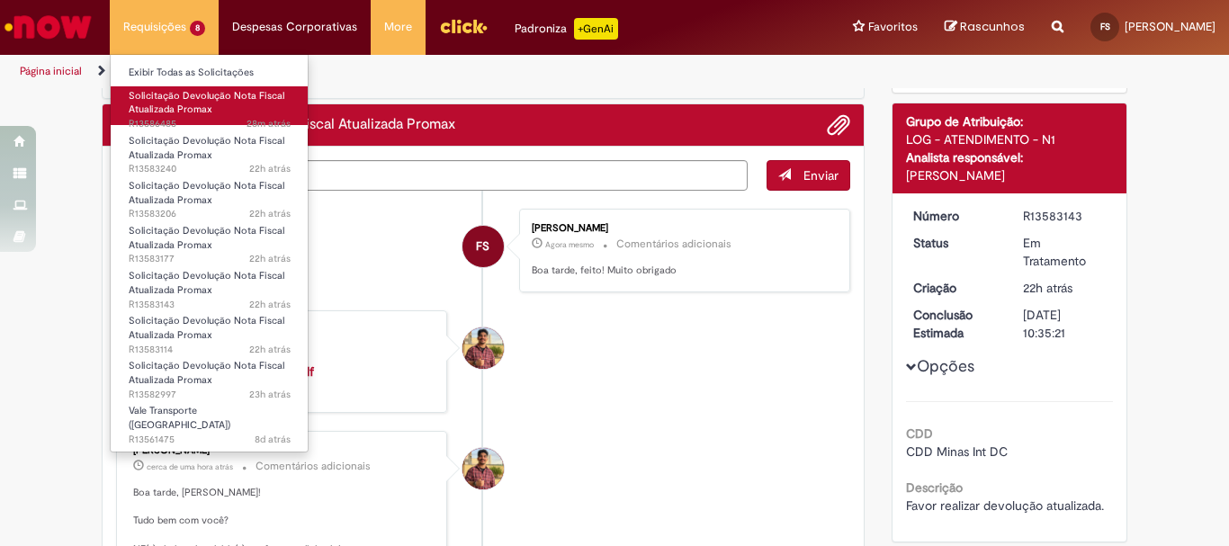
click at [197, 110] on span "Solicitação Devolução Nota Fiscal Atualizada Promax" at bounding box center [207, 103] width 156 height 28
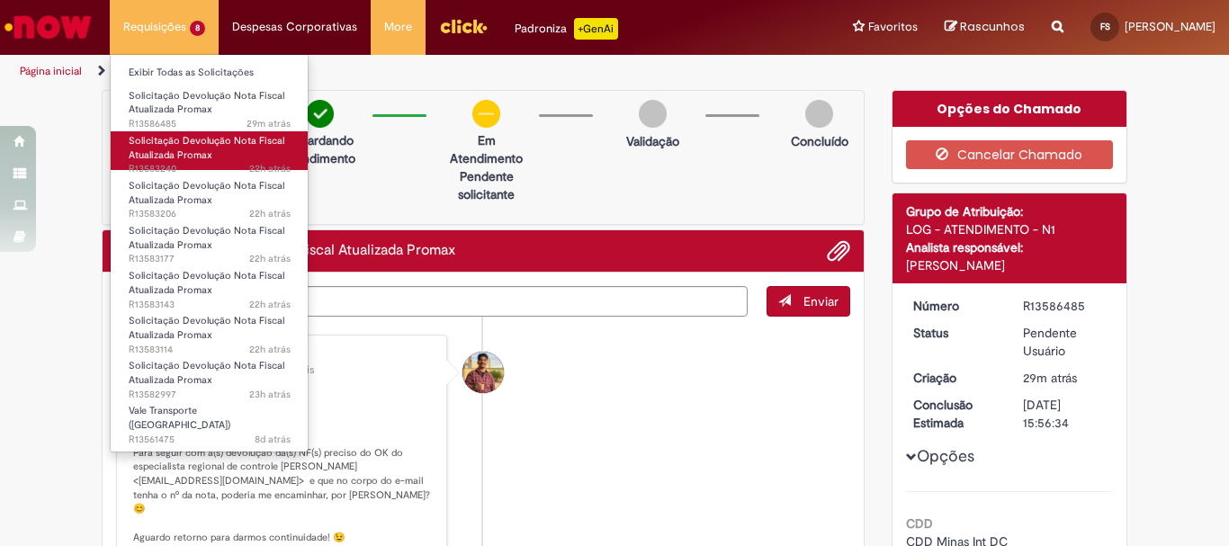
click at [186, 153] on span "Solicitação Devolução Nota Fiscal Atualizada Promax" at bounding box center [207, 148] width 156 height 28
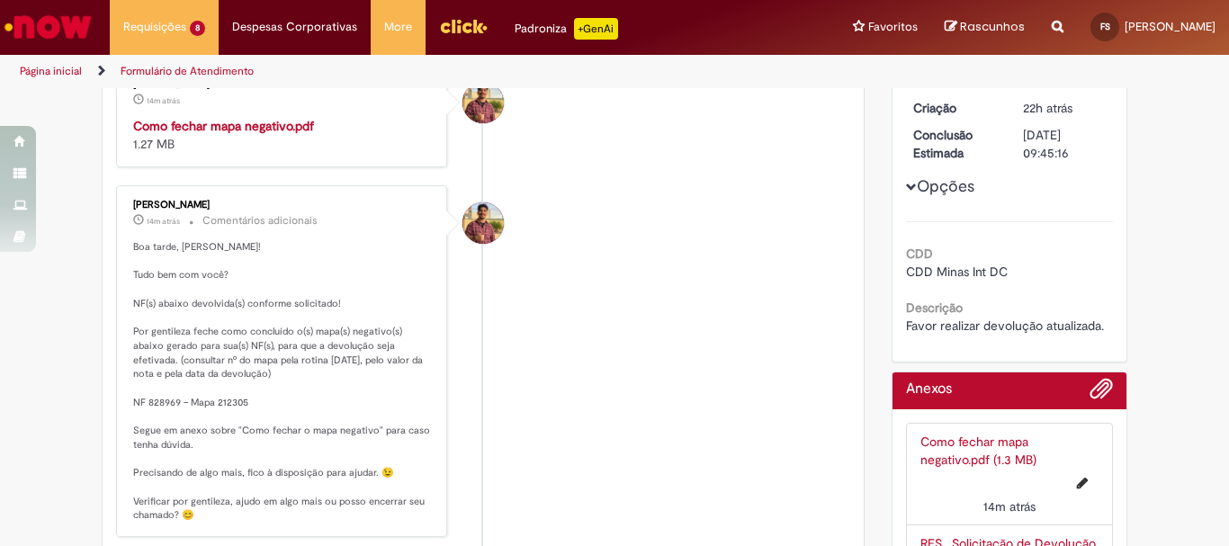
scroll to position [360, 0]
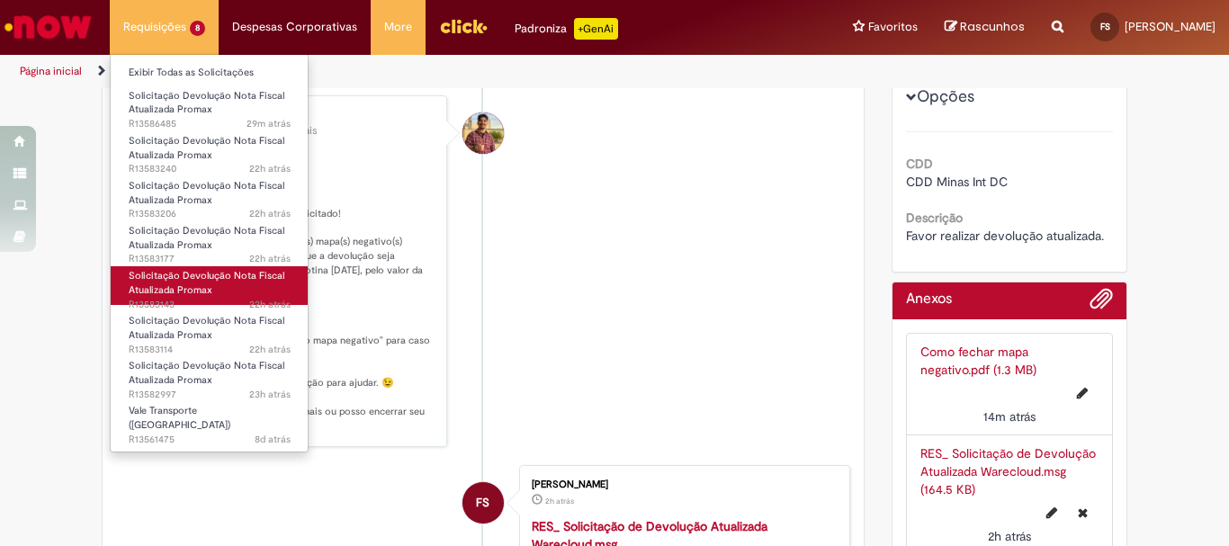
click at [178, 298] on span "22h atrás 22 horas atrás R13583143" at bounding box center [210, 305] width 162 height 14
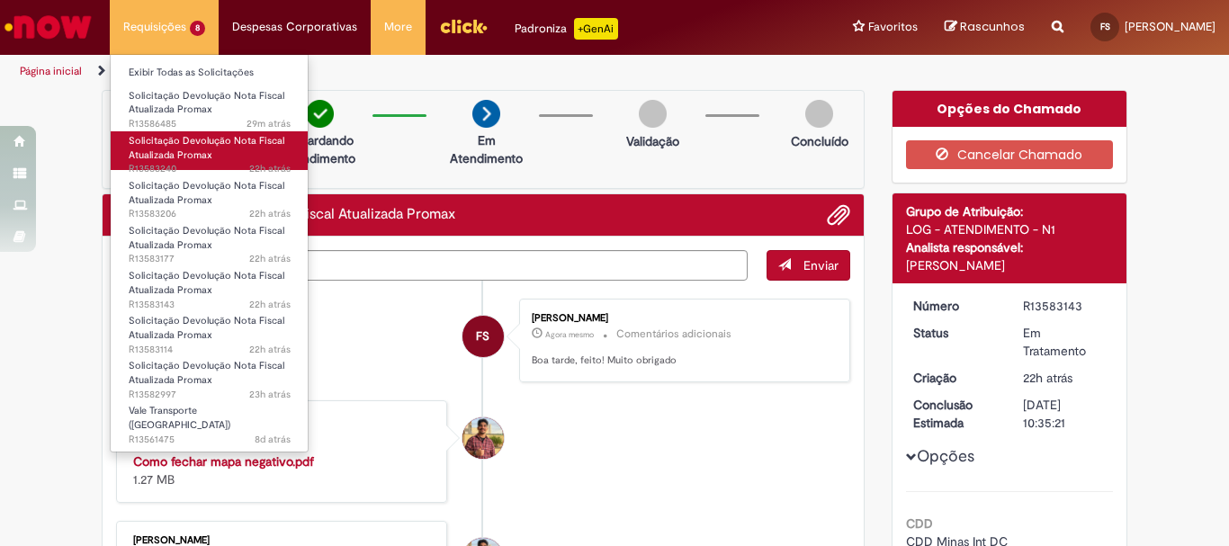
click at [178, 147] on span "Solicitação Devolução Nota Fiscal Atualizada Promax" at bounding box center [207, 148] width 156 height 28
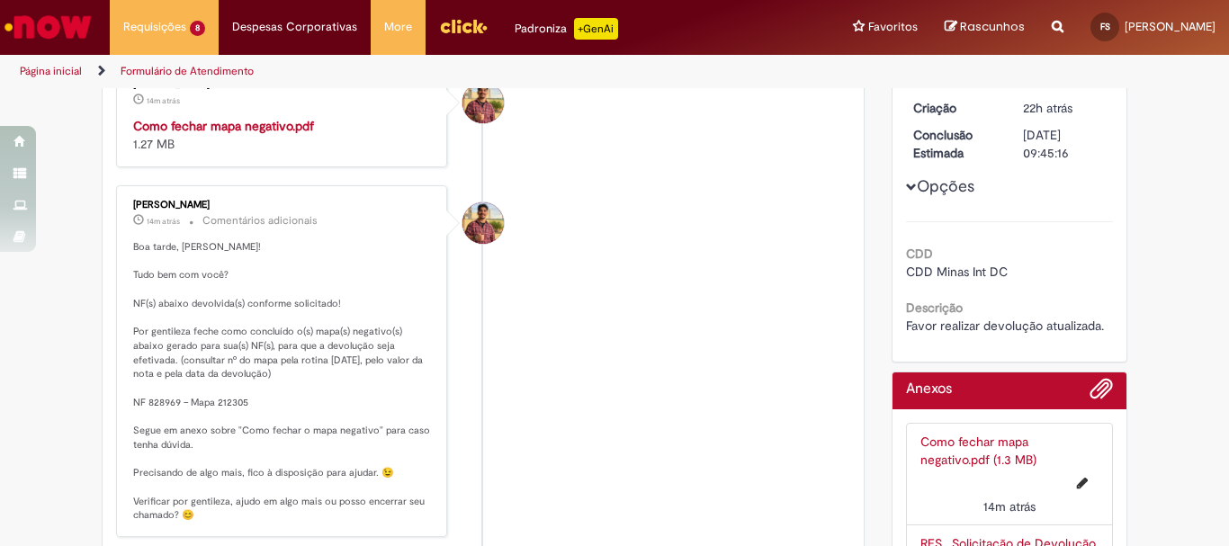
scroll to position [360, 0]
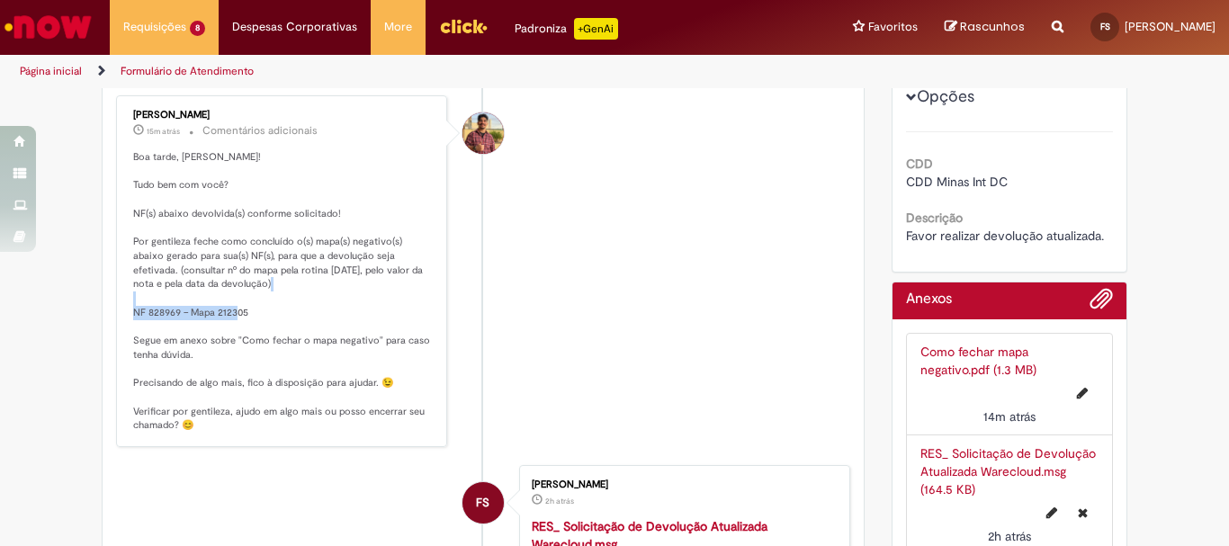
drag, startPoint x: 129, startPoint y: 315, endPoint x: 247, endPoint y: 310, distance: 118.9
click at [247, 310] on p "Boa tarde, Frederico! Tudo bem com você? NF(s) abaixo devolvida(s) conforme sol…" at bounding box center [283, 291] width 300 height 283
copy p "NF 828969 – Mapa 212305"
click at [471, 297] on div "Histórico de tíquete" at bounding box center [483, 293] width 45 height 367
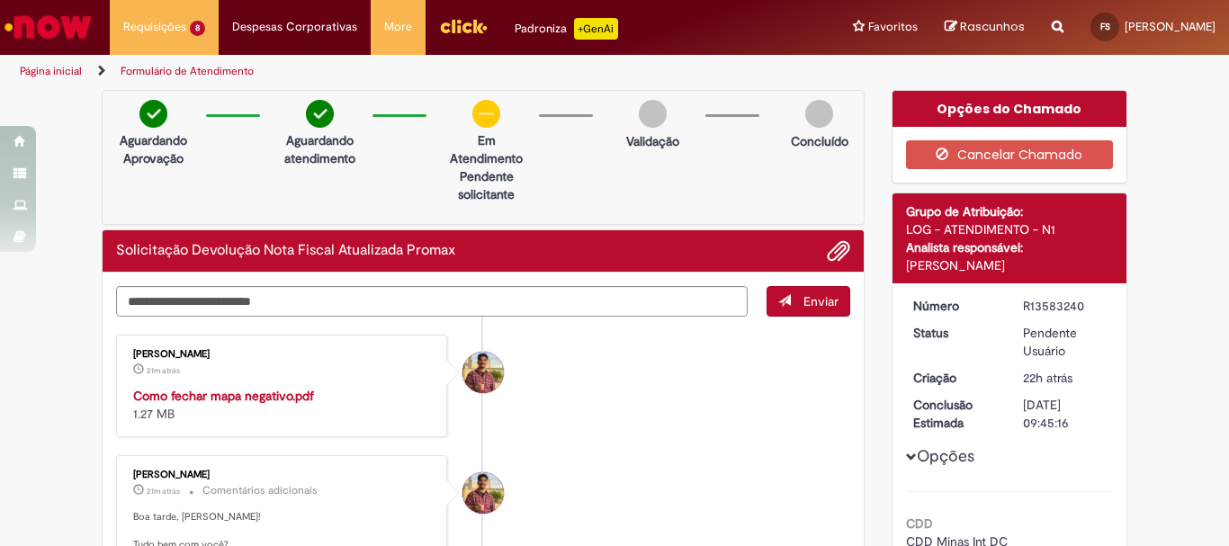
scroll to position [90, 0]
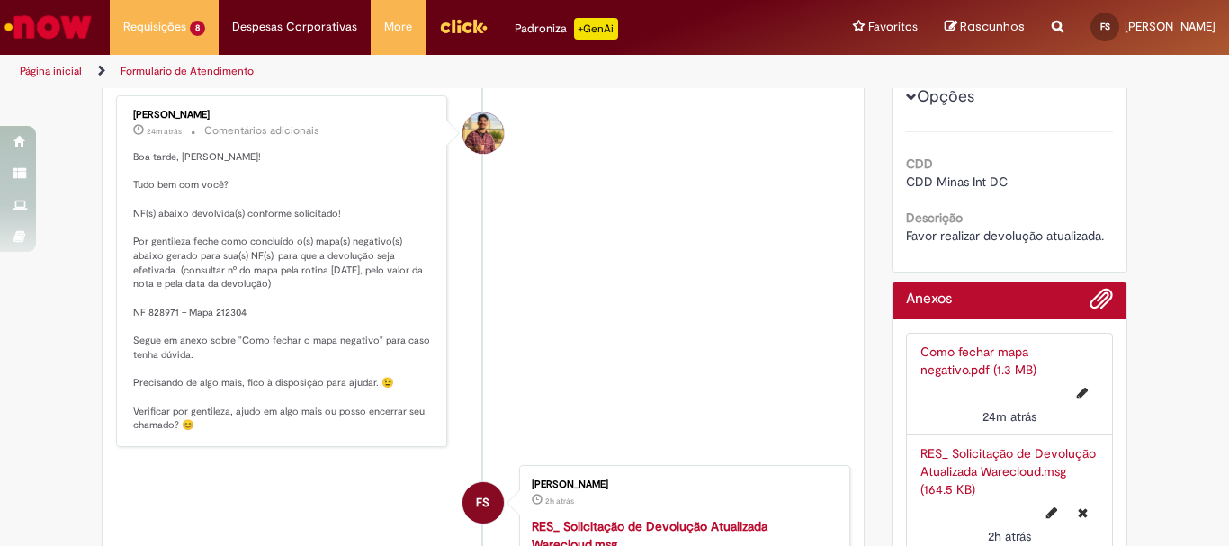
scroll to position [270, 0]
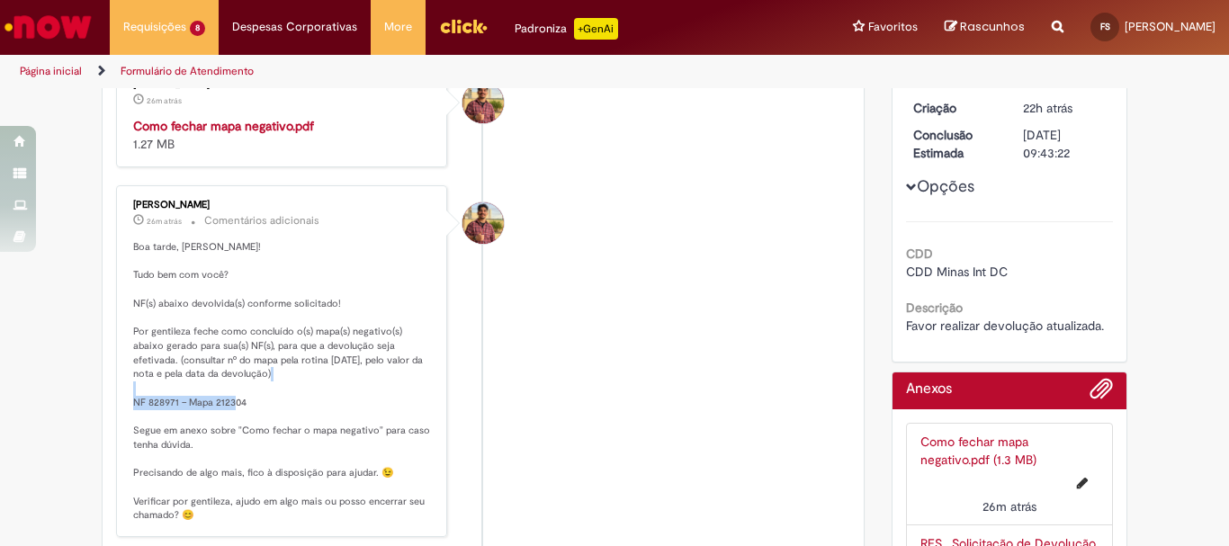
drag, startPoint x: 129, startPoint y: 401, endPoint x: 248, endPoint y: 405, distance: 119.7
click at [248, 405] on p "Boa tarde, Frederico! Tudo bem com você? NF(s) abaixo devolvida(s) conforme sol…" at bounding box center [283, 381] width 300 height 283
copy p "NF 828971 – Mapa 212304"
click at [718, 263] on li "Vitor Jeremias Da Silva 27m atrás 27 minutos atrás Comentários adicionais Boa t…" at bounding box center [483, 361] width 734 height 352
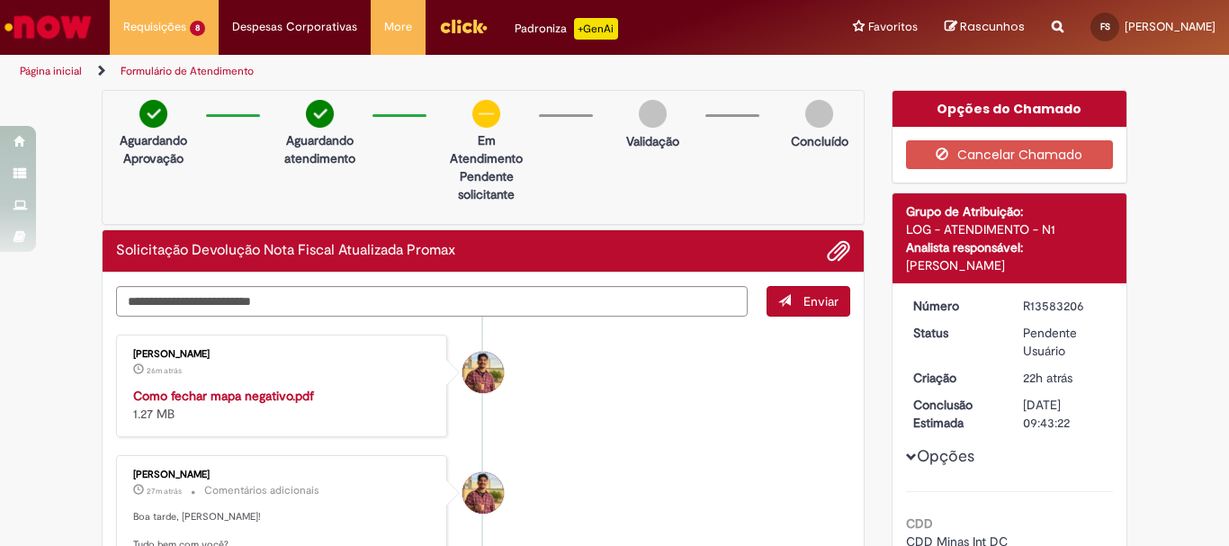
scroll to position [90, 0]
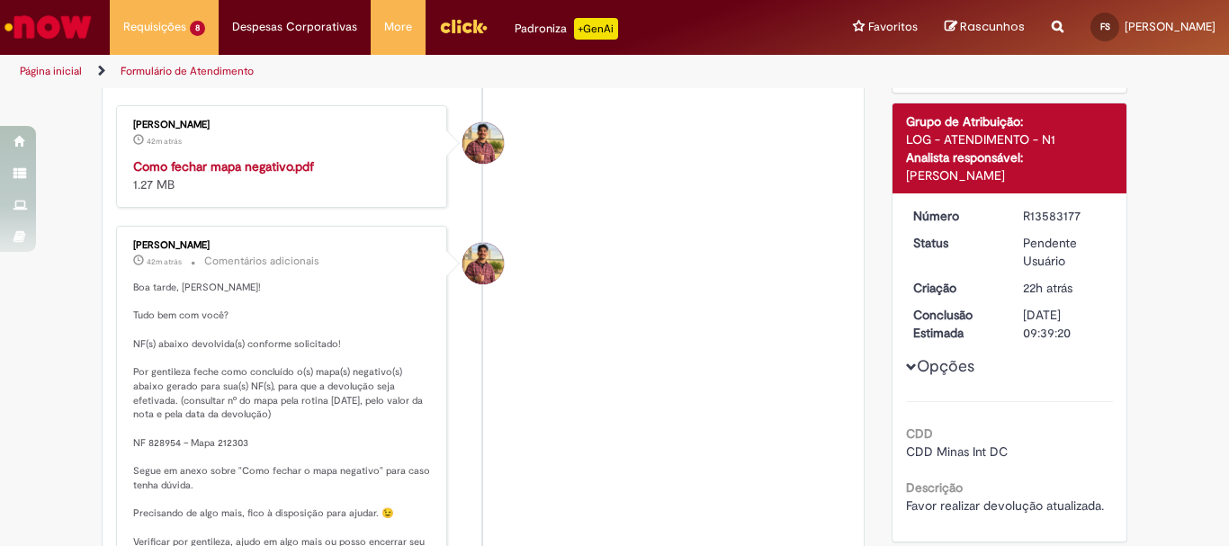
scroll to position [319, 0]
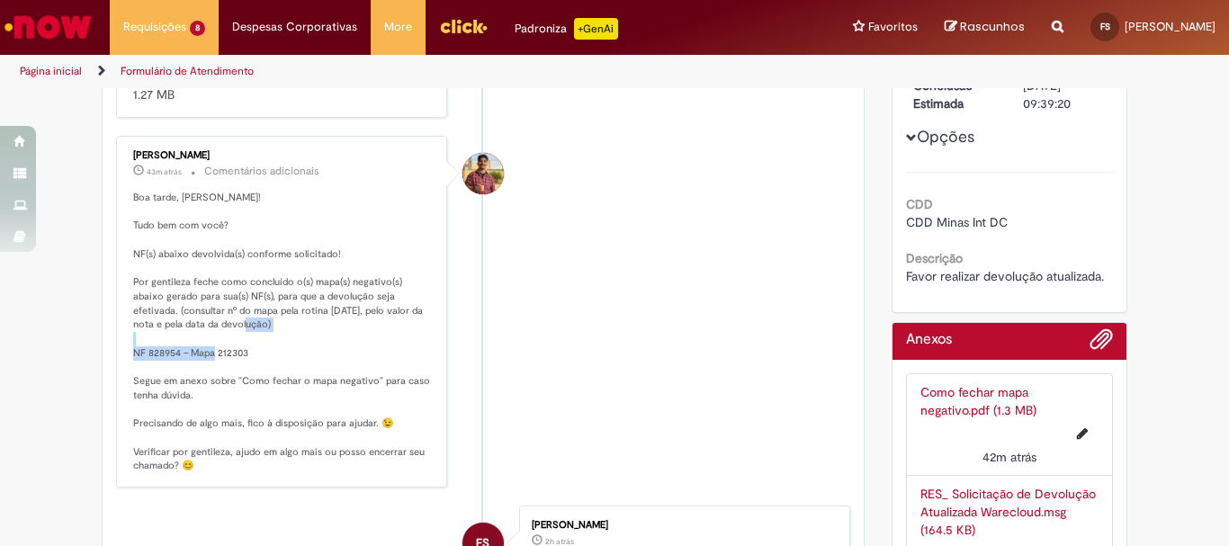
drag, startPoint x: 242, startPoint y: 352, endPoint x: 112, endPoint y: 351, distance: 130.5
click at [116, 351] on div "[PERSON_NAME] 43m atrás 43 minutos atrás Comentários adicionais Boa tarde, [PER…" at bounding box center [281, 312] width 331 height 352
click at [462, 335] on div "Histórico de tíquete" at bounding box center [483, 333] width 45 height 367
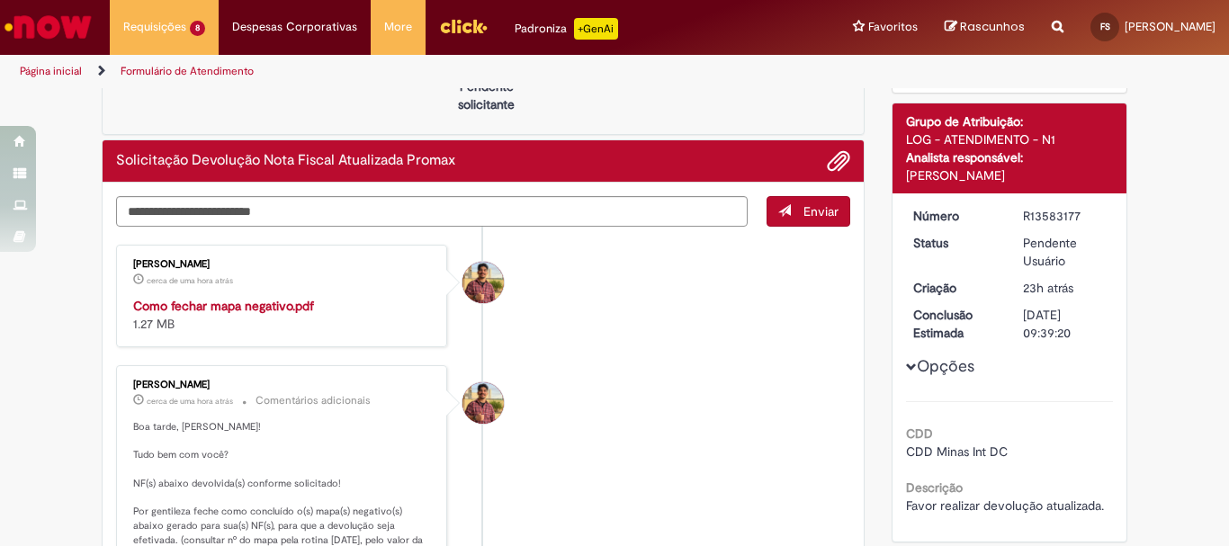
scroll to position [360, 0]
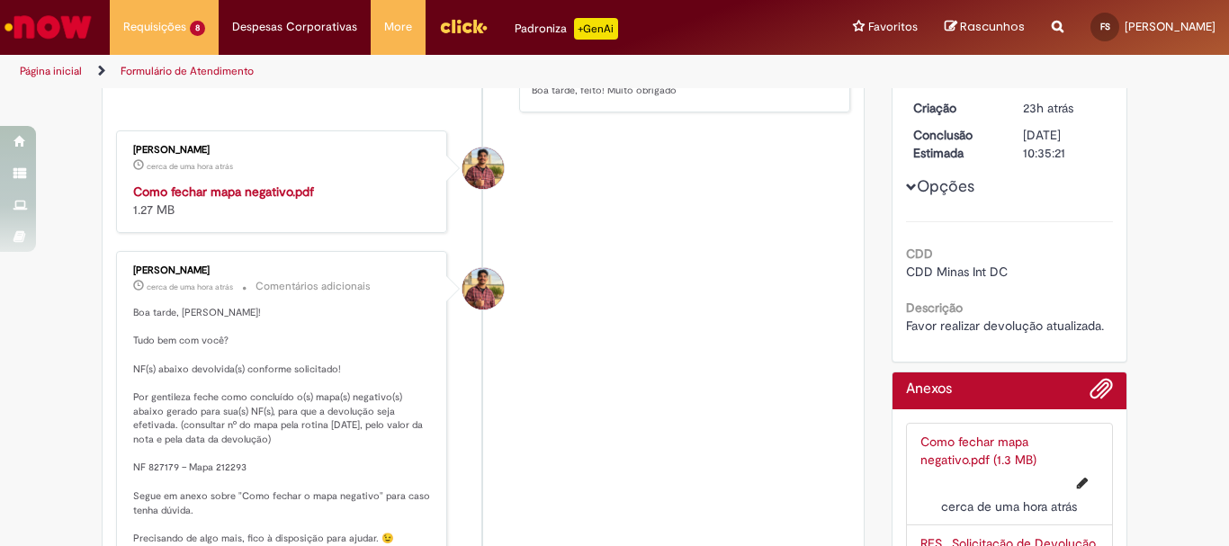
scroll to position [90, 0]
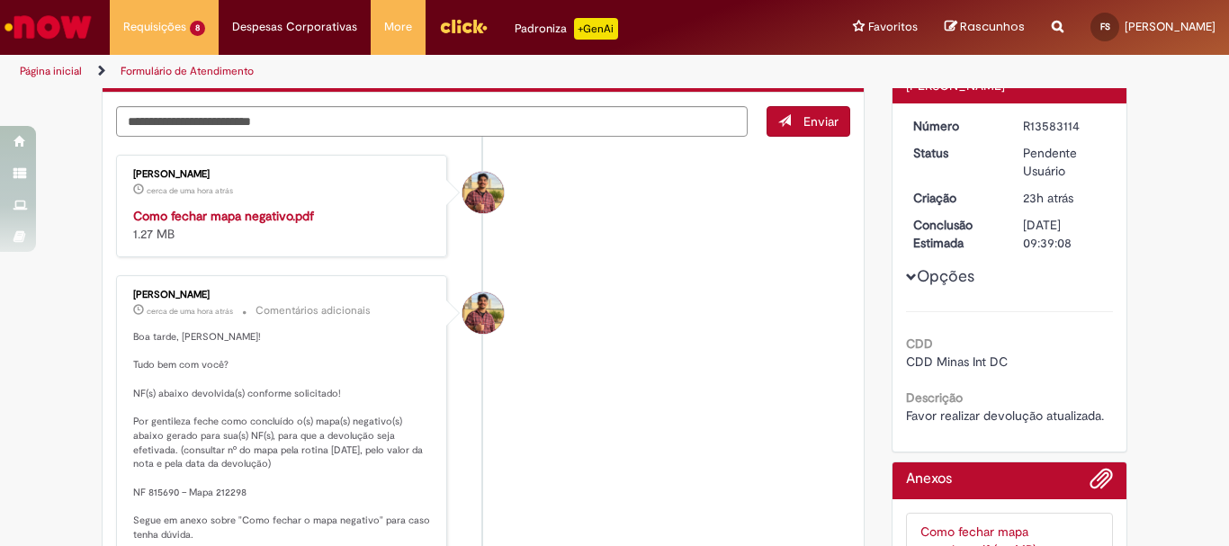
scroll to position [270, 0]
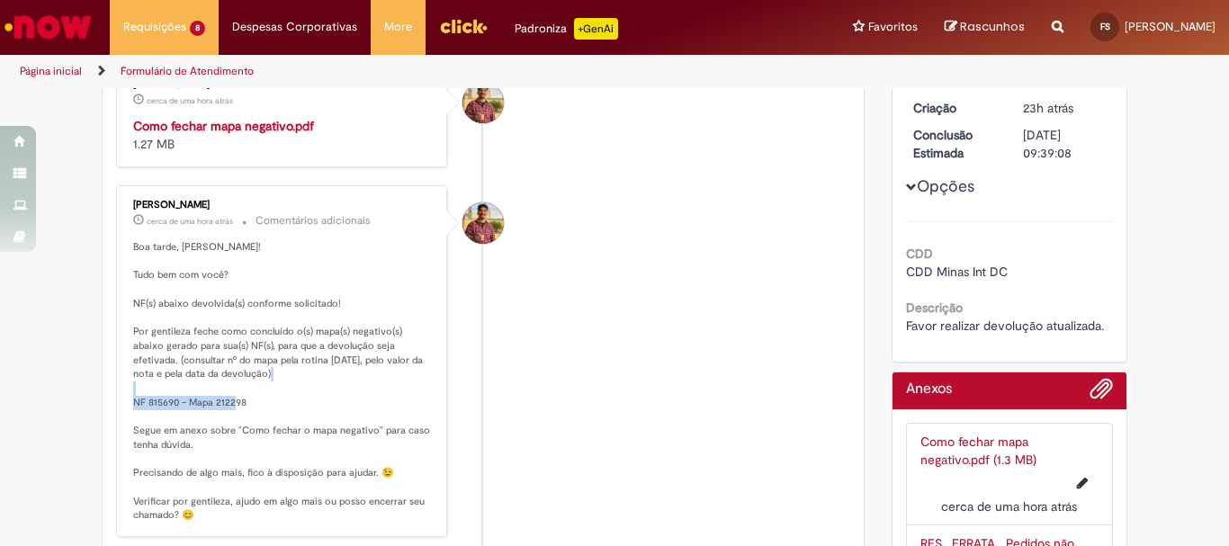
drag, startPoint x: 217, startPoint y: 405, endPoint x: 127, endPoint y: 419, distance: 91.1
click at [121, 406] on div "[PERSON_NAME] cerca de uma hora atrás cerca de uma hora atrás Comentários adici…" at bounding box center [281, 361] width 320 height 341
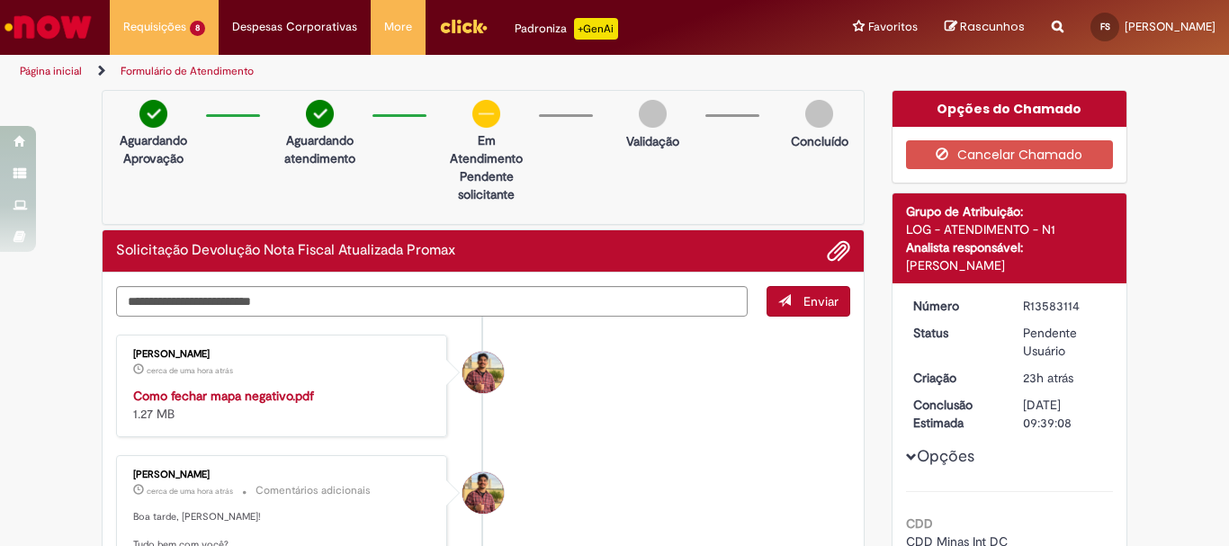
scroll to position [360, 0]
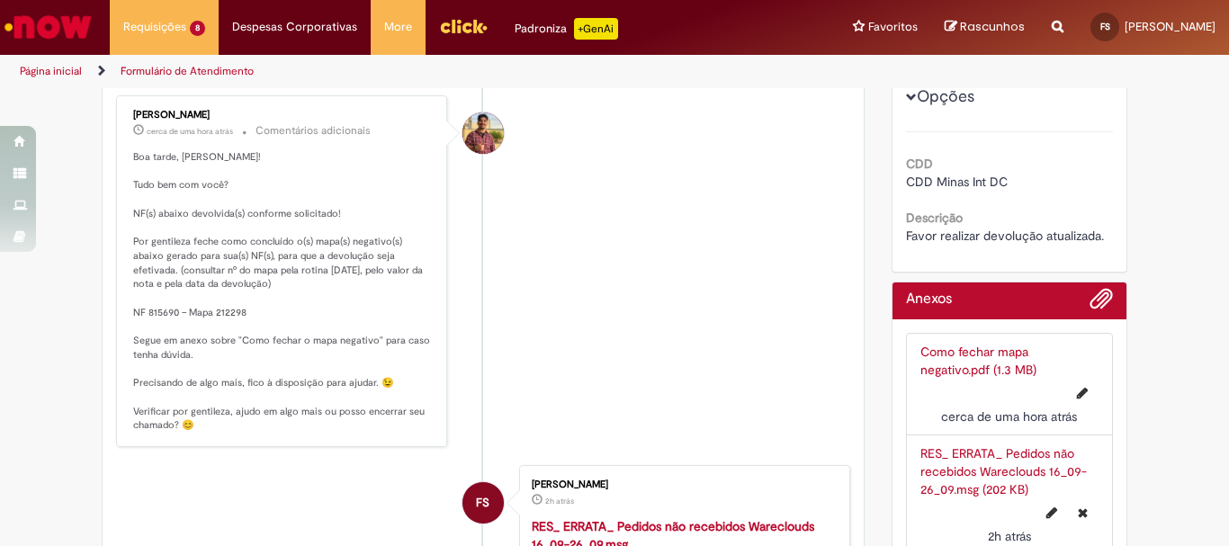
click at [531, 294] on li "[PERSON_NAME] cerca de uma hora atrás cerca de uma hora atrás Comentários adici…" at bounding box center [483, 271] width 734 height 352
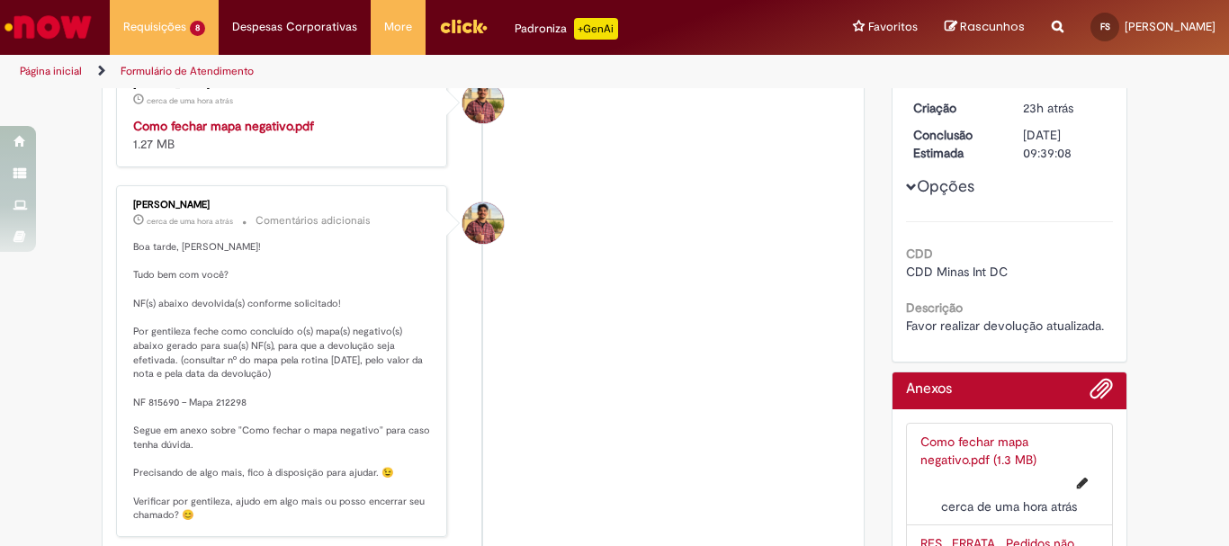
scroll to position [0, 0]
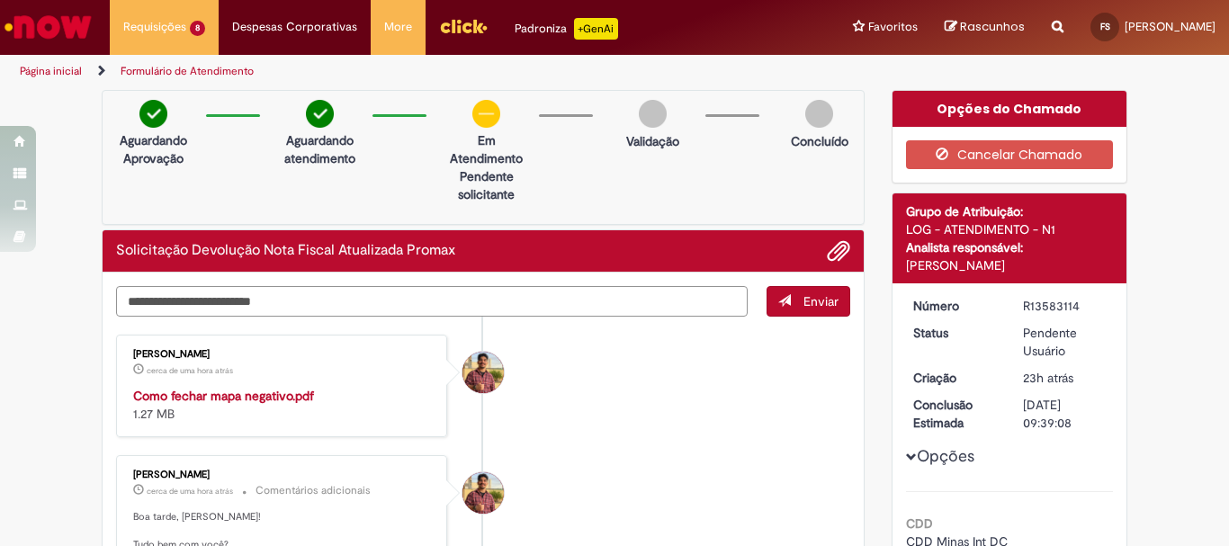
click at [476, 297] on textarea "Digite sua mensagem aqui..." at bounding box center [432, 301] width 632 height 31
type textarea "**********"
click at [804, 304] on span "Enviar" at bounding box center [821, 301] width 35 height 16
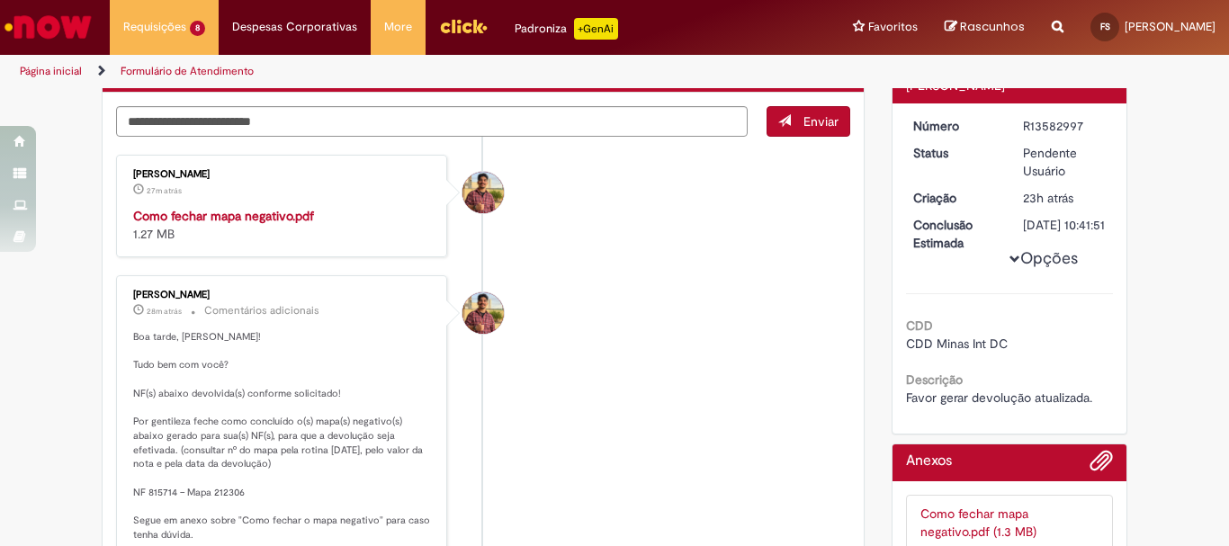
scroll to position [270, 0]
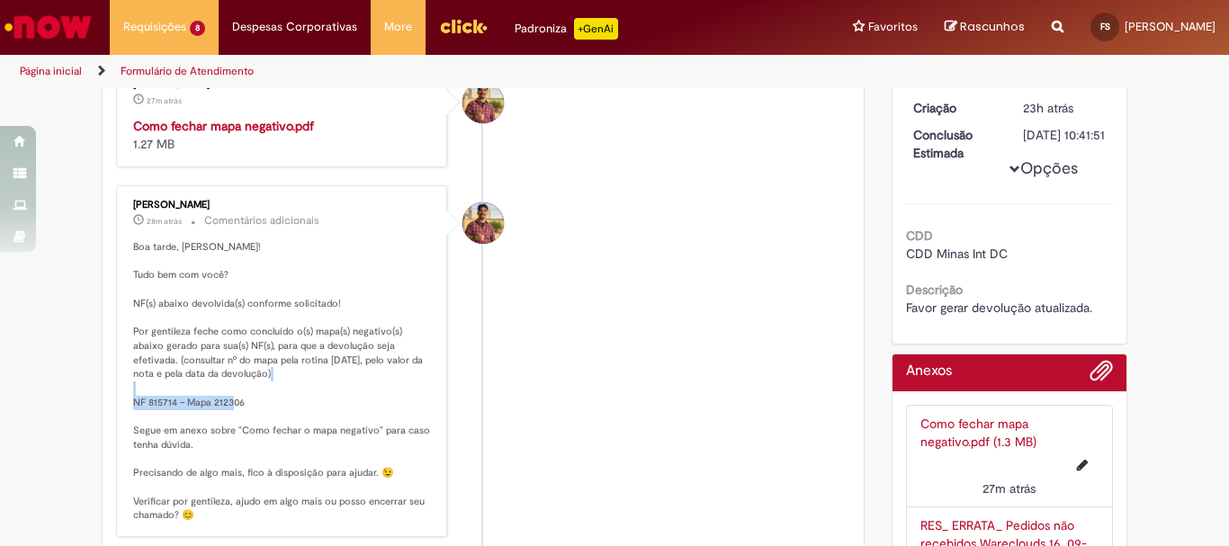
drag, startPoint x: 246, startPoint y: 398, endPoint x: 126, endPoint y: 400, distance: 119.7
click at [133, 400] on p "Boa tarde, [PERSON_NAME]! Tudo bem com você? NF(s) abaixo devolvida(s) conforme…" at bounding box center [283, 381] width 300 height 283
copy p "NF 815714 – Mapa 212306"
click at [539, 376] on li "[PERSON_NAME] 28m atrás 28 minutos atrás Comentários adicionais Boa tarde, [PER…" at bounding box center [483, 361] width 734 height 352
